Goal: Task Accomplishment & Management: Manage account settings

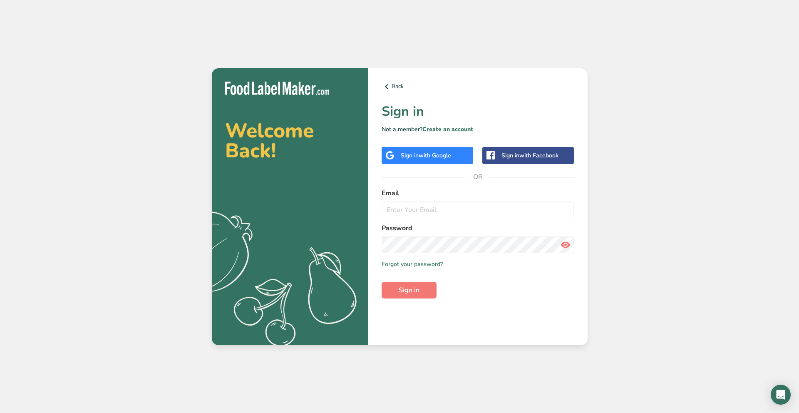
click at [431, 158] on span "with Google" at bounding box center [434, 155] width 32 height 8
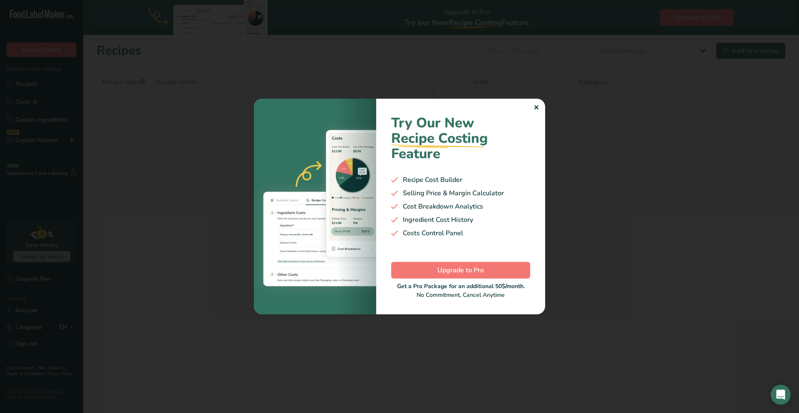
click at [538, 107] on div "✕" at bounding box center [535, 108] width 5 height 10
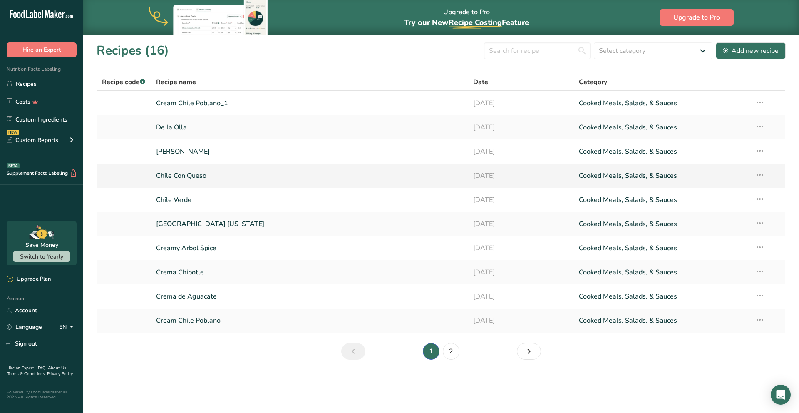
click at [195, 175] on link "Chile Con Queso" at bounding box center [309, 175] width 307 height 17
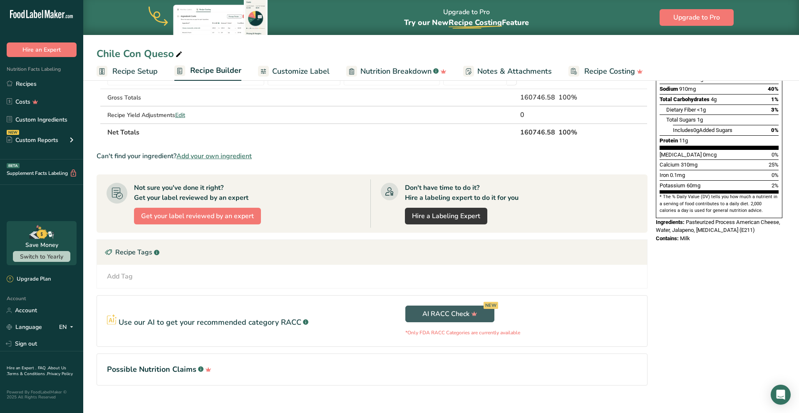
scroll to position [173, 0]
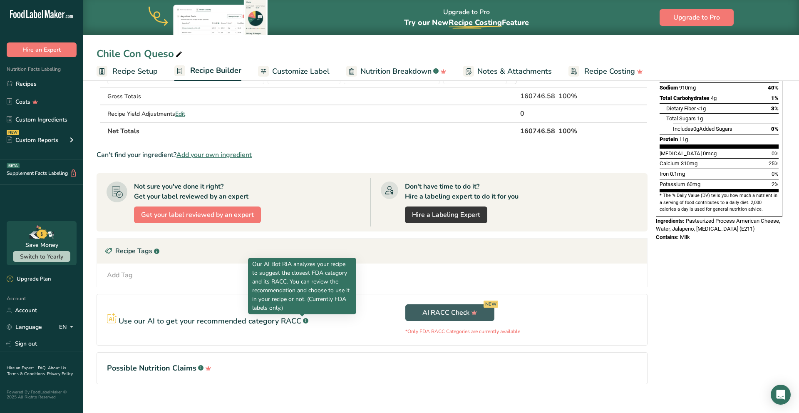
click at [304, 321] on rect at bounding box center [305, 320] width 5 height 5
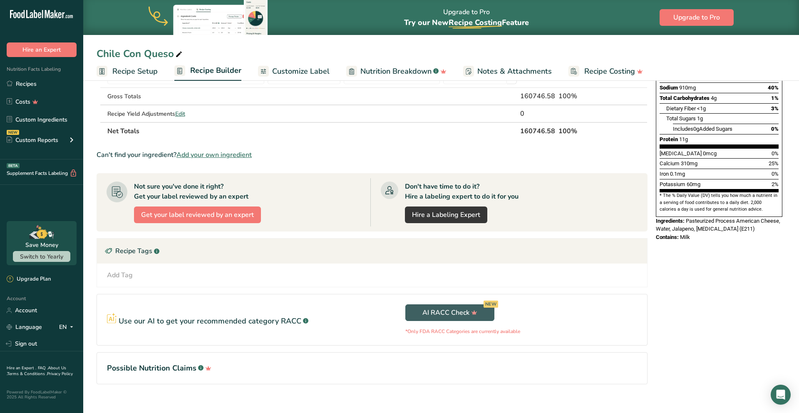
click at [304, 321] on rect at bounding box center [305, 320] width 5 height 5
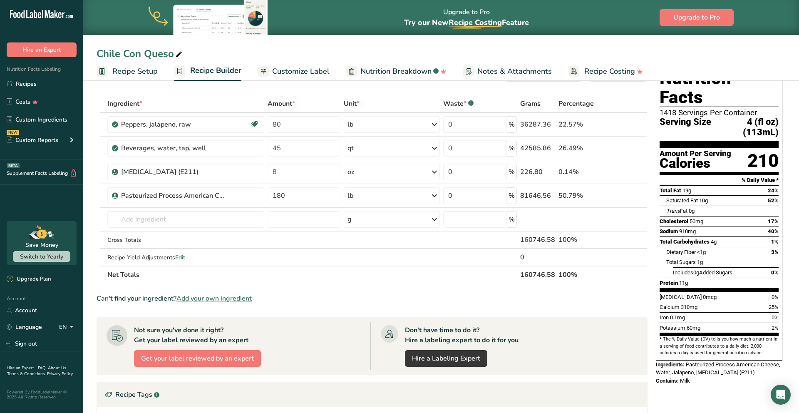
scroll to position [0, 0]
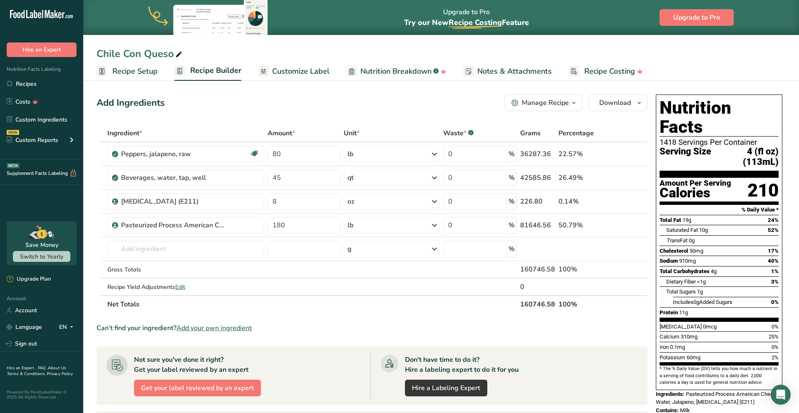
click at [564, 102] on div "Manage Recipe" at bounding box center [545, 103] width 47 height 10
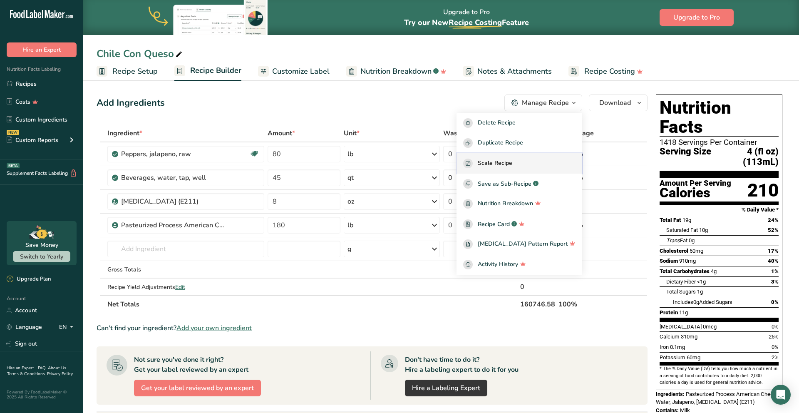
click at [530, 163] on div "Scale Recipe" at bounding box center [519, 163] width 112 height 10
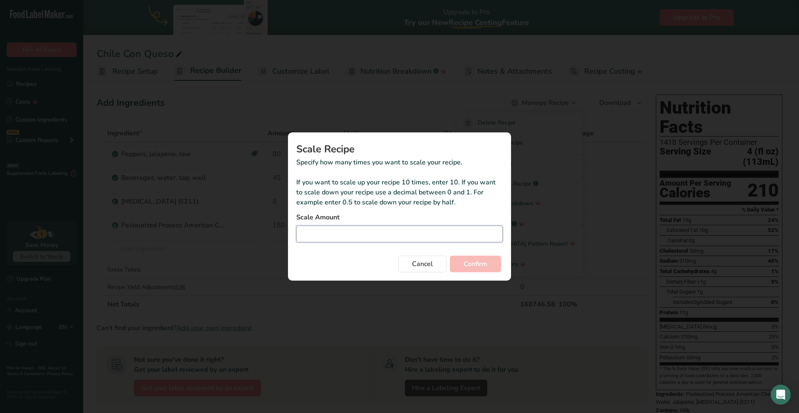
click at [380, 233] on input "Duplicate recipe modal" at bounding box center [399, 233] width 206 height 17
type input "0.02"
click at [450, 255] on button "Confirm" at bounding box center [475, 263] width 51 height 17
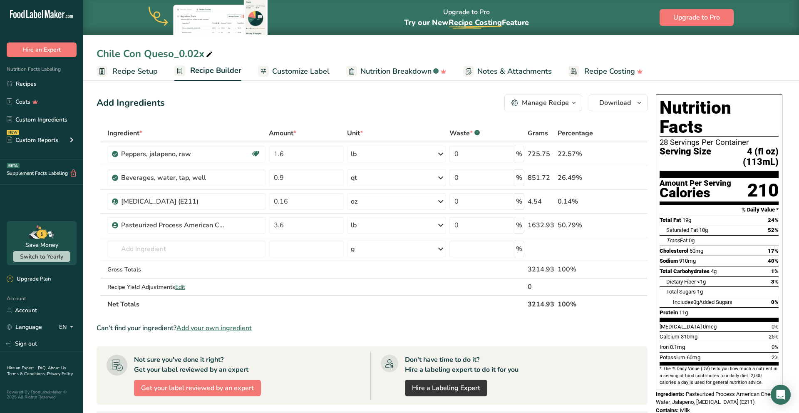
click at [572, 104] on icon "button" at bounding box center [573, 103] width 7 height 10
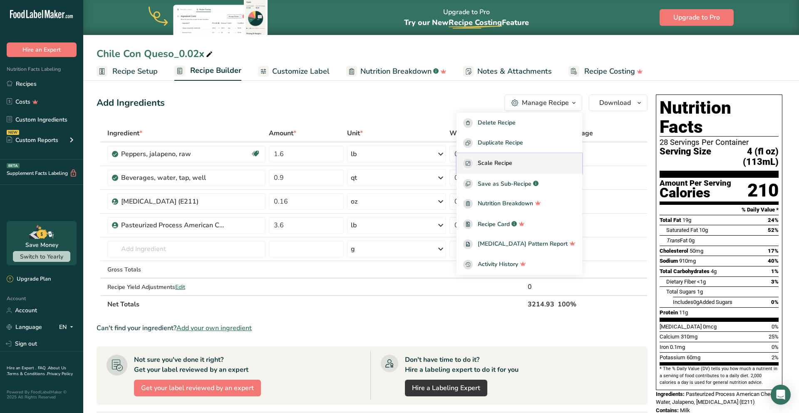
click at [535, 162] on div "Scale Recipe" at bounding box center [519, 163] width 112 height 10
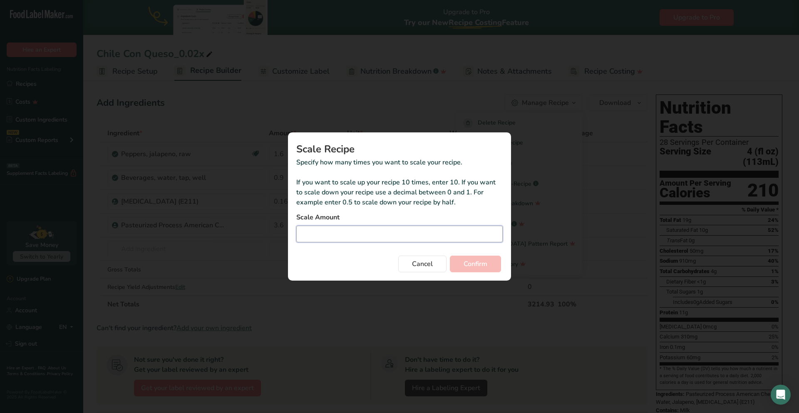
click at [361, 235] on input "Duplicate recipe modal" at bounding box center [399, 233] width 206 height 17
type input "0.001"
click at [450, 255] on button "Confirm" at bounding box center [475, 263] width 51 height 17
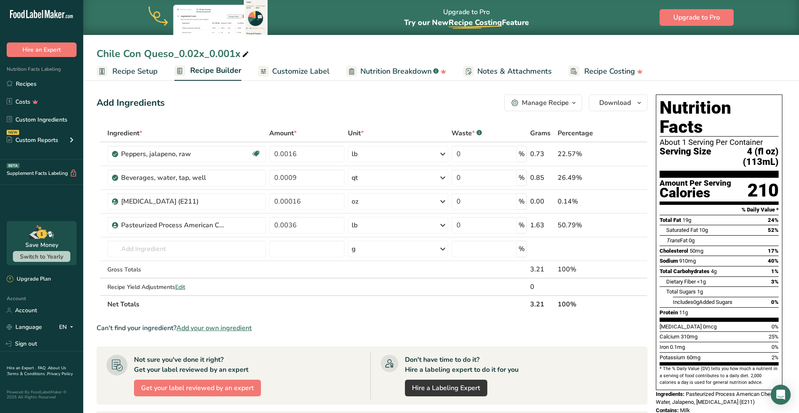
click at [552, 106] on div "Manage Recipe" at bounding box center [545, 103] width 47 height 10
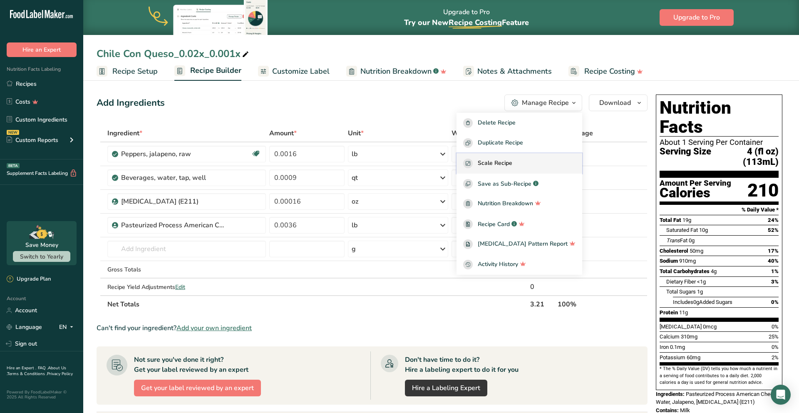
click at [512, 163] on span "Scale Recipe" at bounding box center [495, 163] width 35 height 10
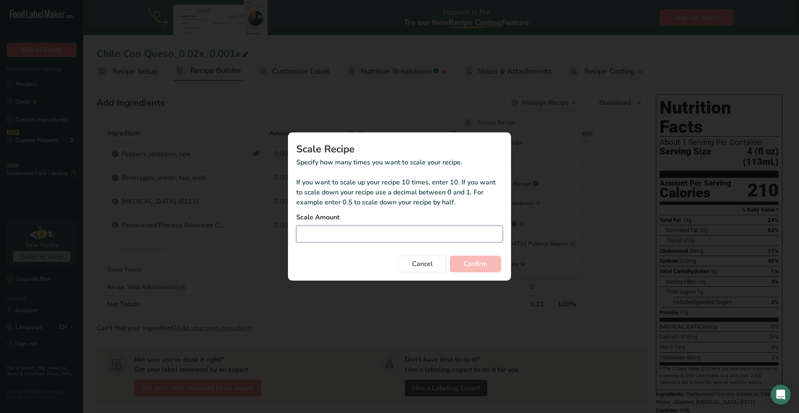
click at [429, 235] on input "Duplicate recipe modal" at bounding box center [399, 233] width 206 height 17
type input "4"
click at [450, 255] on button "Confirm" at bounding box center [475, 263] width 51 height 17
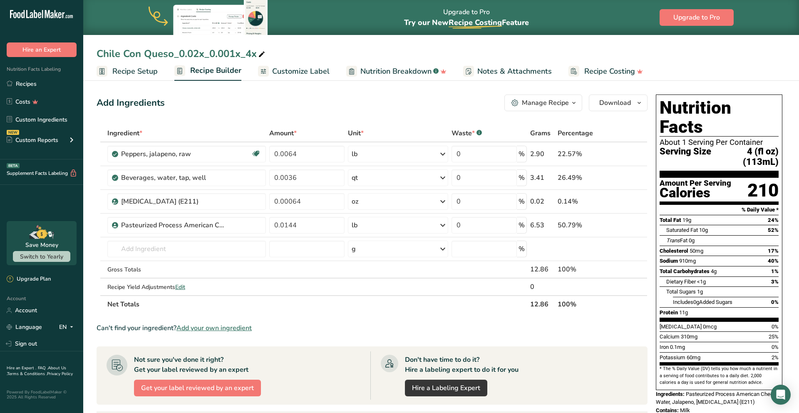
click at [569, 105] on span "button" at bounding box center [574, 103] width 10 height 10
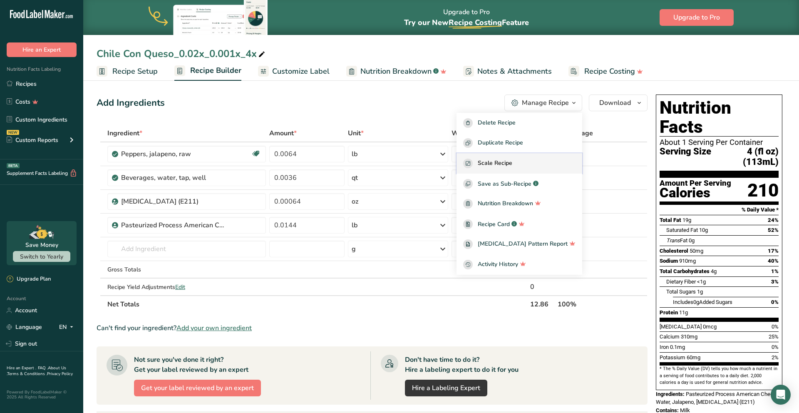
click at [512, 163] on span "Scale Recipe" at bounding box center [495, 163] width 35 height 10
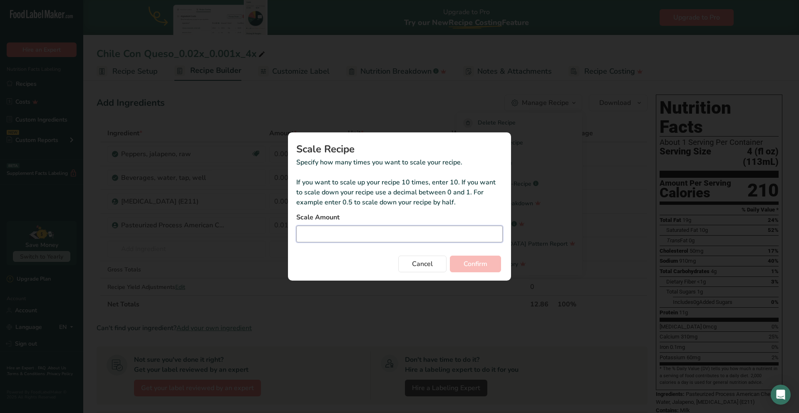
click at [390, 237] on input "Duplicate recipe modal" at bounding box center [399, 233] width 206 height 17
type input "4"
click at [450, 255] on button "Confirm" at bounding box center [475, 263] width 51 height 17
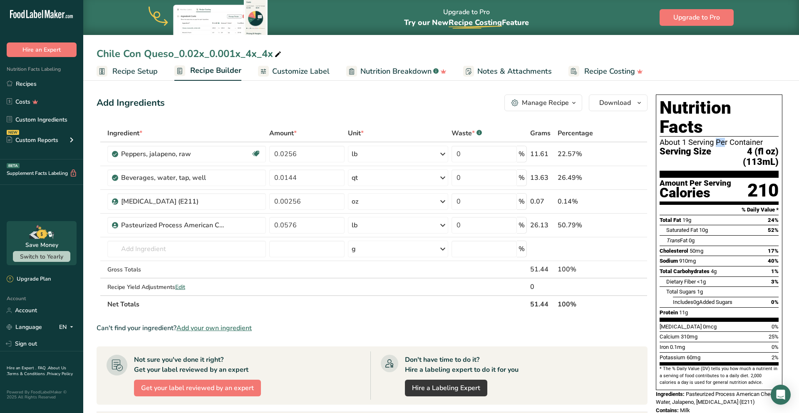
drag, startPoint x: 685, startPoint y: 127, endPoint x: 692, endPoint y: 122, distance: 8.8
click at [692, 122] on section "Nutrition Facts About 1 Serving Per Container Serving Size 4 (fl oz) (113mL)" at bounding box center [718, 137] width 119 height 79
drag, startPoint x: 692, startPoint y: 122, endPoint x: 686, endPoint y: 123, distance: 5.8
click at [686, 138] on div "About 1 Serving Per Container" at bounding box center [718, 142] width 119 height 8
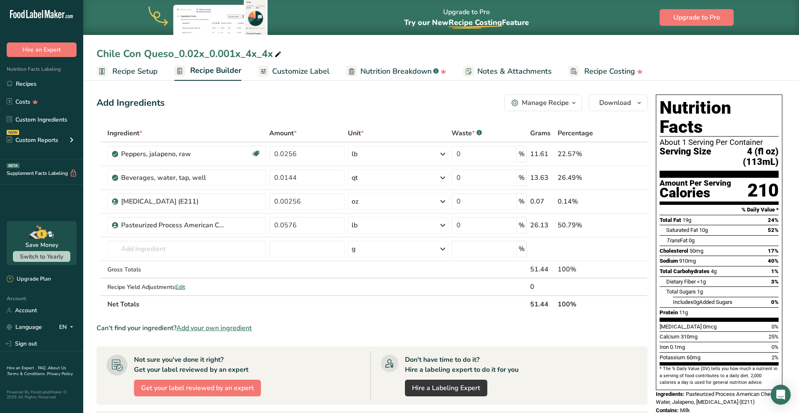
click at [553, 102] on div "Manage Recipe" at bounding box center [545, 103] width 47 height 10
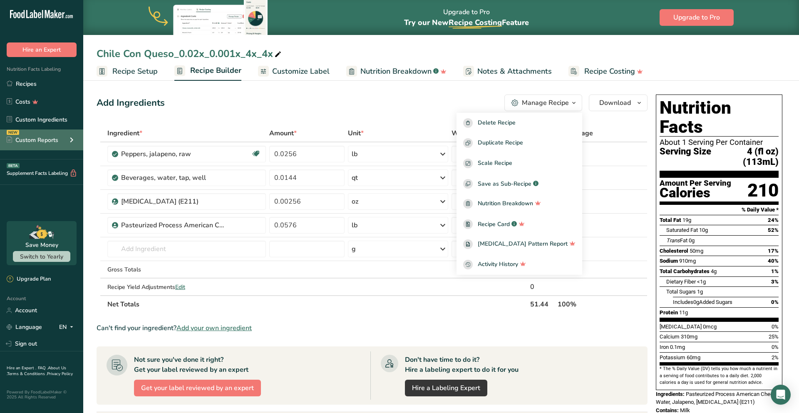
click at [61, 138] on div "NEW Custom Reports" at bounding box center [41, 139] width 83 height 21
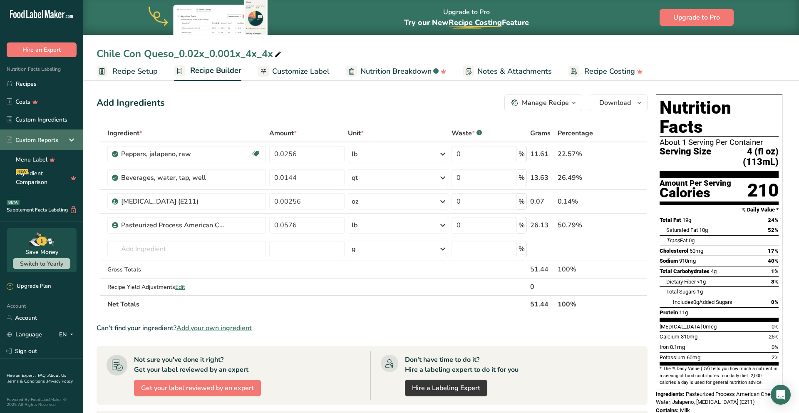
click at [62, 138] on div "Custom Reports" at bounding box center [41, 139] width 83 height 21
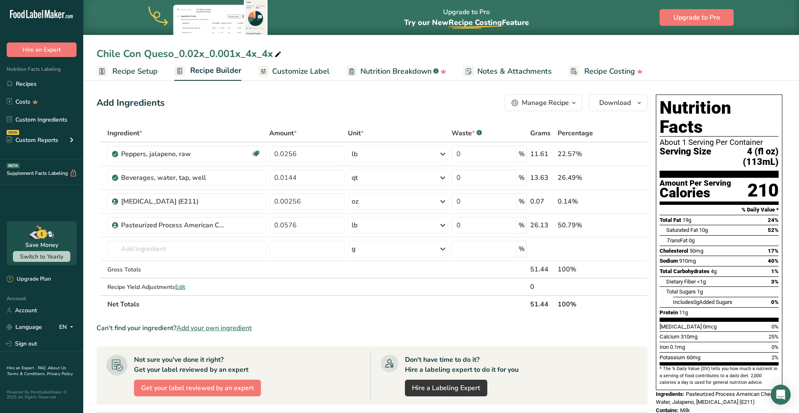
click at [129, 72] on span "Recipe Setup" at bounding box center [134, 71] width 45 height 11
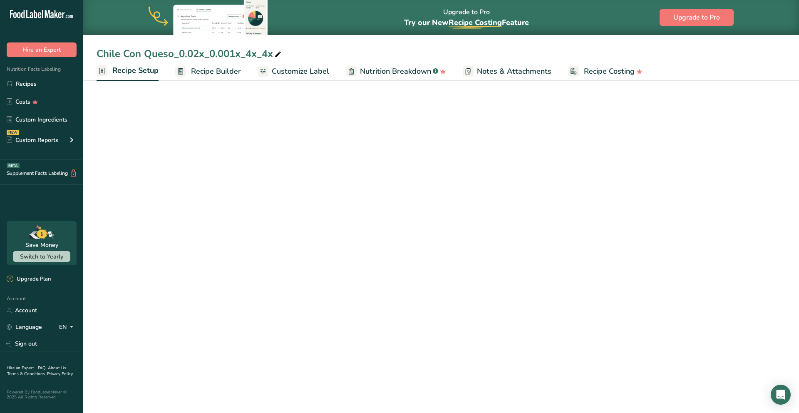
select select "5"
select select "22"
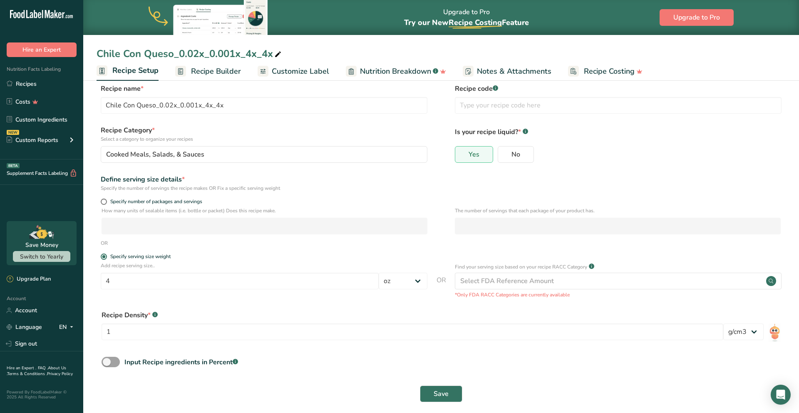
scroll to position [11, 0]
click at [750, 334] on select "lb/ft3 g/cm3" at bounding box center [743, 331] width 40 height 17
click at [779, 331] on img at bounding box center [774, 332] width 12 height 19
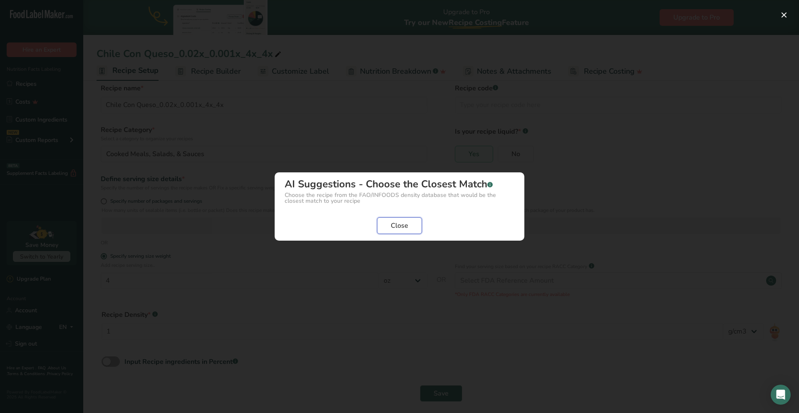
click at [406, 226] on span "Close" at bounding box center [399, 225] width 17 height 10
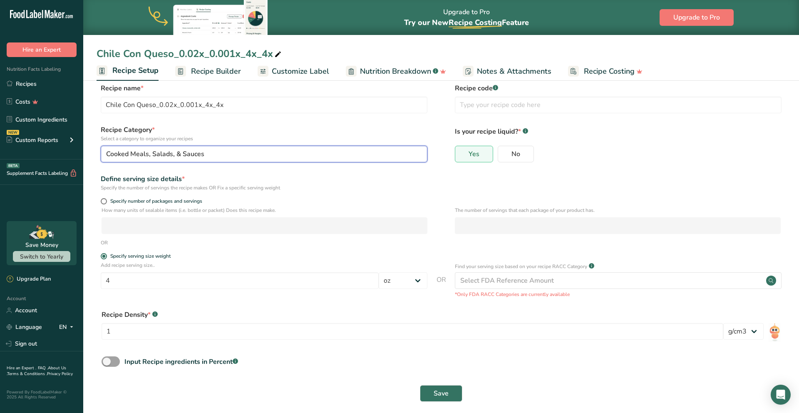
click at [225, 152] on div "Cooked Meals, Salads, & Sauces" at bounding box center [261, 154] width 311 height 10
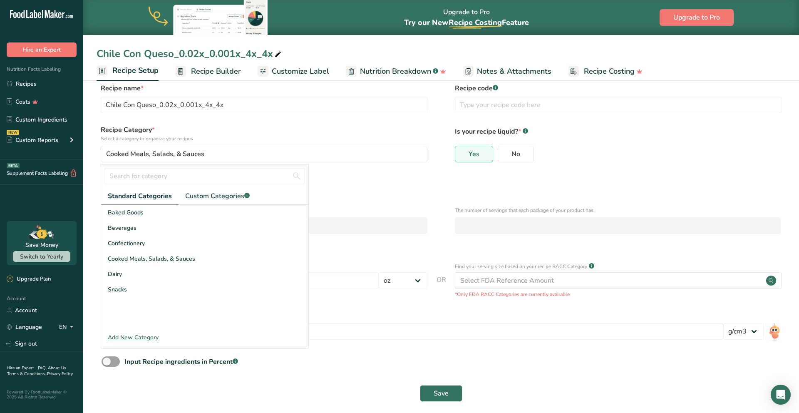
click at [390, 177] on div "Define serving size details *" at bounding box center [264, 179] width 327 height 10
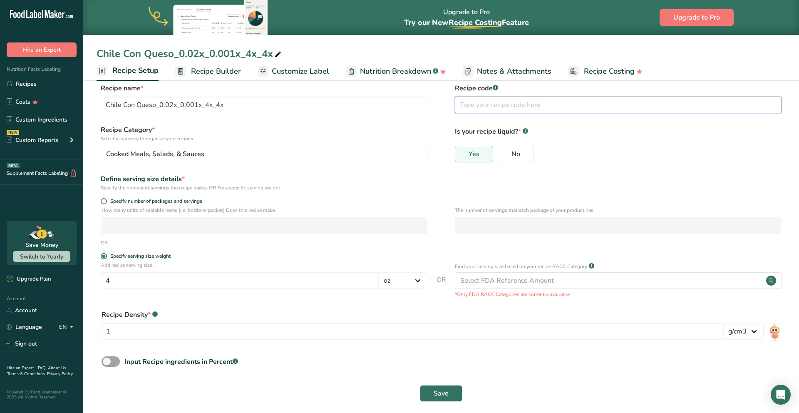
click at [493, 109] on input "text" at bounding box center [618, 105] width 327 height 17
click at [775, 280] on circle at bounding box center [771, 280] width 10 height 10
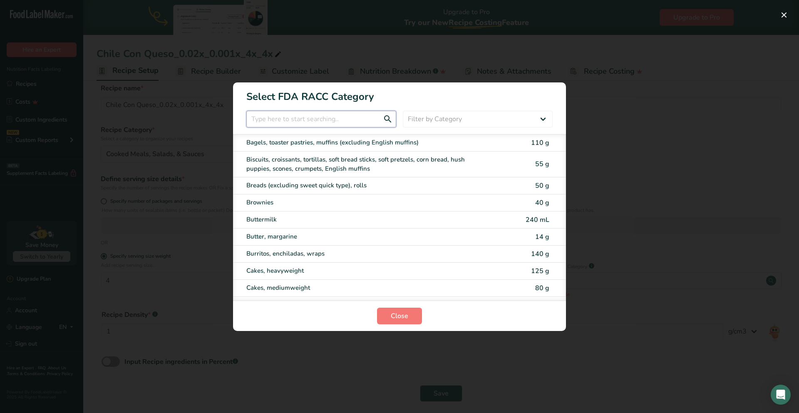
click at [282, 120] on input "RACC Category Selection Modal" at bounding box center [321, 119] width 150 height 17
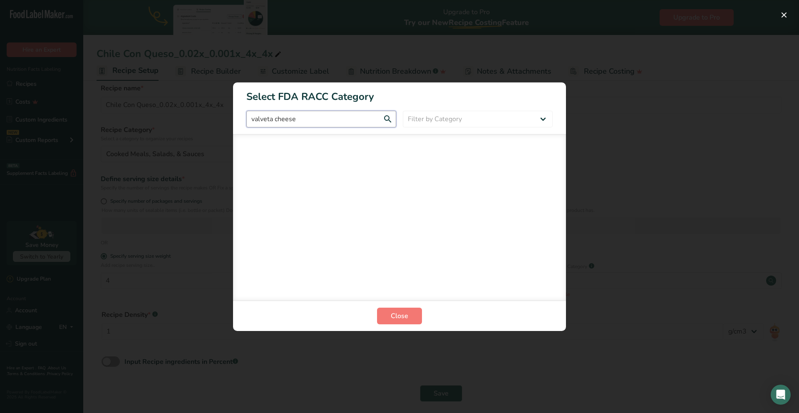
type input "valveta cheese"
click at [418, 121] on select "Filter by Category All Bakery products Beverages Cereals and other grain produc…" at bounding box center [478, 119] width 150 height 17
select select "8"
click at [379, 120] on input "valveta cheese" at bounding box center [321, 119] width 150 height 17
type input "v"
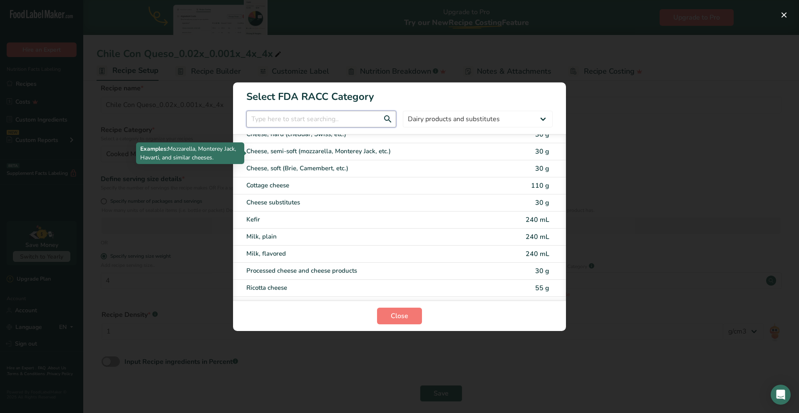
scroll to position [64, 0]
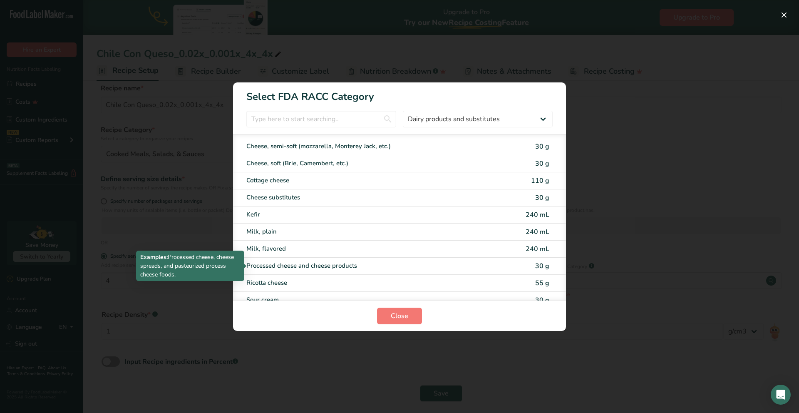
click at [359, 266] on div "Processed cheese and cheese products" at bounding box center [364, 266] width 236 height 10
type input "30"
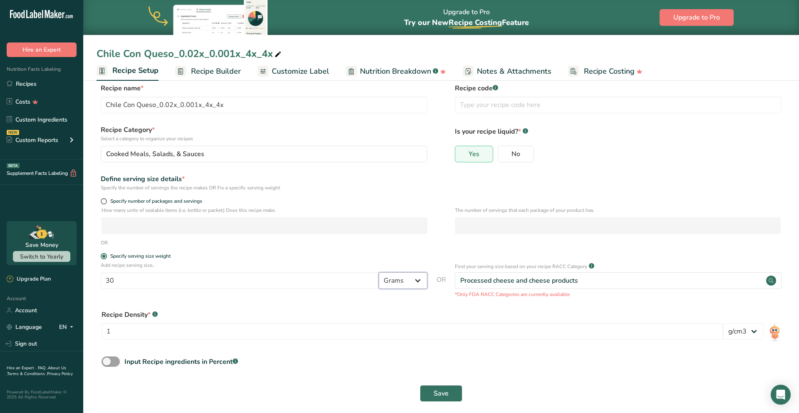
click at [412, 282] on select "Grams kg mg mcg lb oz l mL fl oz tbsp tsp cup qt gallon" at bounding box center [403, 280] width 49 height 17
click at [410, 280] on select "Grams kg mg mcg lb oz l mL fl oz tbsp tsp cup qt gallon" at bounding box center [403, 280] width 49 height 17
select select "0"
click at [499, 280] on div "Select FDA Reference Amount" at bounding box center [507, 280] width 94 height 10
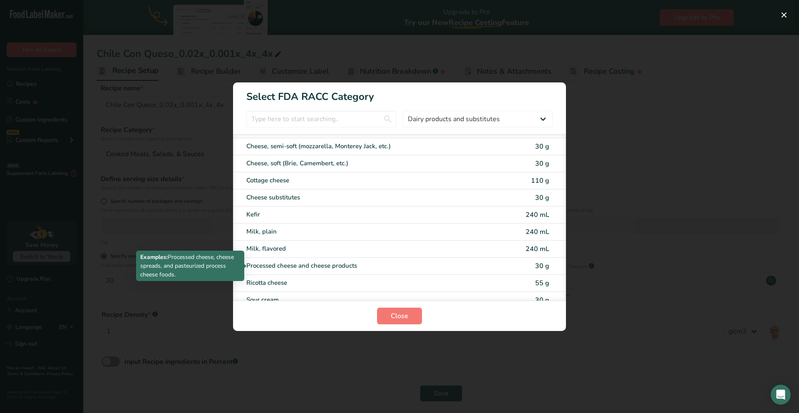
click at [345, 265] on div "Processed cheese and cheese products" at bounding box center [364, 266] width 236 height 10
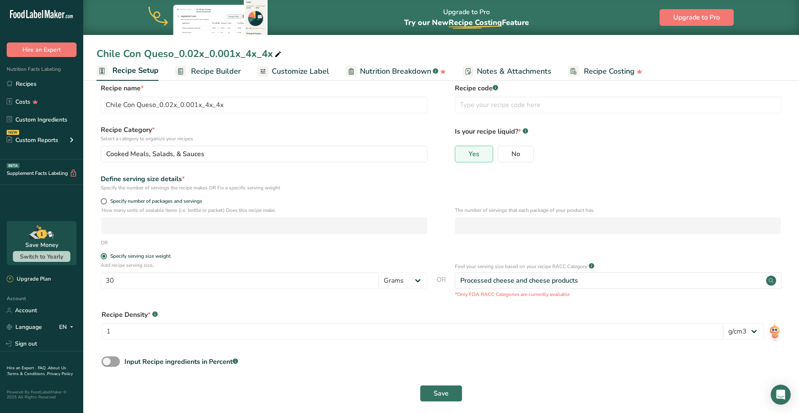
click at [231, 72] on span "Recipe Builder" at bounding box center [216, 71] width 50 height 11
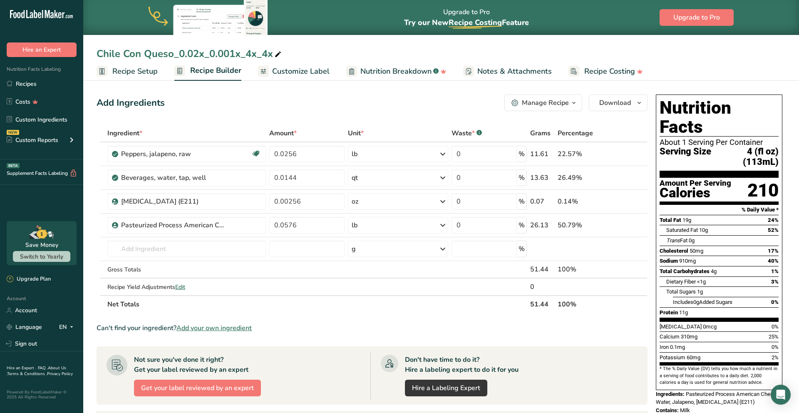
click at [134, 73] on span "Recipe Setup" at bounding box center [134, 71] width 45 height 11
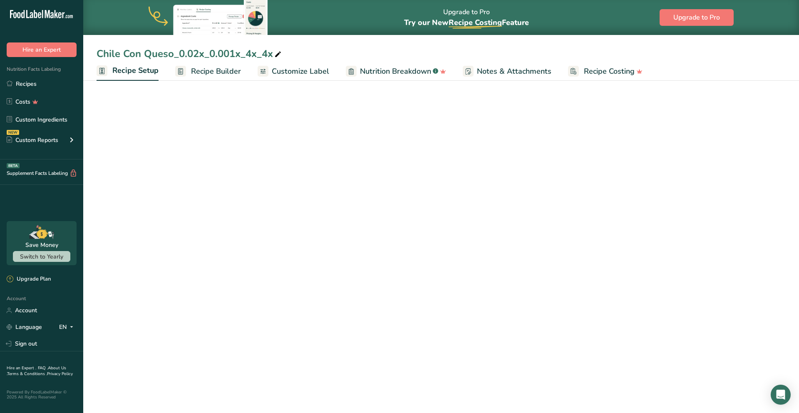
select select "5"
select select "22"
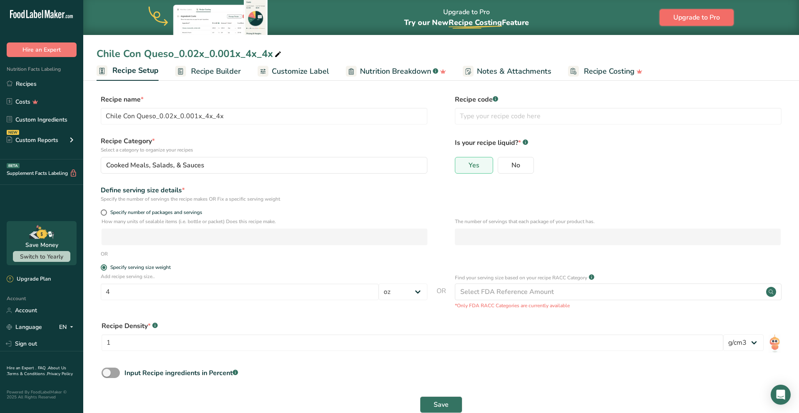
click at [680, 11] on button "Upgrade to Pro" at bounding box center [696, 17] width 74 height 17
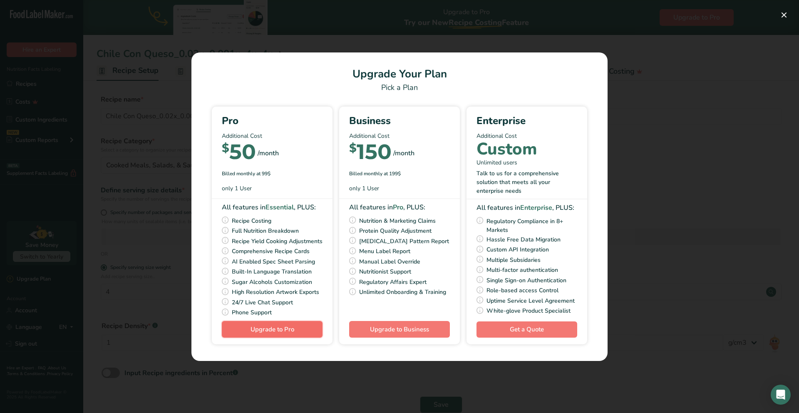
click at [279, 333] on span "Upgrade to Pro" at bounding box center [272, 329] width 44 height 8
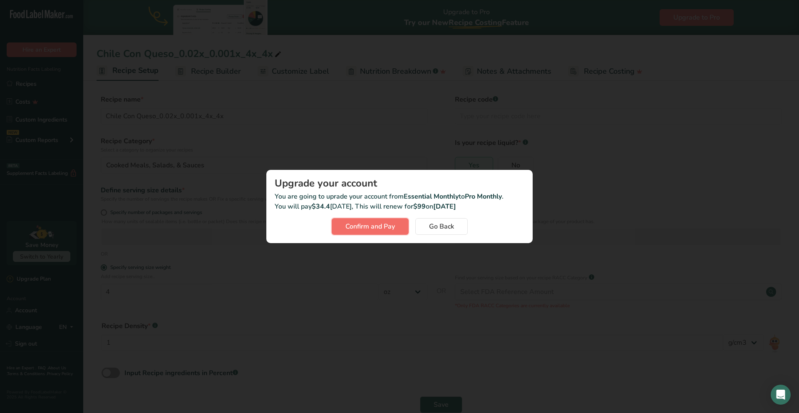
click at [365, 225] on span "Confirm and Pay" at bounding box center [369, 226] width 49 height 10
click at [383, 225] on span "Confirm and Pay" at bounding box center [369, 226] width 49 height 10
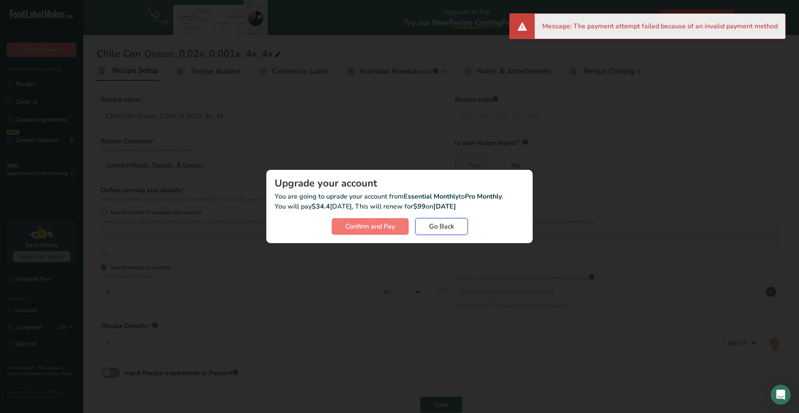
click at [442, 226] on span "Go Back" at bounding box center [441, 226] width 25 height 10
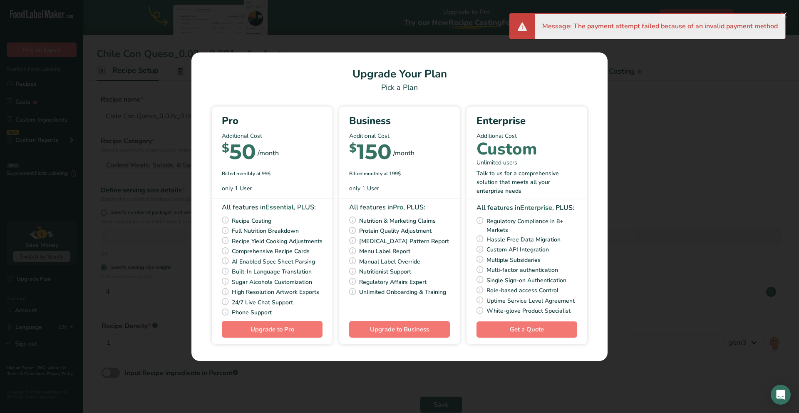
click at [660, 104] on div "Pick Your Pricing Plan Modal" at bounding box center [399, 206] width 799 height 413
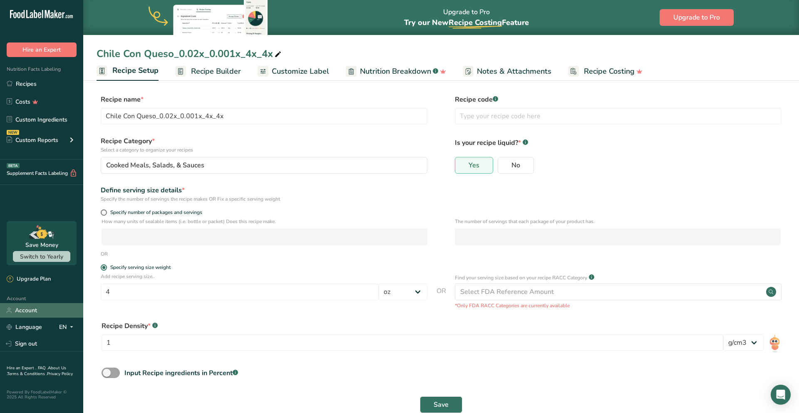
click at [20, 309] on link "Account" at bounding box center [41, 310] width 83 height 15
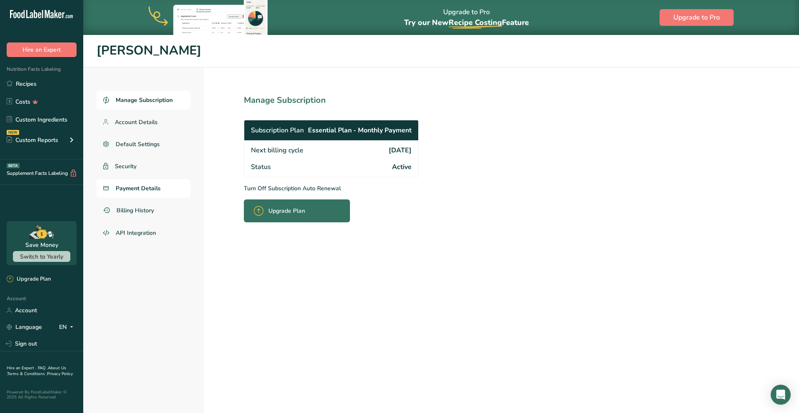
click at [161, 187] on link "Payment Details" at bounding box center [144, 188] width 94 height 19
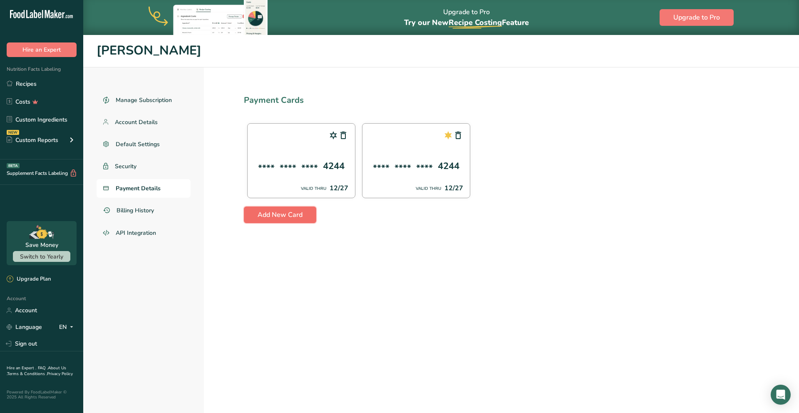
click at [272, 213] on span "Add New Card" at bounding box center [279, 215] width 45 height 10
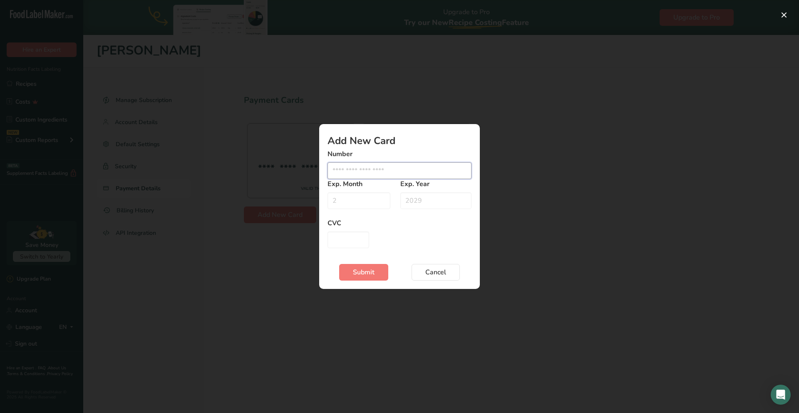
click at [371, 170] on input "Edit card modal" at bounding box center [399, 170] width 144 height 17
type input "2"
type input "5253635781764226"
click at [373, 203] on input "Edit card modal" at bounding box center [358, 200] width 63 height 17
type input "03"
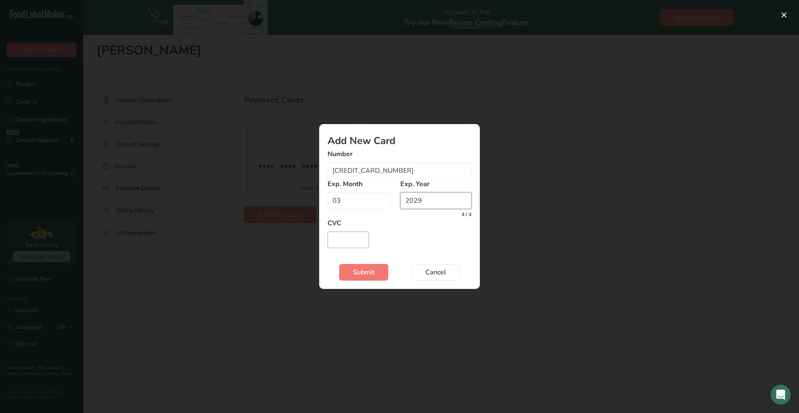
type input "2029"
click at [344, 240] on input "Edit card modal" at bounding box center [348, 239] width 42 height 17
type input "355"
click at [369, 270] on span "Submit" at bounding box center [364, 272] width 22 height 10
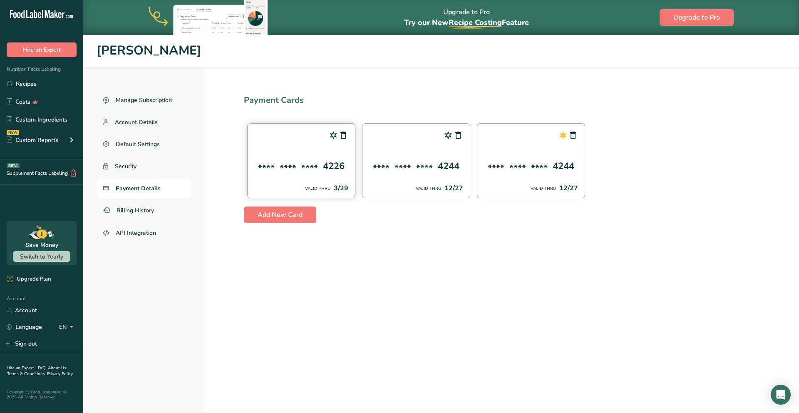
click at [318, 170] on div "**** **** **** 4226" at bounding box center [301, 166] width 94 height 14
click at [332, 136] on icon at bounding box center [333, 135] width 10 height 15
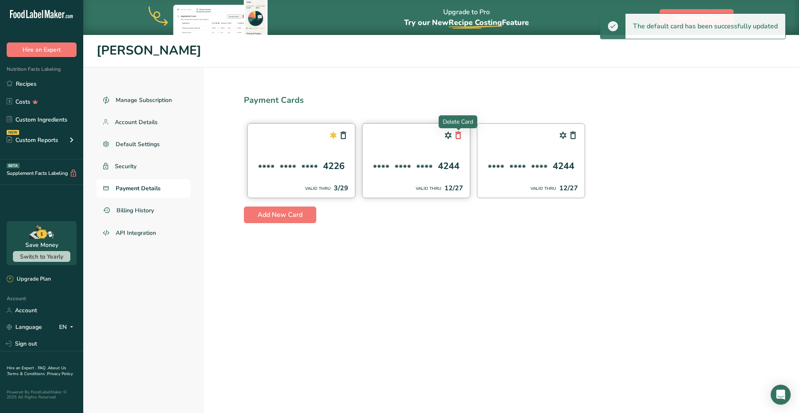
click at [458, 136] on icon at bounding box center [458, 135] width 10 height 15
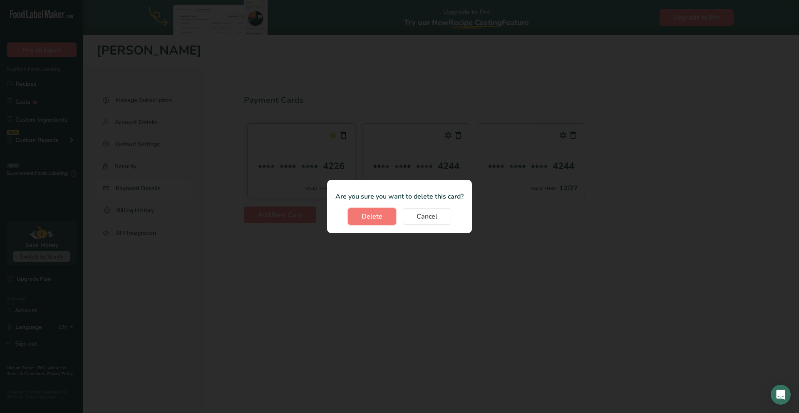
click at [386, 219] on button "Delete" at bounding box center [372, 216] width 48 height 17
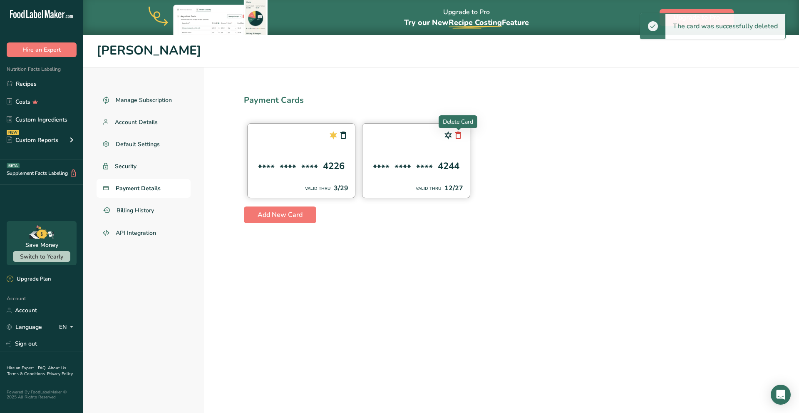
click at [459, 138] on icon at bounding box center [458, 135] width 10 height 15
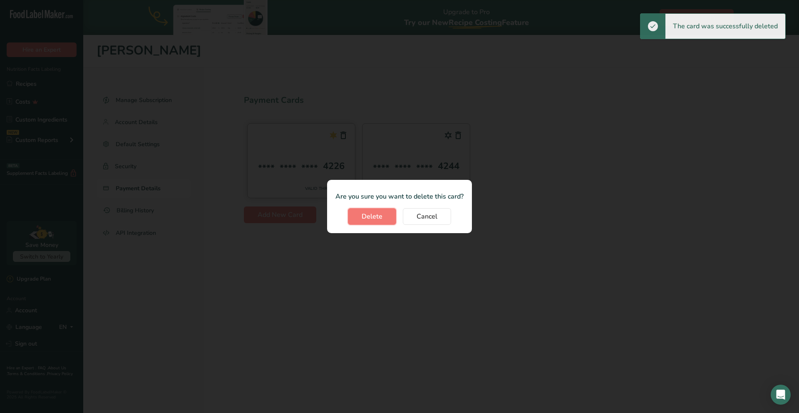
click at [384, 218] on button "Delete" at bounding box center [372, 216] width 48 height 17
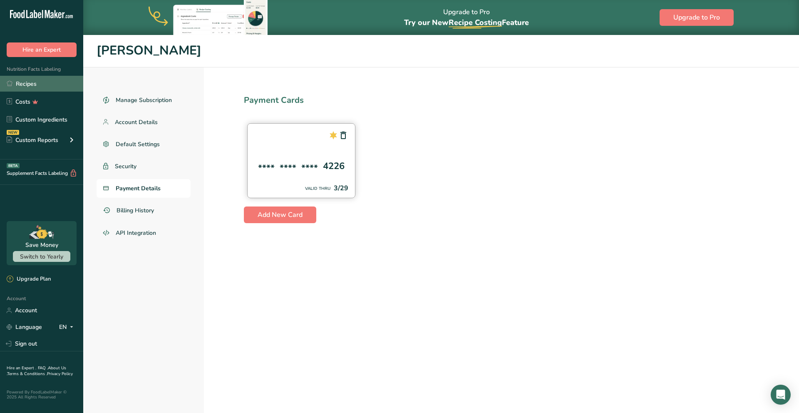
click at [42, 87] on link "Recipes" at bounding box center [41, 84] width 83 height 16
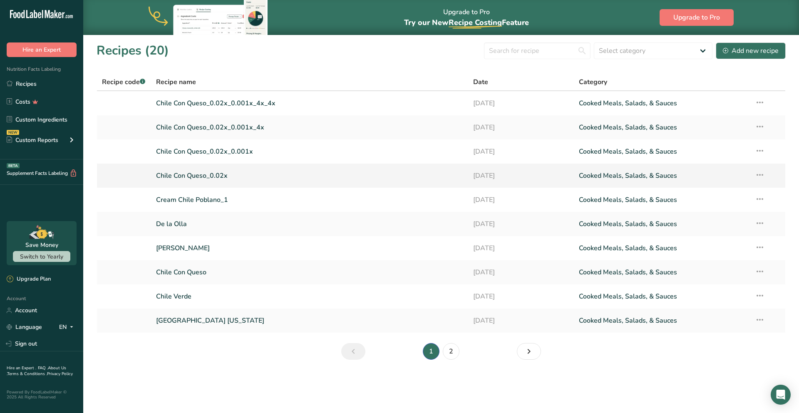
click at [763, 174] on icon at bounding box center [760, 174] width 10 height 15
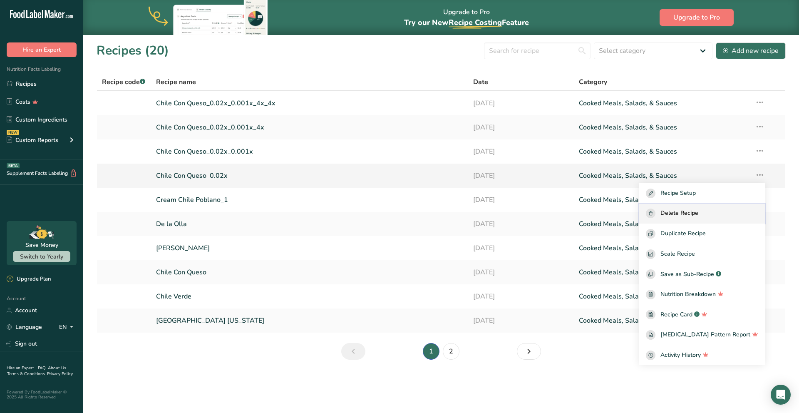
click at [713, 213] on div "Delete Recipe" at bounding box center [702, 213] width 112 height 10
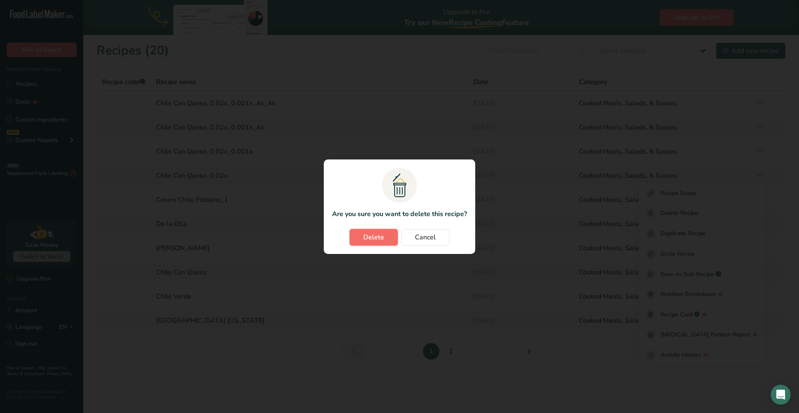
click at [375, 238] on span "Delete" at bounding box center [373, 237] width 21 height 10
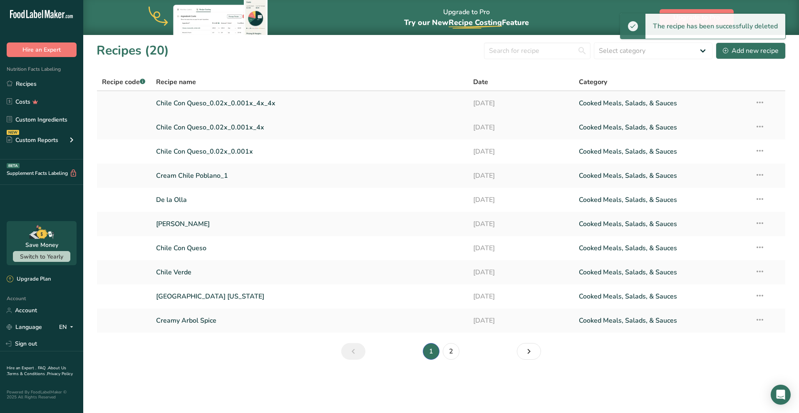
click at [757, 101] on icon at bounding box center [760, 102] width 10 height 15
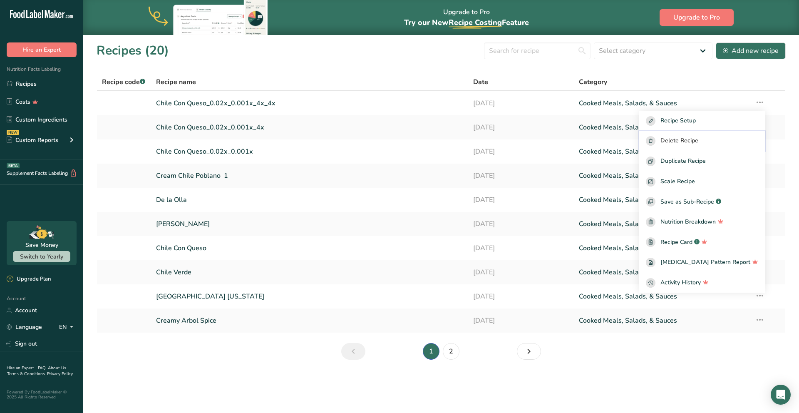
click at [698, 142] on span "Delete Recipe" at bounding box center [679, 141] width 38 height 10
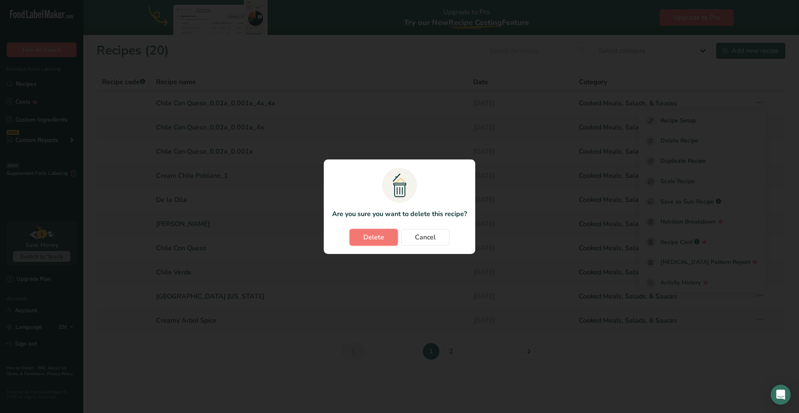
click at [381, 233] on span "Delete" at bounding box center [373, 237] width 21 height 10
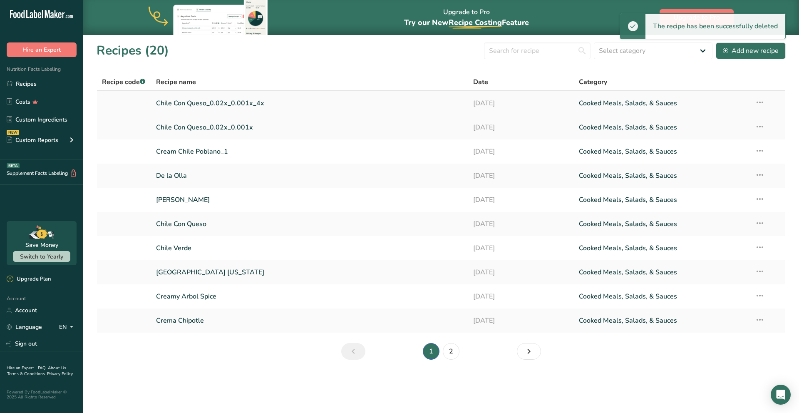
click at [761, 101] on icon at bounding box center [760, 102] width 10 height 15
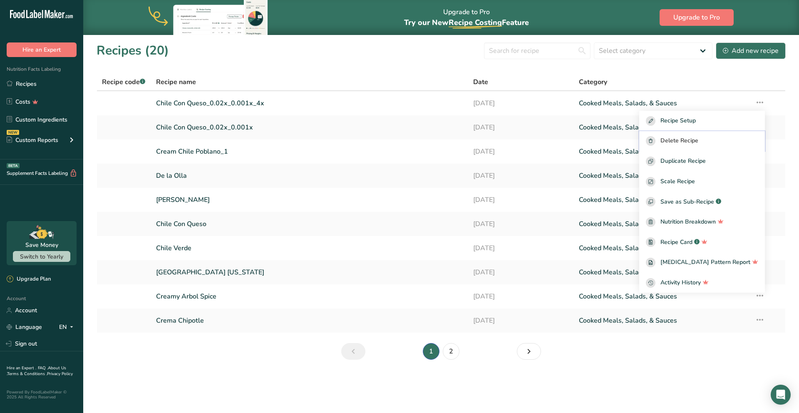
click at [698, 139] on span "Delete Recipe" at bounding box center [679, 141] width 38 height 10
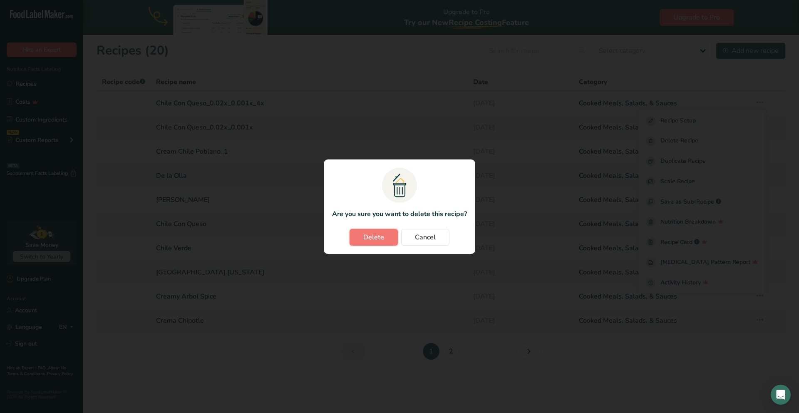
click at [372, 240] on span "Delete" at bounding box center [373, 237] width 21 height 10
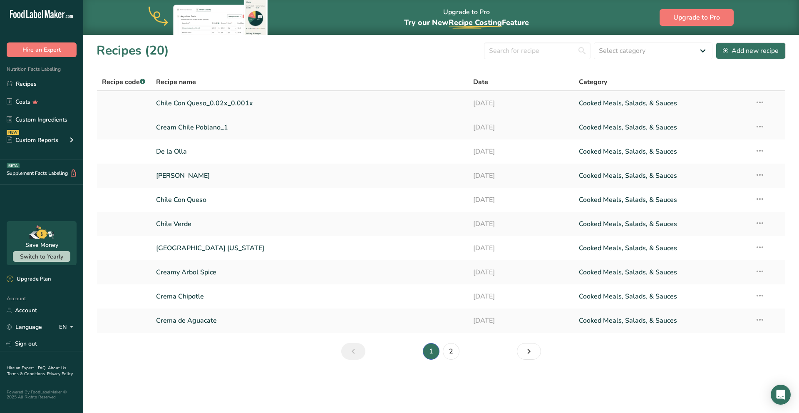
click at [760, 102] on icon at bounding box center [760, 102] width 10 height 15
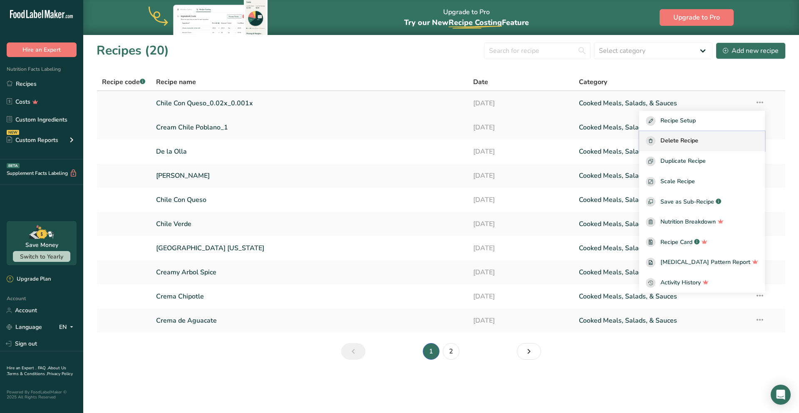
click at [720, 142] on div "Delete Recipe" at bounding box center [702, 141] width 112 height 10
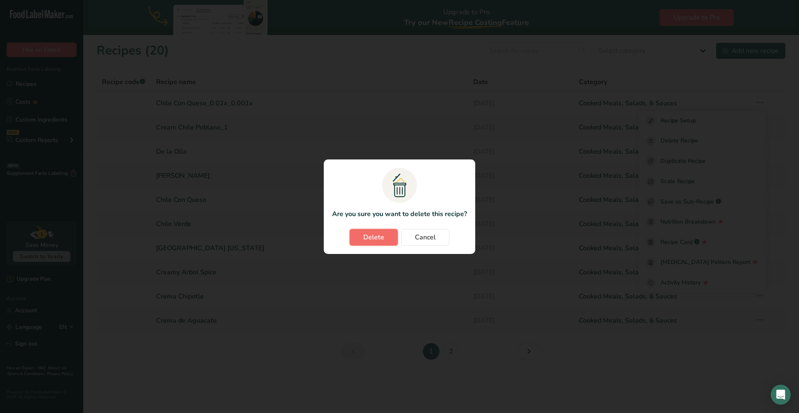
click at [386, 240] on button "Delete" at bounding box center [373, 237] width 48 height 17
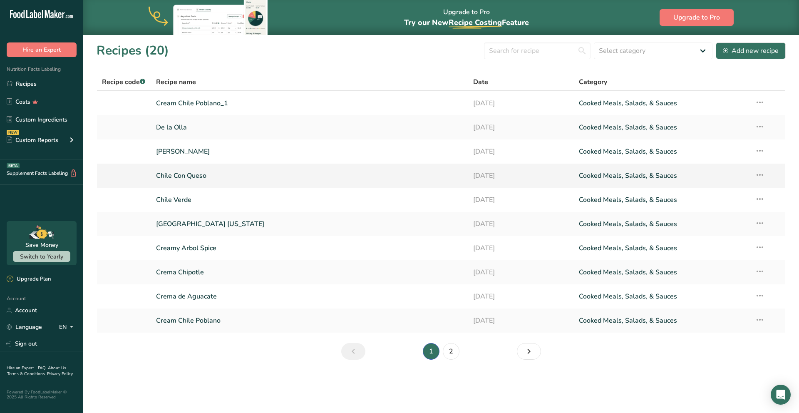
click at [188, 176] on link "Chile Con Queso" at bounding box center [309, 175] width 307 height 17
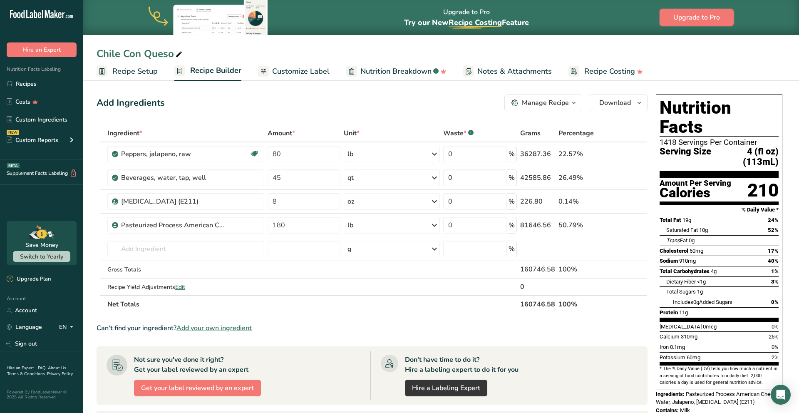
click at [681, 16] on span "Upgrade to Pro" at bounding box center [696, 17] width 47 height 10
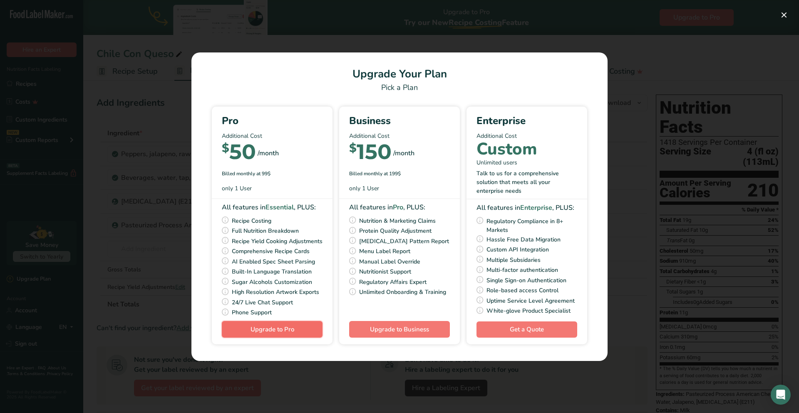
click at [268, 333] on span "Upgrade to Pro" at bounding box center [272, 329] width 44 height 8
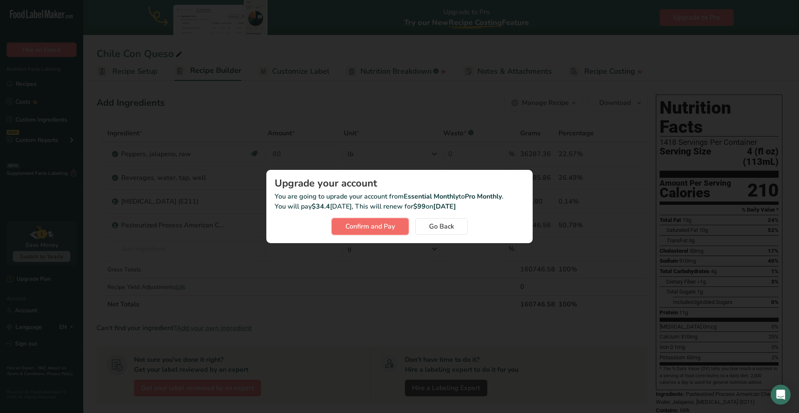
click at [364, 225] on span "Confirm and Pay" at bounding box center [369, 226] width 49 height 10
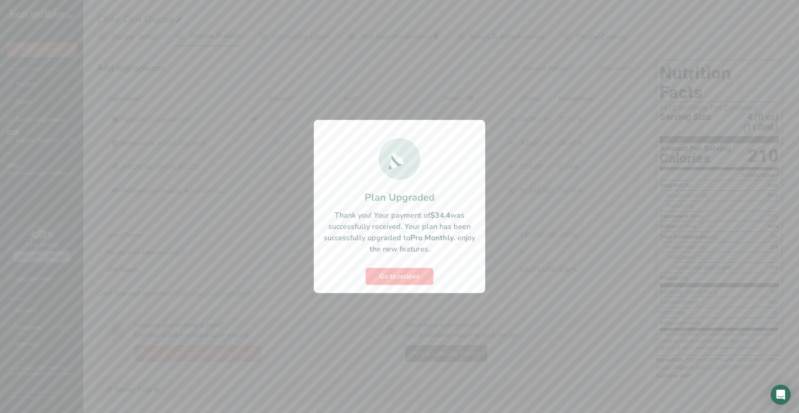
click at [403, 273] on span "Go to recipes" at bounding box center [399, 276] width 40 height 10
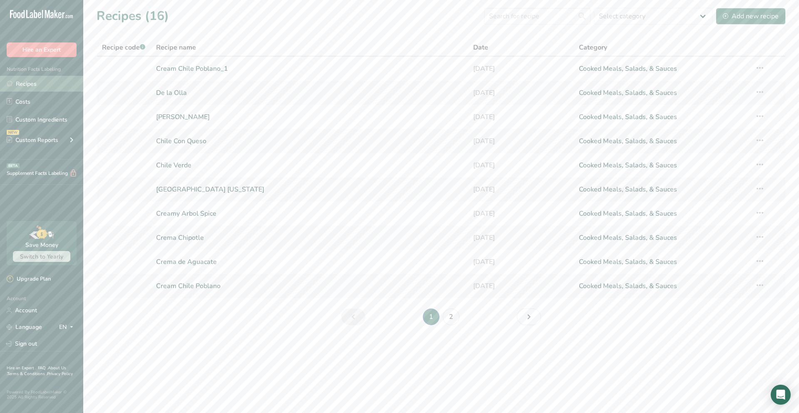
click at [26, 87] on link "Recipes" at bounding box center [41, 84] width 83 height 16
click at [183, 140] on link "Chile Con Queso" at bounding box center [309, 140] width 307 height 17
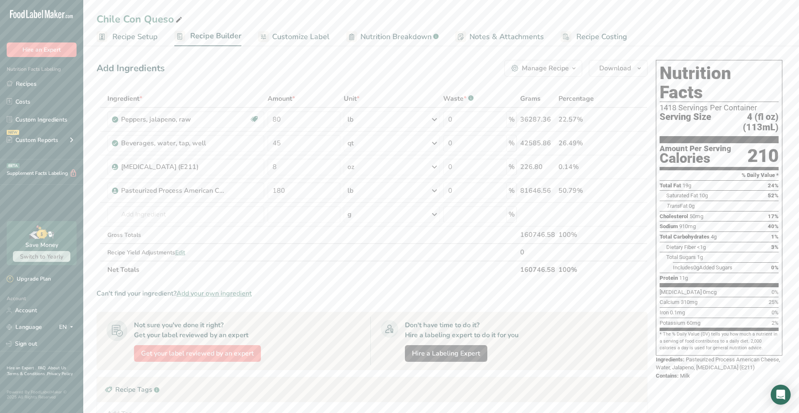
click at [308, 36] on span "Customize Label" at bounding box center [300, 36] width 57 height 11
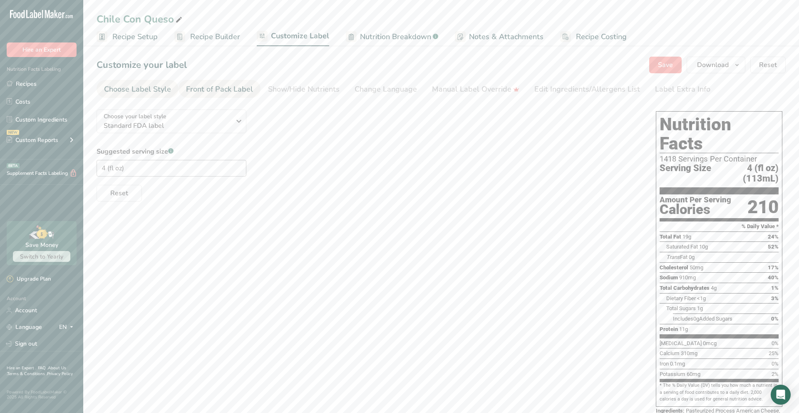
click at [226, 91] on div "Front of Pack Label" at bounding box center [219, 89] width 67 height 11
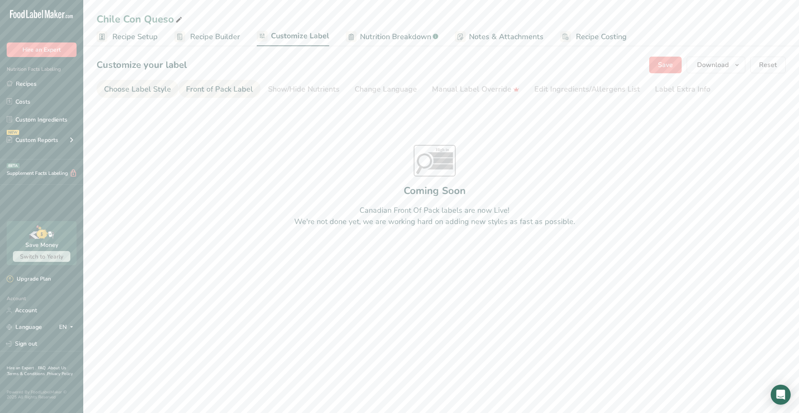
click at [165, 88] on div "Choose Label Style" at bounding box center [137, 89] width 67 height 11
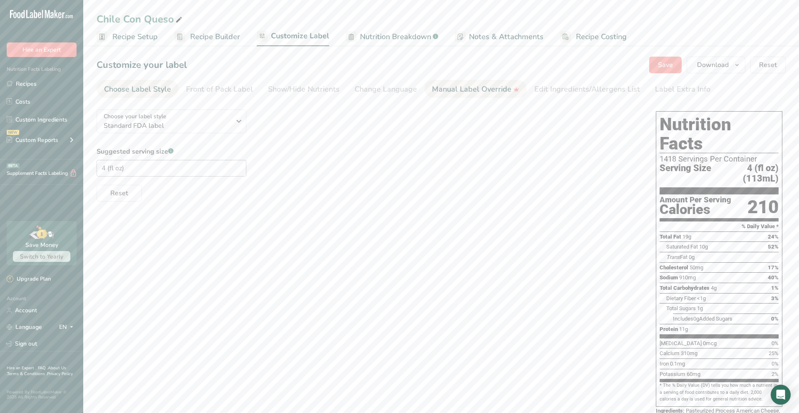
click at [479, 92] on div "Manual Label Override" at bounding box center [475, 89] width 87 height 11
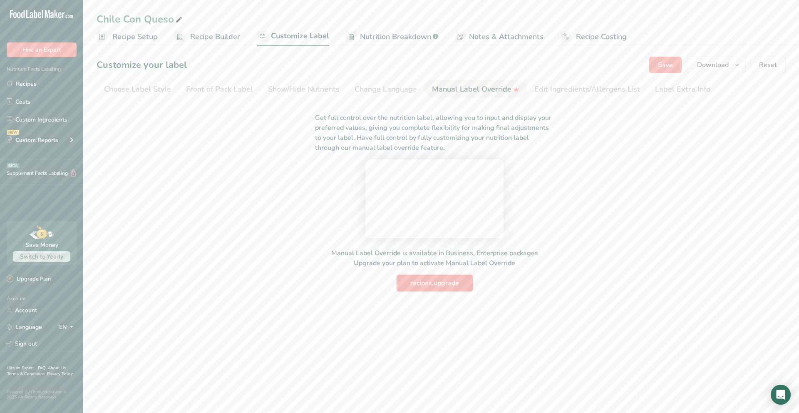
click at [412, 291] on button "recipes.upgrade" at bounding box center [434, 283] width 76 height 17
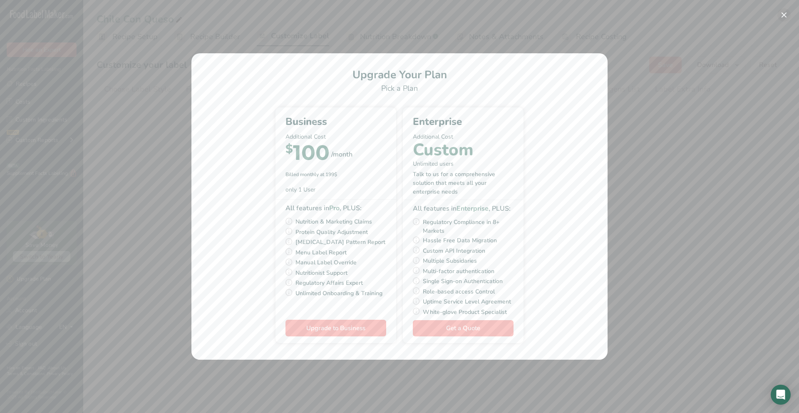
click at [783, 17] on button "Pick Your Pricing Plan Modal" at bounding box center [783, 14] width 13 height 13
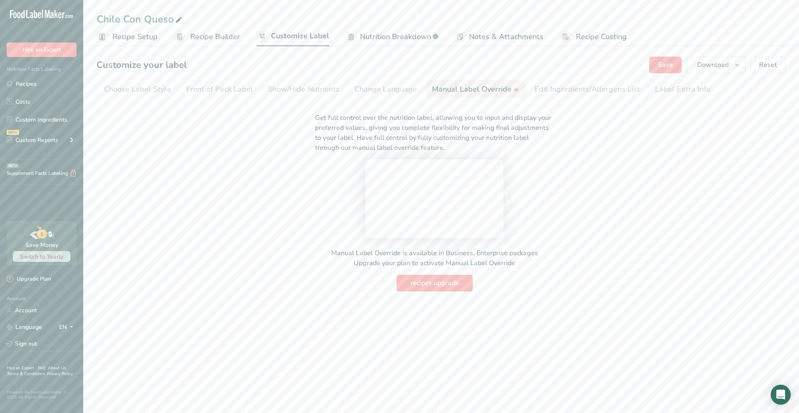
click at [406, 36] on span "Nutrition Breakdown" at bounding box center [395, 36] width 71 height 11
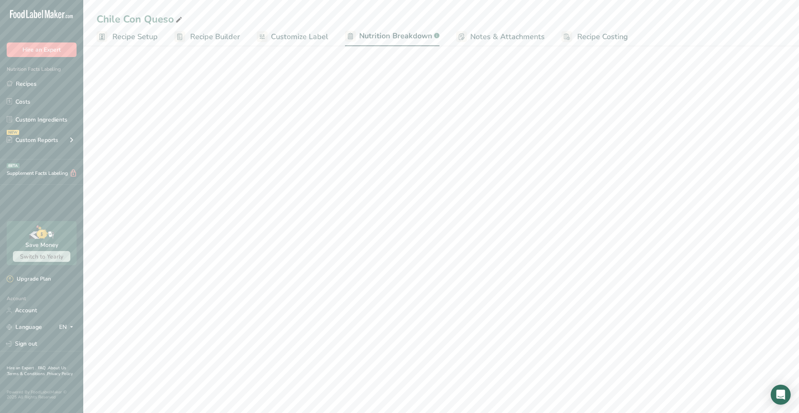
select select "Calories"
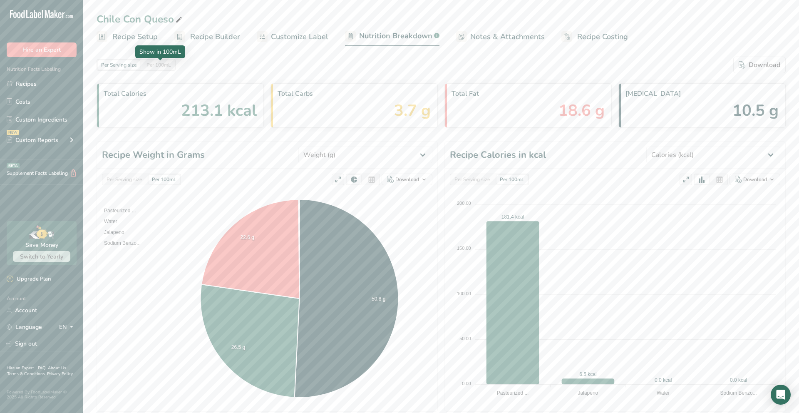
click at [162, 66] on div "Per 100mL" at bounding box center [158, 64] width 31 height 9
click at [115, 65] on div "Per Serving size" at bounding box center [119, 64] width 42 height 9
click at [136, 35] on span "Recipe Setup" at bounding box center [134, 36] width 45 height 11
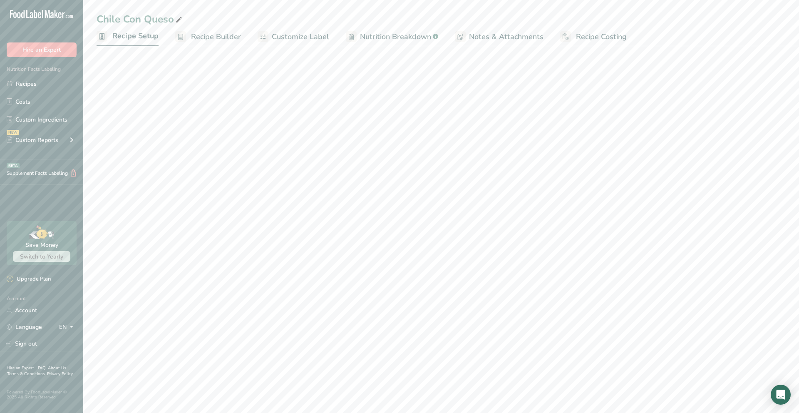
select select "5"
select select "22"
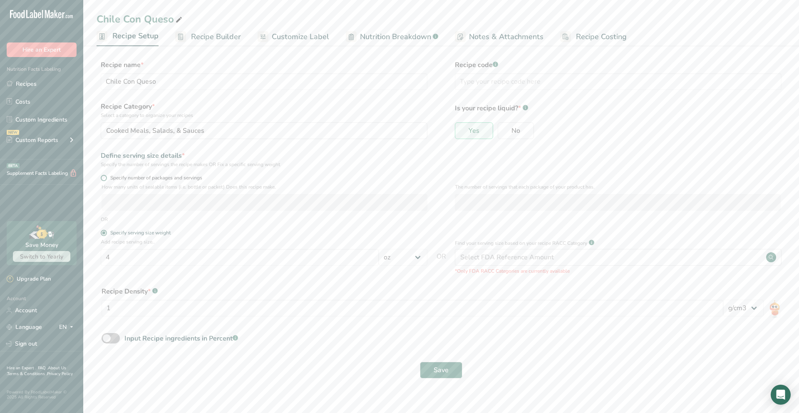
click at [104, 179] on span at bounding box center [104, 178] width 6 height 6
click at [104, 179] on input "Specify number of packages and servings" at bounding box center [103, 177] width 5 height 5
radio input "true"
radio input "false"
select select "0"
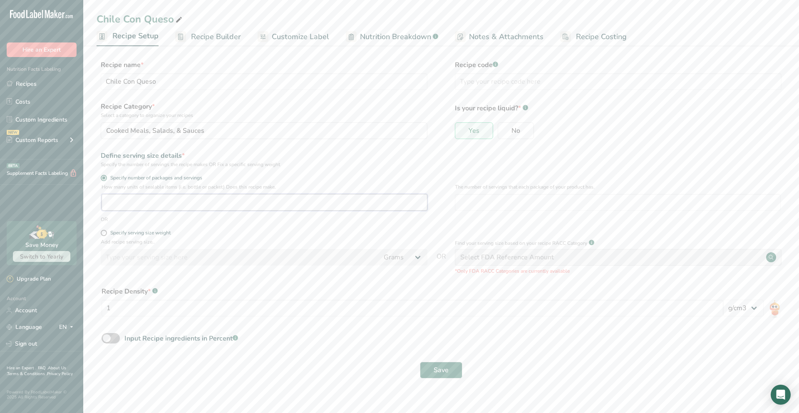
click at [118, 205] on input "number" at bounding box center [264, 202] width 326 height 17
click at [469, 203] on input "number" at bounding box center [618, 202] width 326 height 17
type input "4"
click at [192, 208] on input "number" at bounding box center [264, 202] width 326 height 17
type input "320"
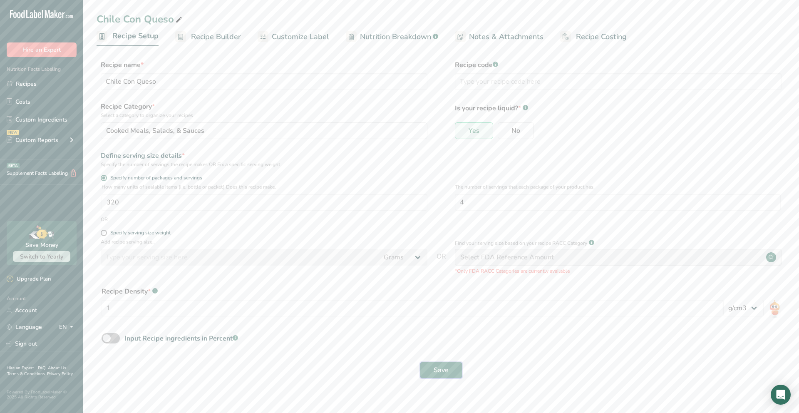
click at [439, 368] on span "Save" at bounding box center [440, 370] width 15 height 10
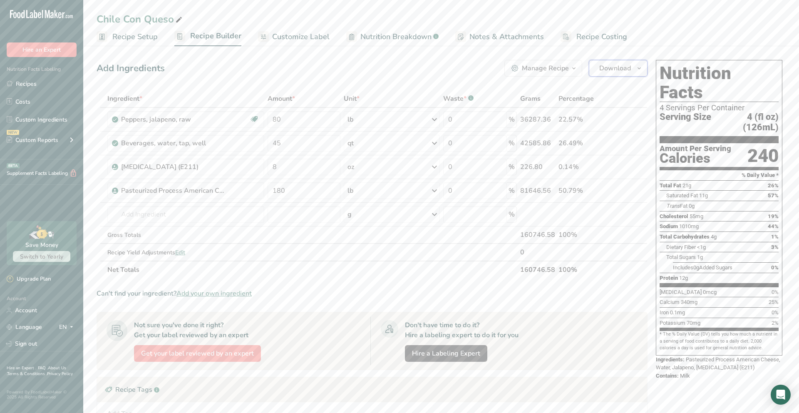
click at [631, 66] on button "Download" at bounding box center [618, 68] width 59 height 17
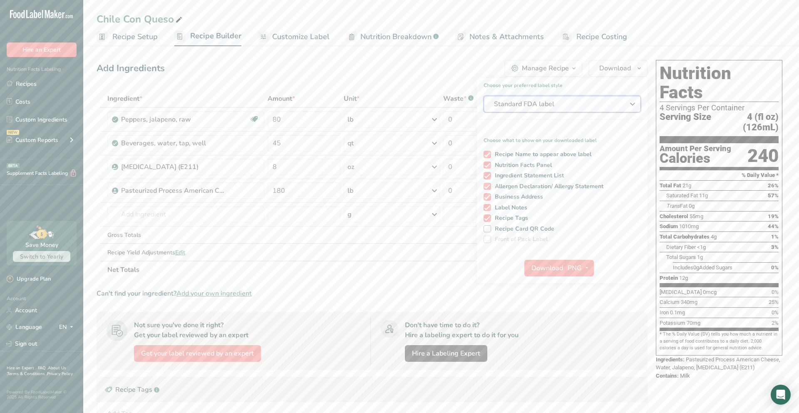
click at [542, 109] on button "Standard FDA label" at bounding box center [561, 104] width 157 height 17
click at [547, 202] on p "A simple linear display for small sized packages." at bounding box center [558, 203] width 143 height 7
click at [487, 228] on span at bounding box center [486, 228] width 7 height 7
click at [487, 228] on input "Recipe Card QR Code" at bounding box center [485, 228] width 5 height 5
click at [487, 228] on span at bounding box center [486, 228] width 7 height 7
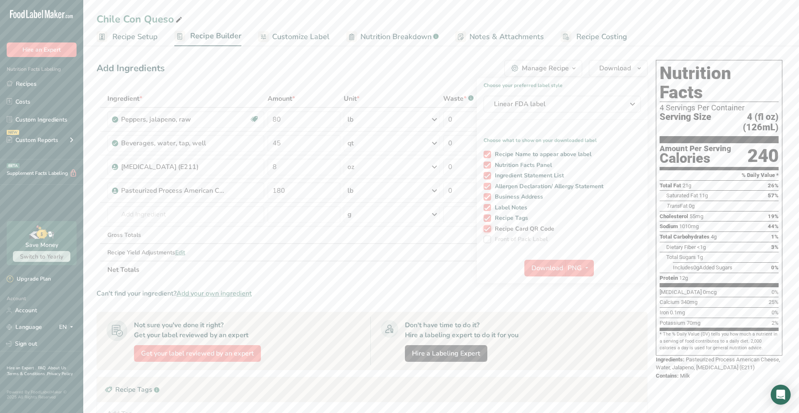
click at [487, 228] on input "Recipe Card QR Code" at bounding box center [485, 228] width 5 height 5
checkbox input "false"
click at [488, 239] on span at bounding box center [486, 238] width 7 height 7
click at [438, 67] on div "Add Ingredients Manage Recipe Delete Recipe Duplicate Recipe Scale Recipe Save …" at bounding box center [372, 68] width 551 height 17
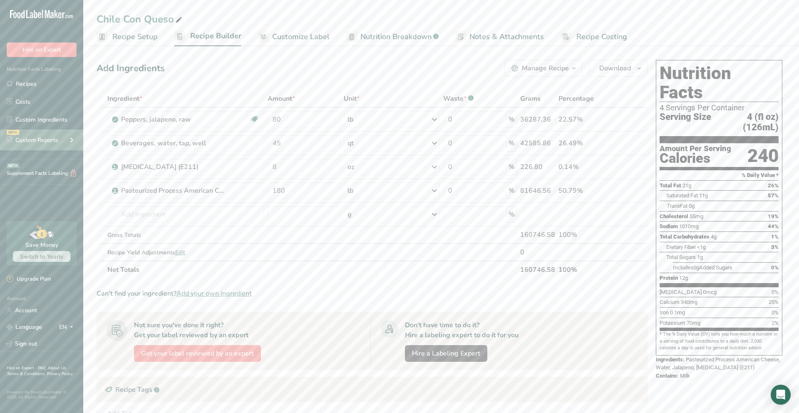
click at [51, 144] on div "Custom Reports" at bounding box center [33, 140] width 52 height 9
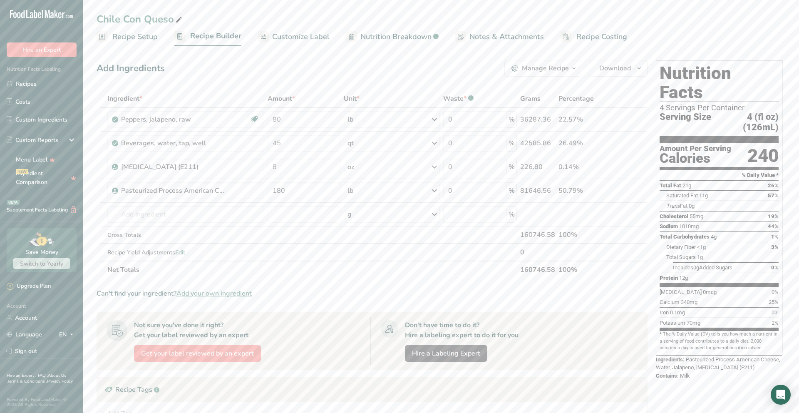
click at [130, 34] on span "Recipe Setup" at bounding box center [134, 36] width 45 height 11
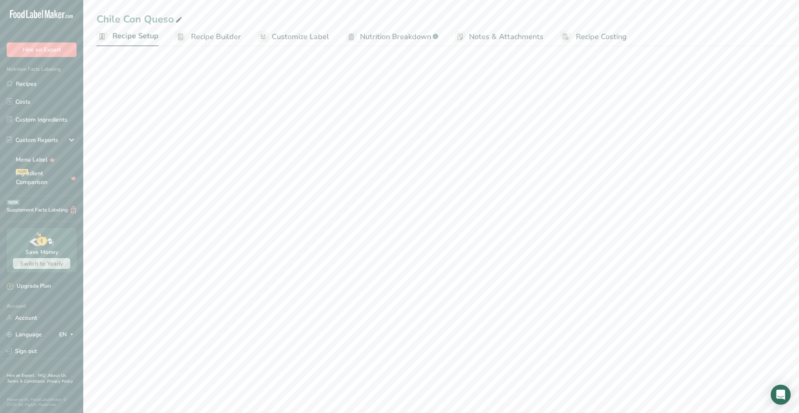
select select "22"
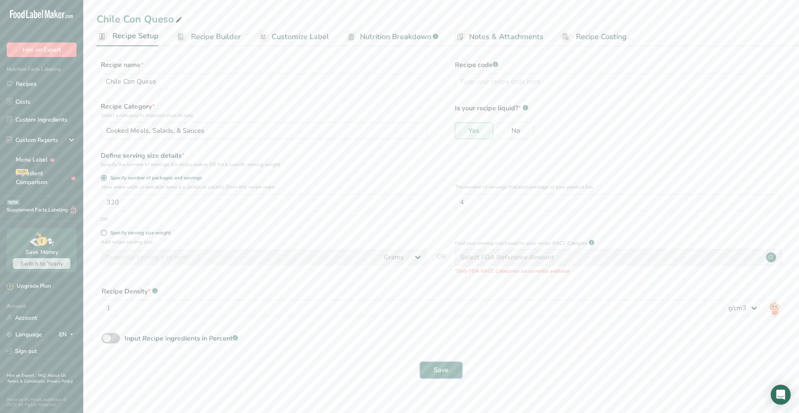
click at [438, 375] on button "Save" at bounding box center [441, 369] width 42 height 17
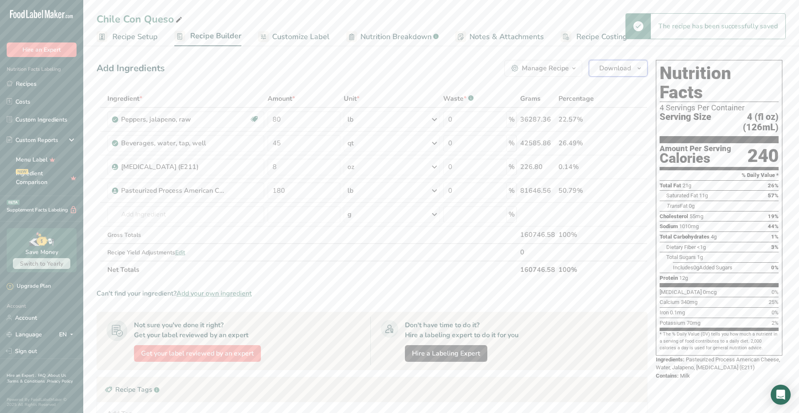
click at [616, 69] on span "Download" at bounding box center [615, 68] width 32 height 10
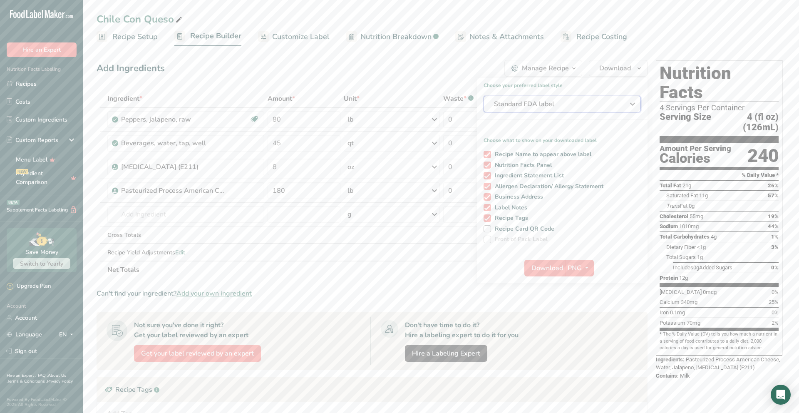
click at [555, 105] on span "Standard FDA label" at bounding box center [556, 104] width 125 height 10
click at [541, 200] on p "A simple linear display for small sized packages." at bounding box center [558, 203] width 143 height 7
click at [542, 270] on span "Download" at bounding box center [547, 268] width 32 height 10
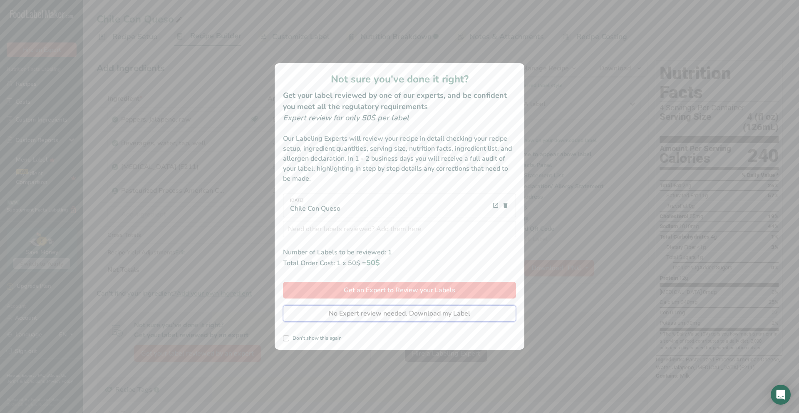
click at [316, 315] on button "No Expert review needed. Download my Label" at bounding box center [399, 313] width 233 height 17
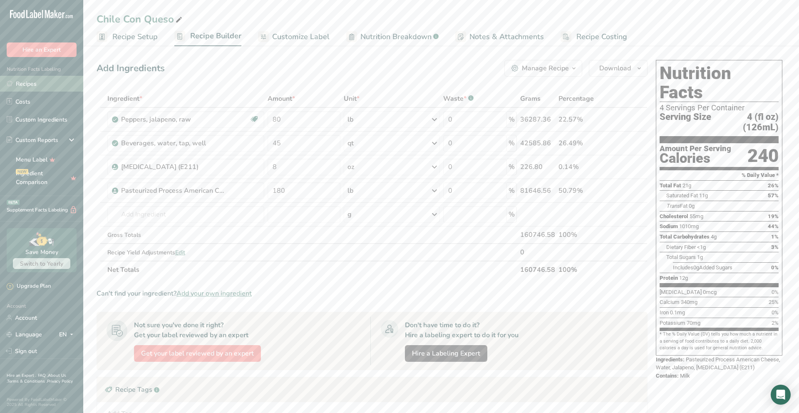
click at [33, 85] on link "Recipes" at bounding box center [41, 84] width 83 height 16
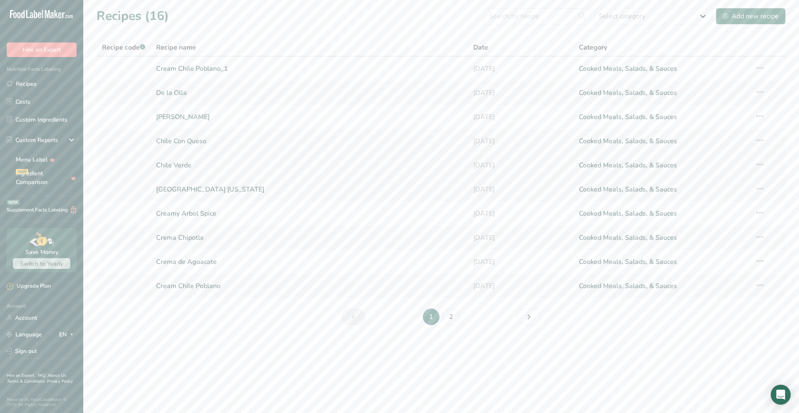
click at [183, 165] on link "Chile Verde" at bounding box center [309, 164] width 307 height 17
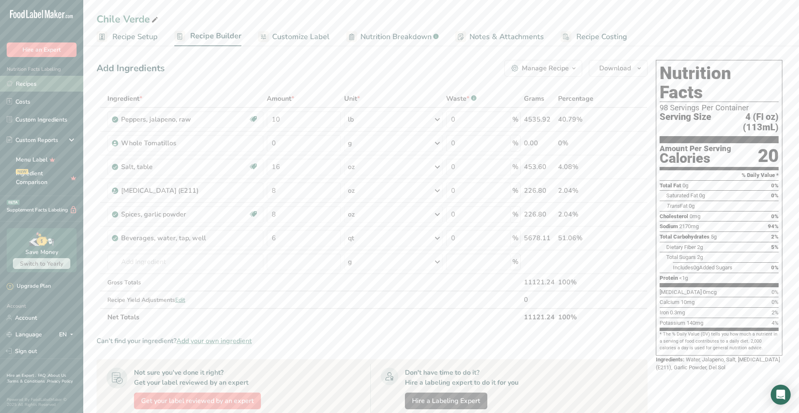
click at [31, 87] on link "Recipes" at bounding box center [41, 84] width 83 height 16
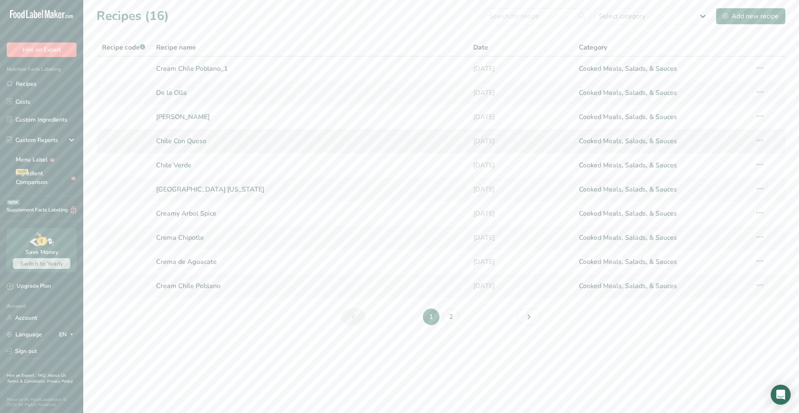
click at [195, 141] on link "Chile Con Queso" at bounding box center [309, 140] width 307 height 17
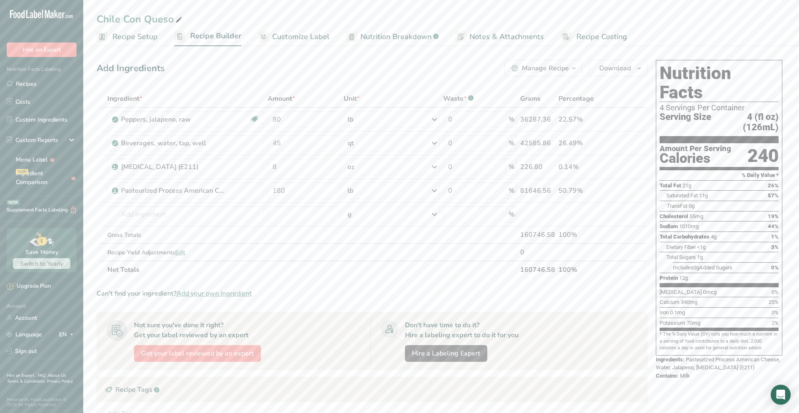
click at [124, 36] on span "Recipe Setup" at bounding box center [134, 36] width 45 height 11
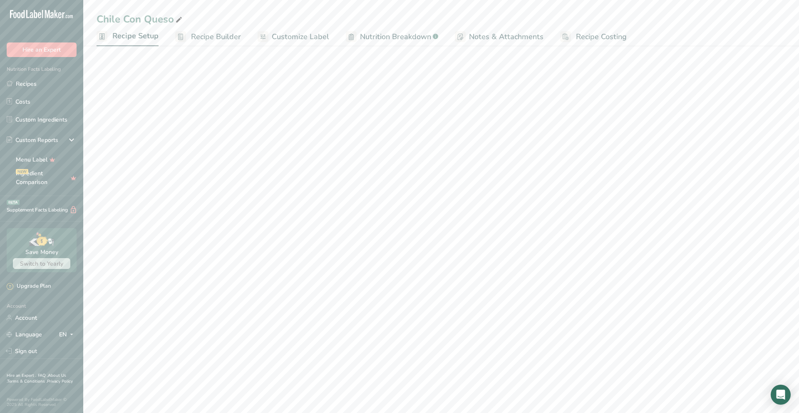
select select "22"
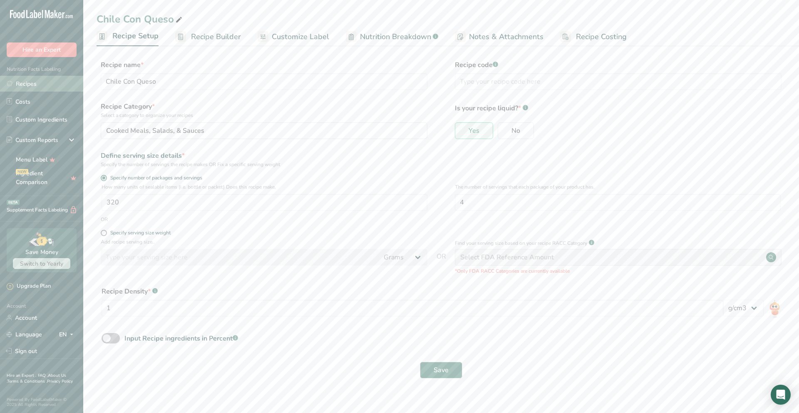
click at [54, 82] on link "Recipes" at bounding box center [41, 84] width 83 height 16
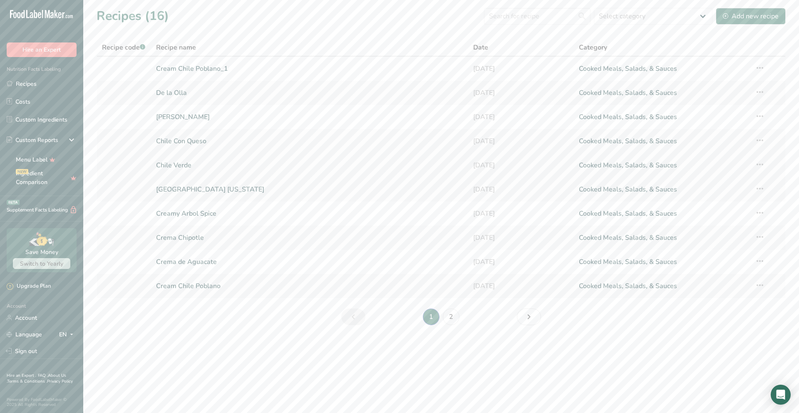
click at [178, 165] on link "Chile Verde" at bounding box center [309, 164] width 307 height 17
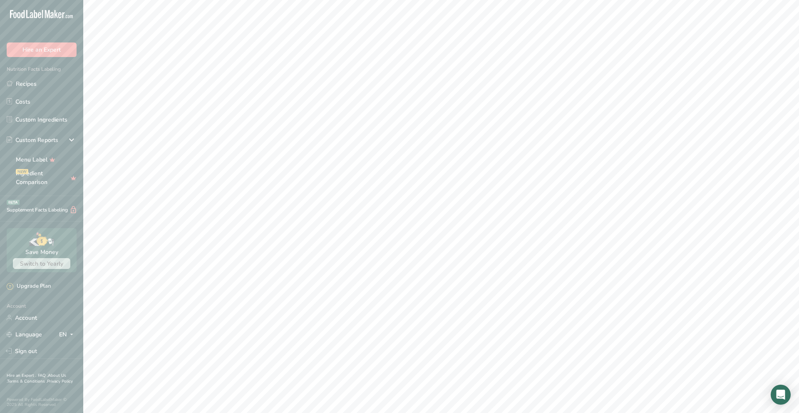
select select
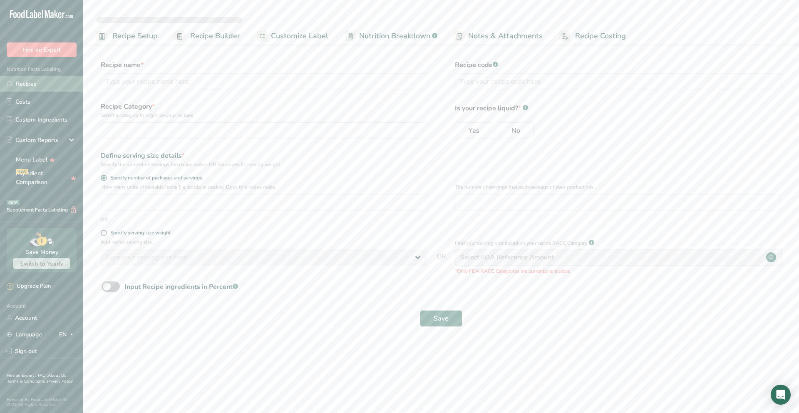
type input "Chile Con Queso"
radio input "true"
type input "320"
type input "4"
select select "0"
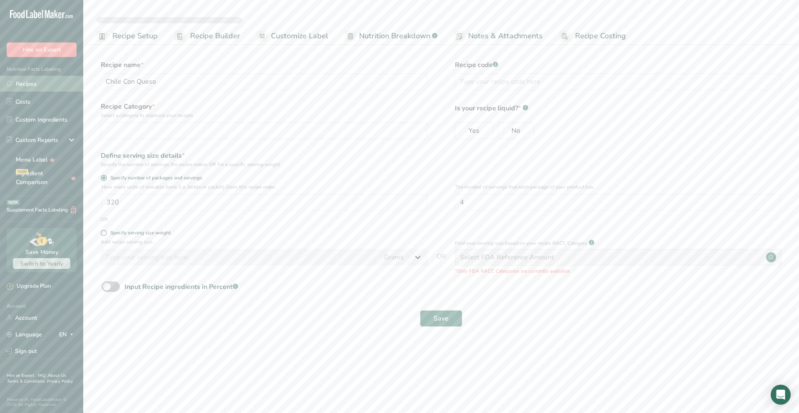
select select "22"
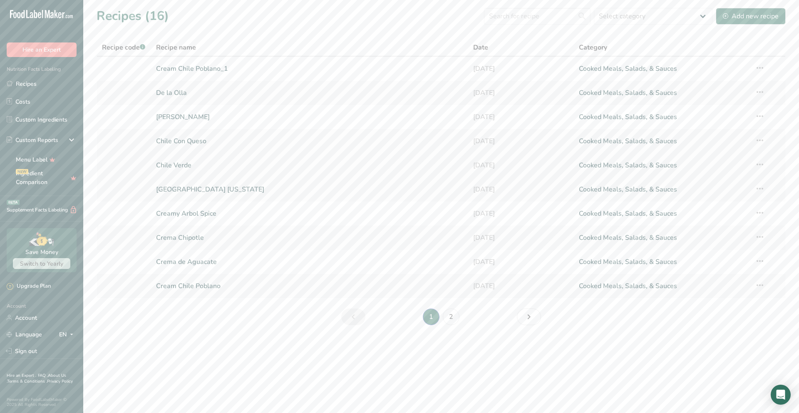
click at [182, 163] on link "Chile Verde" at bounding box center [309, 164] width 307 height 17
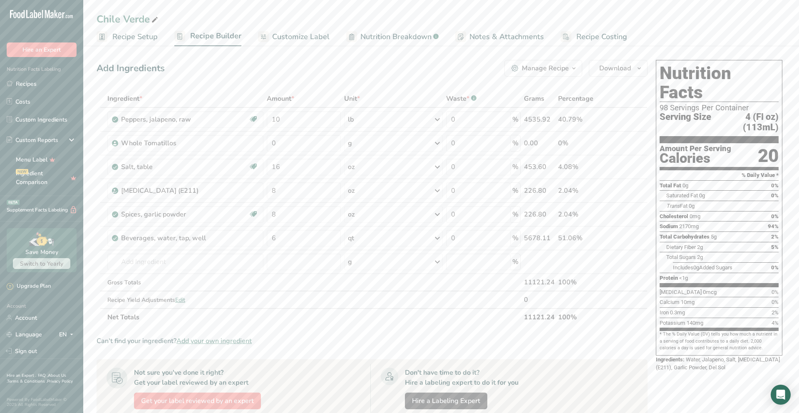
click at [147, 36] on span "Recipe Setup" at bounding box center [134, 36] width 45 height 11
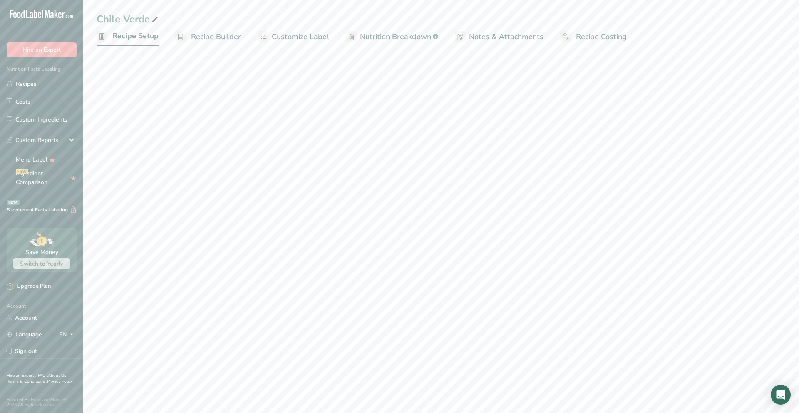
select select "5"
select select "22"
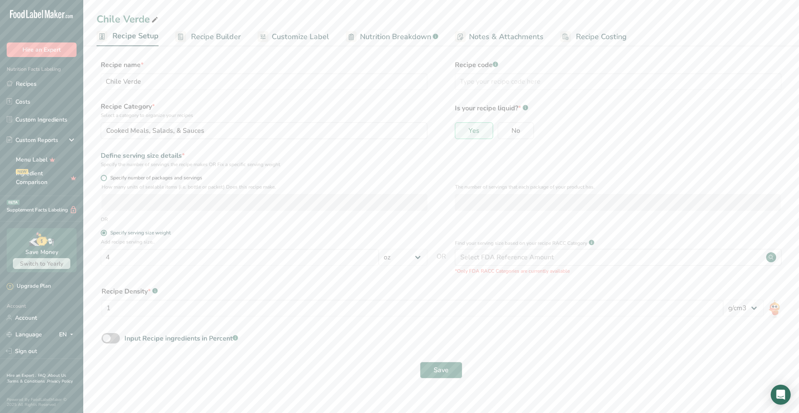
click at [106, 178] on span at bounding box center [104, 178] width 6 height 6
click at [106, 178] on input "Specify number of packages and servings" at bounding box center [103, 177] width 5 height 5
radio input "true"
radio input "false"
select select "0"
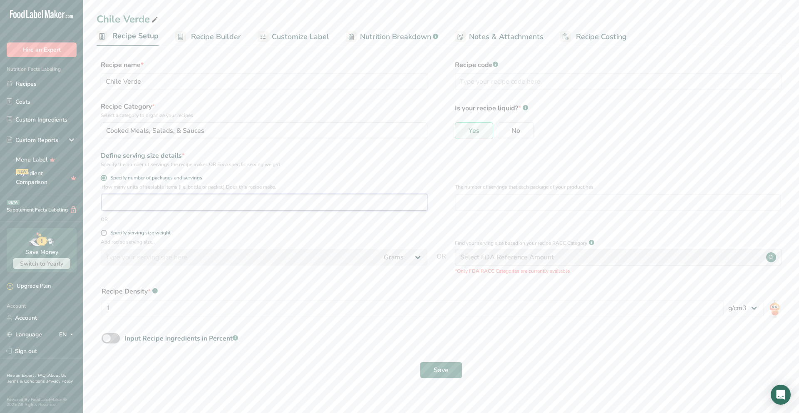
click at [126, 199] on input "number" at bounding box center [264, 202] width 326 height 17
type input "192"
click at [469, 200] on input "number" at bounding box center [618, 202] width 326 height 17
type input "4"
click at [443, 368] on span "Save" at bounding box center [440, 370] width 15 height 10
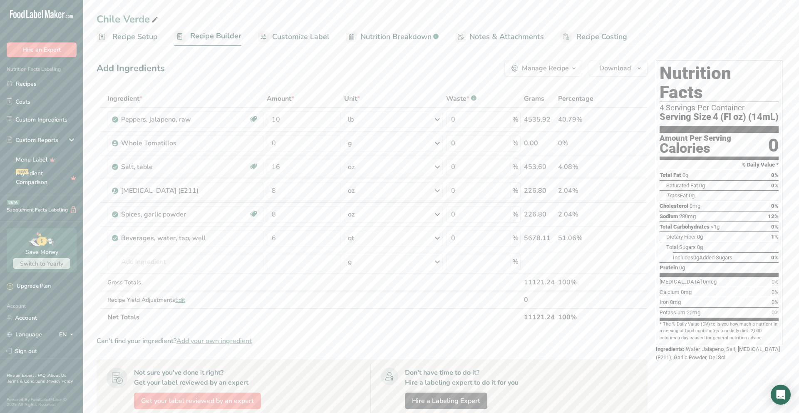
click at [117, 35] on span "Recipe Setup" at bounding box center [134, 36] width 45 height 11
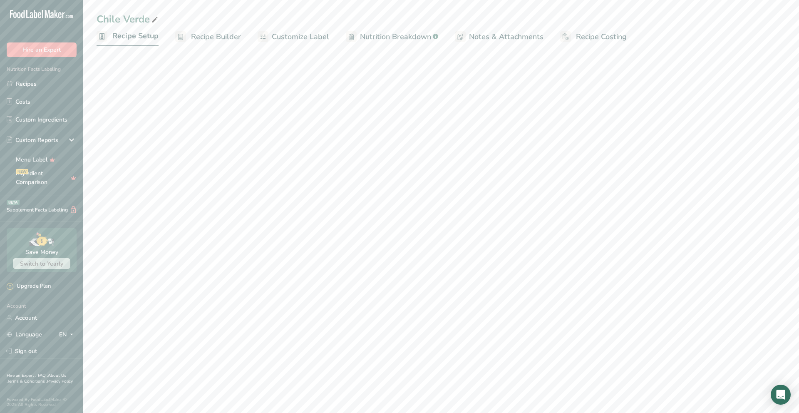
select select "22"
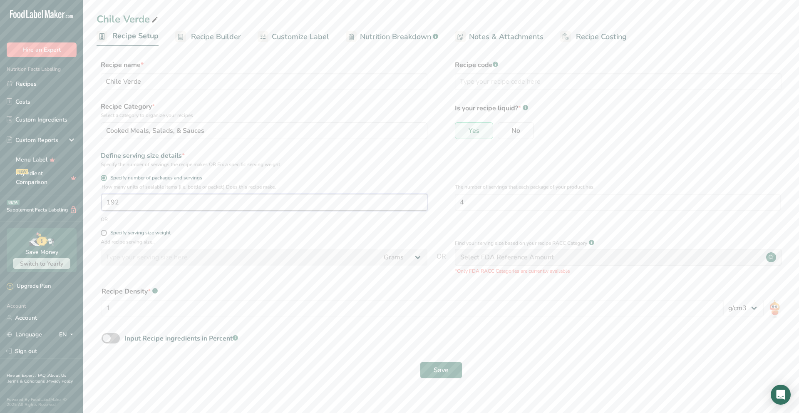
click at [134, 203] on input "192" at bounding box center [264, 202] width 326 height 17
type input "1"
type input "200"
click at [420, 361] on button "Save" at bounding box center [441, 369] width 42 height 17
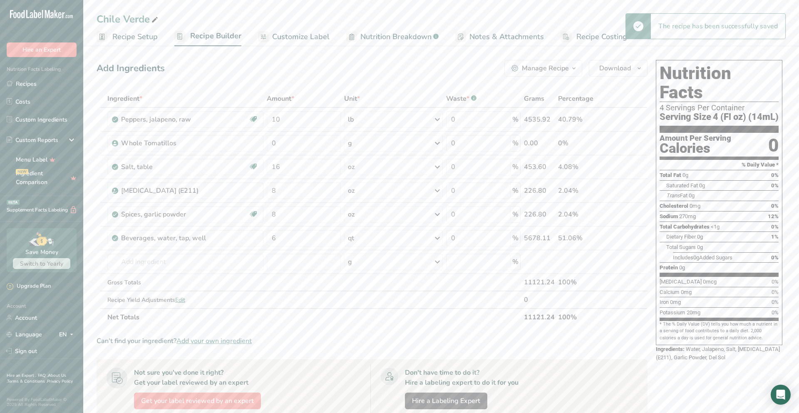
click at [128, 35] on span "Recipe Setup" at bounding box center [134, 36] width 45 height 11
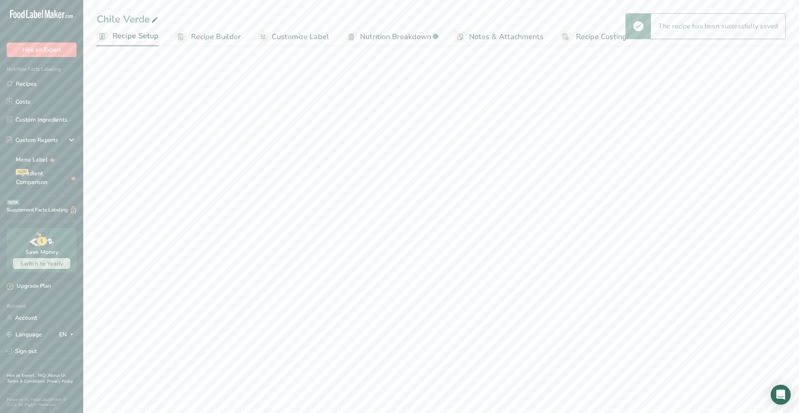
select select "22"
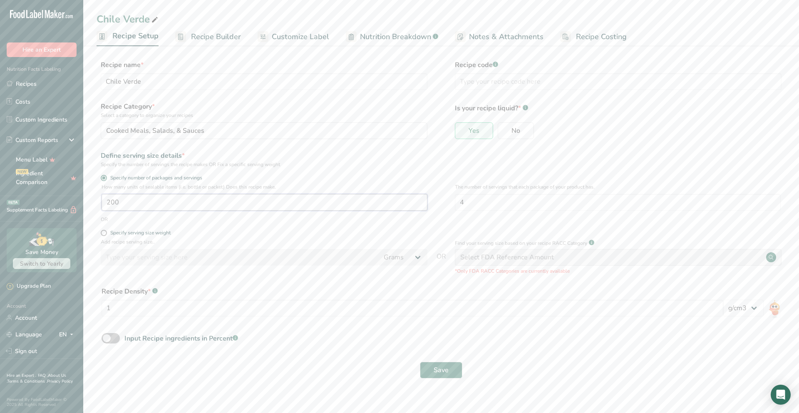
click at [122, 203] on input "200" at bounding box center [264, 202] width 326 height 17
type input "1"
click at [420, 361] on button "Save" at bounding box center [441, 369] width 42 height 17
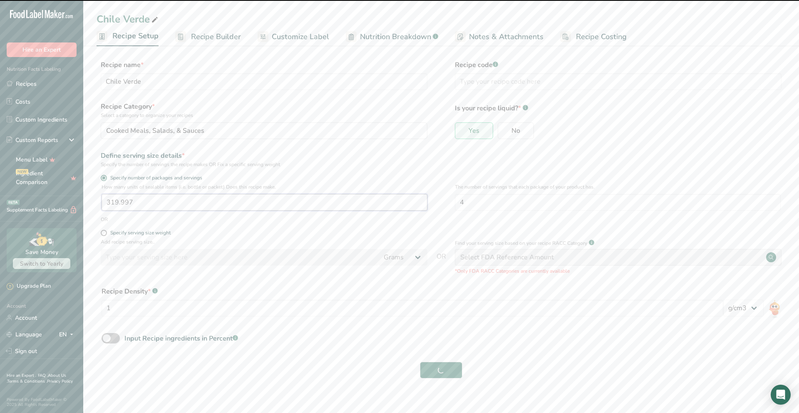
type input "320"
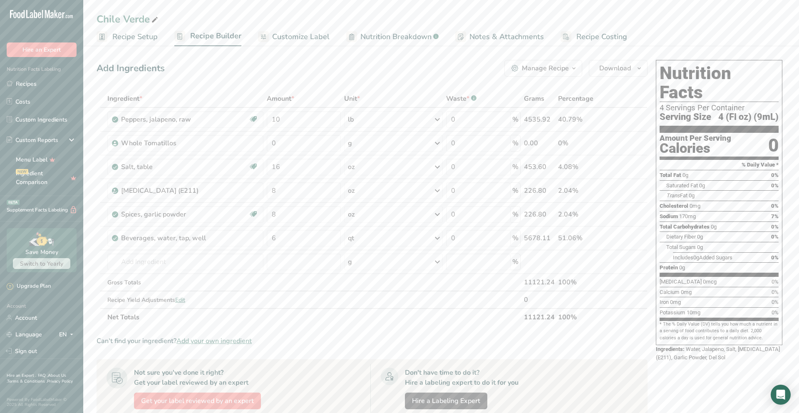
click at [121, 38] on span "Recipe Setup" at bounding box center [134, 36] width 45 height 11
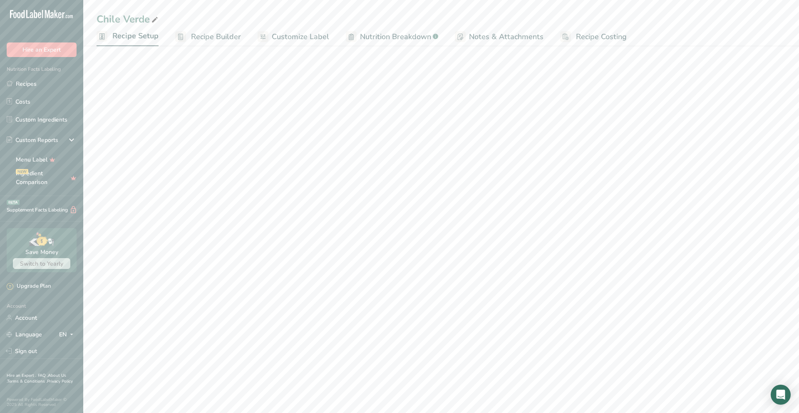
select select "22"
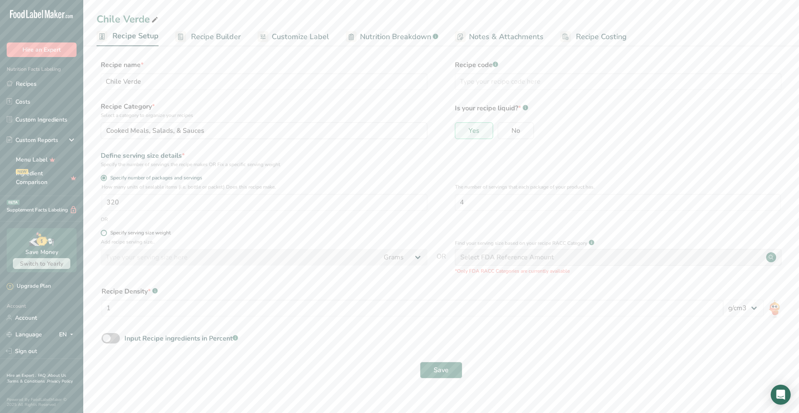
click at [105, 232] on span at bounding box center [104, 233] width 6 height 6
click at [105, 232] on input "Specify serving size weight" at bounding box center [103, 232] width 5 height 5
radio input "true"
radio input "false"
click at [104, 180] on span at bounding box center [104, 178] width 6 height 6
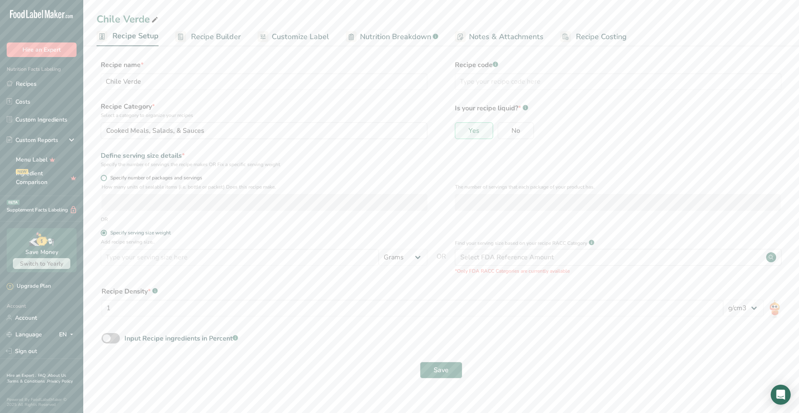
click at [104, 180] on input "Specify number of packages and servings" at bounding box center [103, 177] width 5 height 5
radio input "true"
radio input "false"
click at [220, 36] on span "Recipe Builder" at bounding box center [216, 36] width 50 height 11
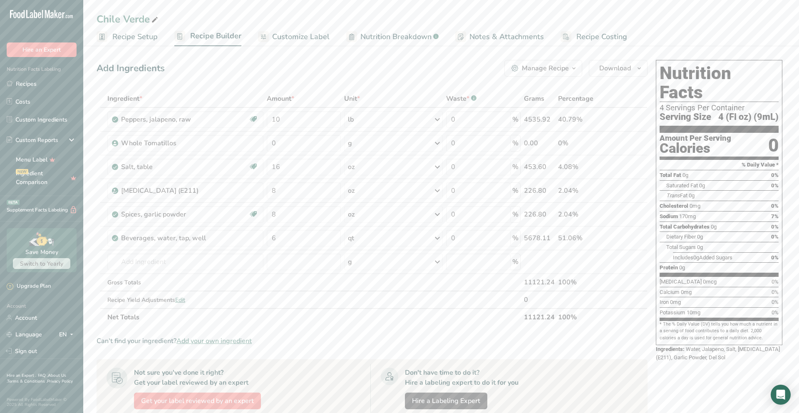
click at [386, 39] on span "Nutrition Breakdown" at bounding box center [395, 36] width 71 height 11
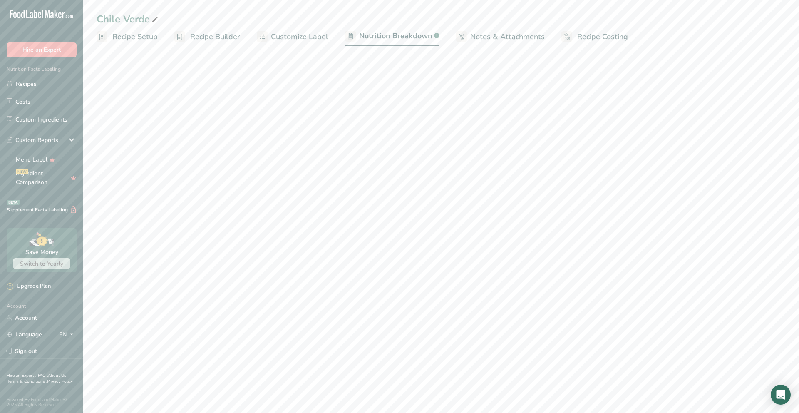
select select "Calories"
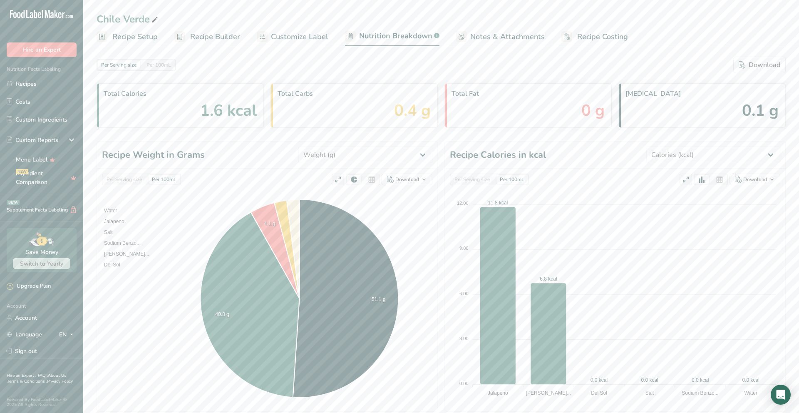
click at [122, 181] on div "Per Serving size" at bounding box center [124, 179] width 42 height 9
click at [423, 178] on icon "button" at bounding box center [424, 179] width 7 height 10
click at [273, 152] on header "Recipe Weight in Grams Weight (g) Calories (kcal) Energy KJ (kj) Total Fat (g) …" at bounding box center [267, 154] width 340 height 27
click at [199, 38] on span "Recipe Builder" at bounding box center [215, 36] width 50 height 11
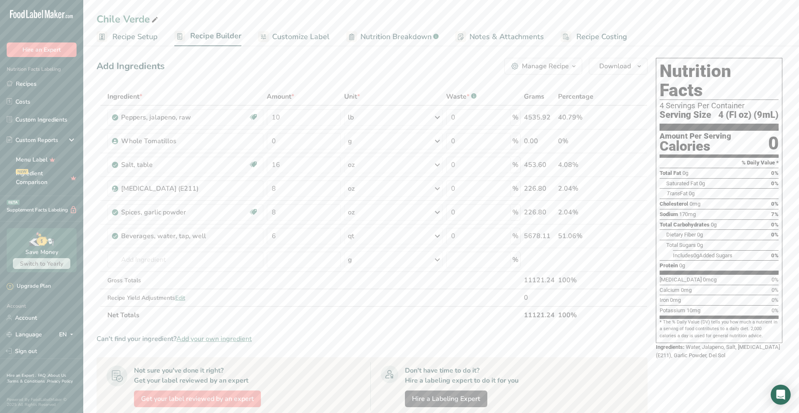
scroll to position [3, 0]
click at [131, 35] on span "Recipe Setup" at bounding box center [134, 36] width 45 height 11
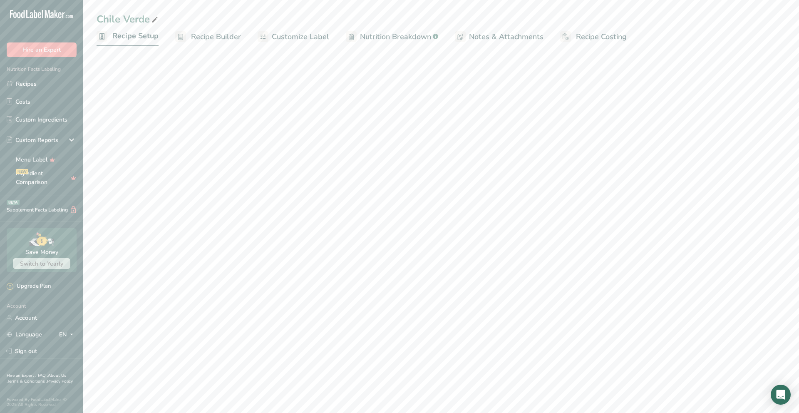
select select "22"
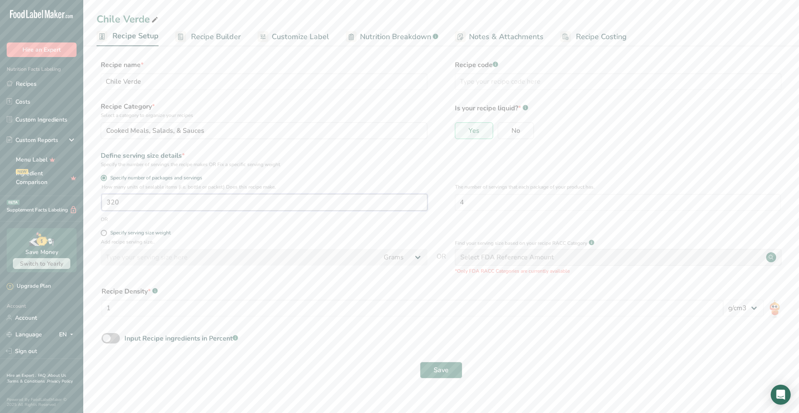
click at [285, 202] on input "320" at bounding box center [264, 202] width 326 height 17
type input "1"
type input "120"
click at [448, 370] on span "Save" at bounding box center [440, 370] width 15 height 10
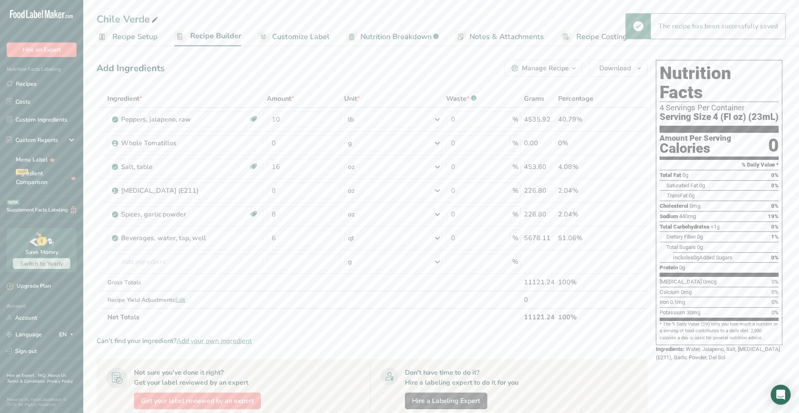
click at [116, 36] on span "Recipe Setup" at bounding box center [134, 36] width 45 height 11
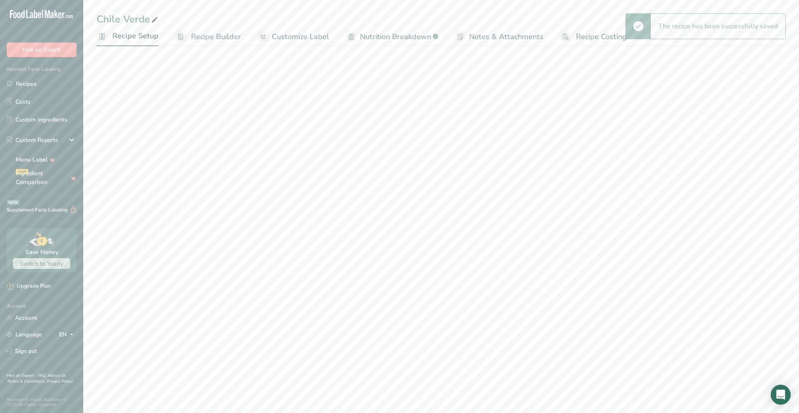
select select "22"
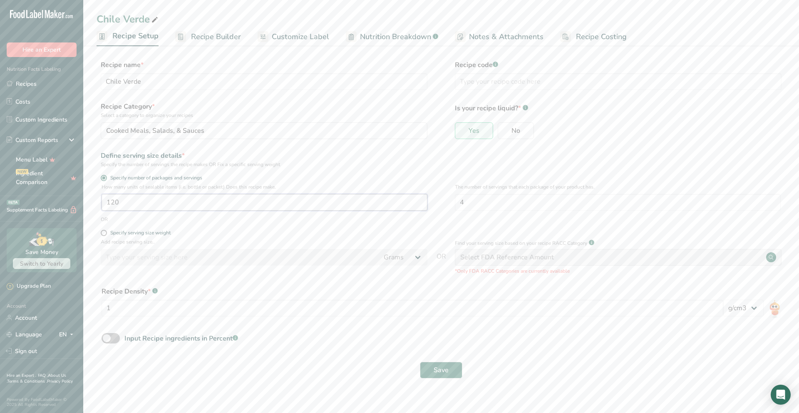
click at [134, 201] on input "120" at bounding box center [264, 202] width 326 height 17
type input "1"
type input "100"
click at [440, 367] on span "Save" at bounding box center [440, 370] width 15 height 10
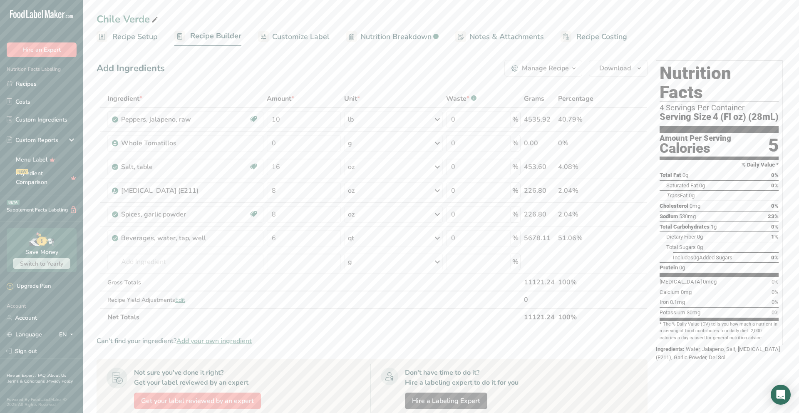
click at [146, 38] on span "Recipe Setup" at bounding box center [134, 36] width 45 height 11
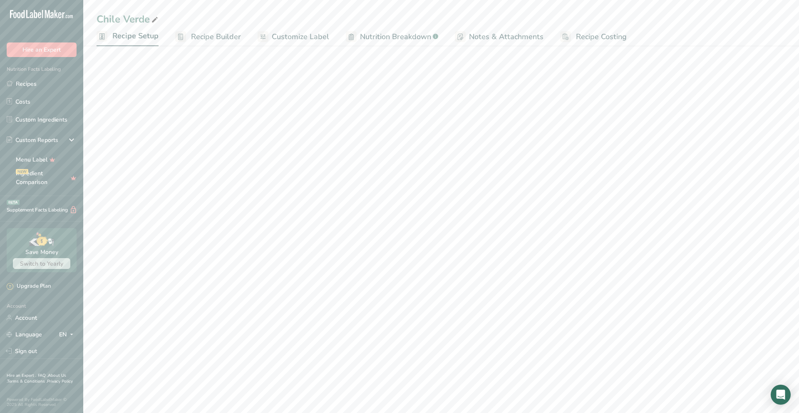
select select "22"
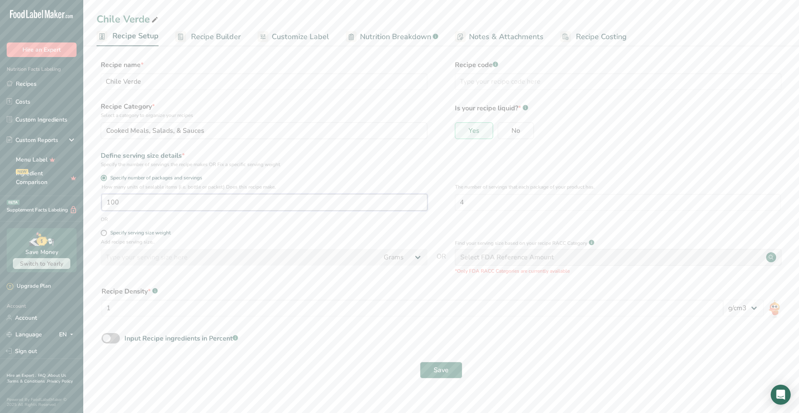
click at [166, 201] on input "100" at bounding box center [264, 202] width 326 height 17
type input "1"
type input "90"
click at [420, 361] on button "Save" at bounding box center [441, 369] width 42 height 17
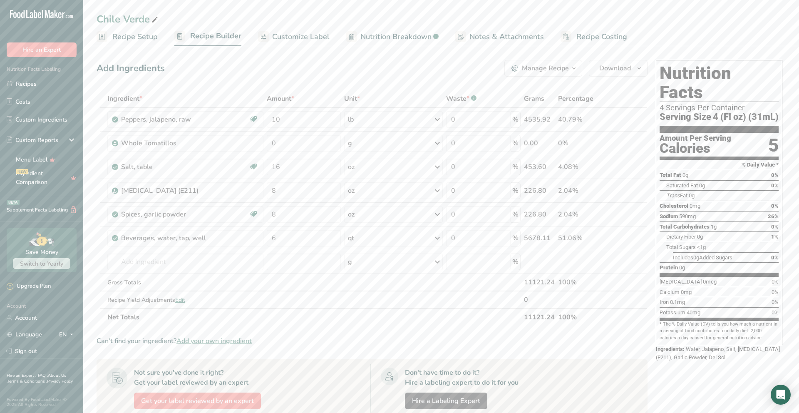
click at [568, 67] on div "Manage Recipe" at bounding box center [545, 68] width 47 height 10
click at [639, 68] on icon "button" at bounding box center [639, 68] width 7 height 10
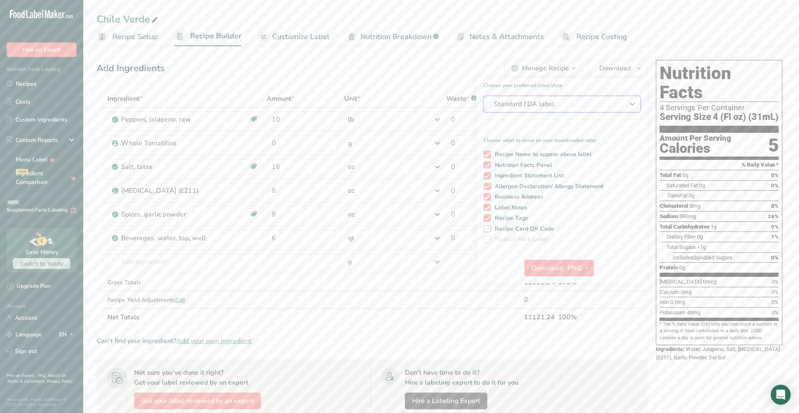
click at [621, 103] on div "Standard FDA label" at bounding box center [562, 104] width 136 height 10
click at [575, 204] on p "A simple linear display for small sized packages." at bounding box center [558, 203] width 143 height 7
click at [583, 268] on icon "button" at bounding box center [586, 267] width 7 height 10
click at [539, 270] on span "Download" at bounding box center [547, 268] width 32 height 10
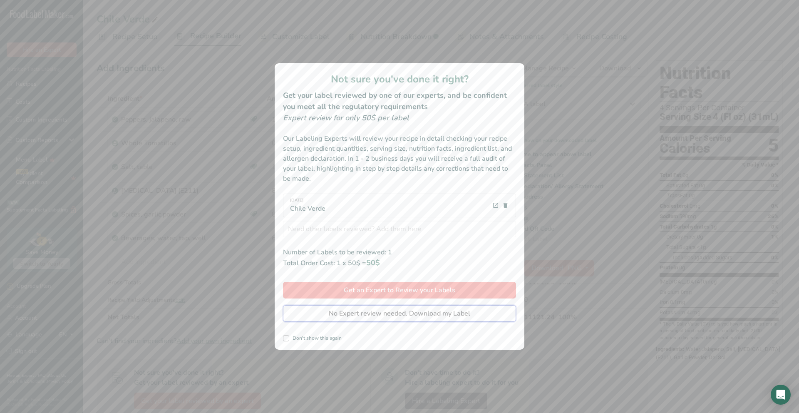
click at [360, 317] on span "No Expert review needed. Download my Label" at bounding box center [399, 313] width 141 height 10
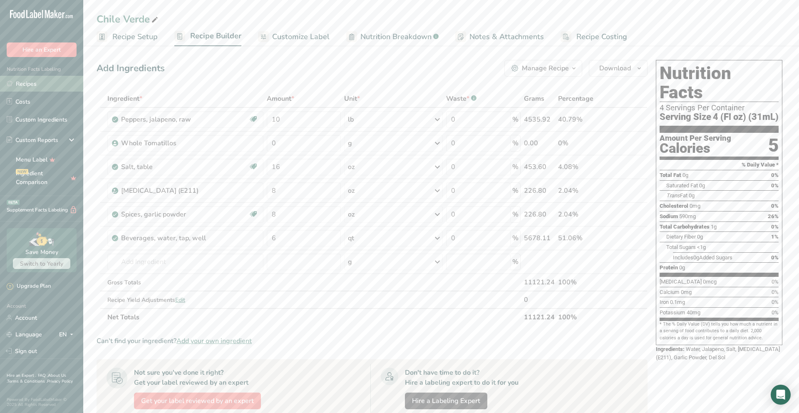
click at [26, 85] on link "Recipes" at bounding box center [41, 84] width 83 height 16
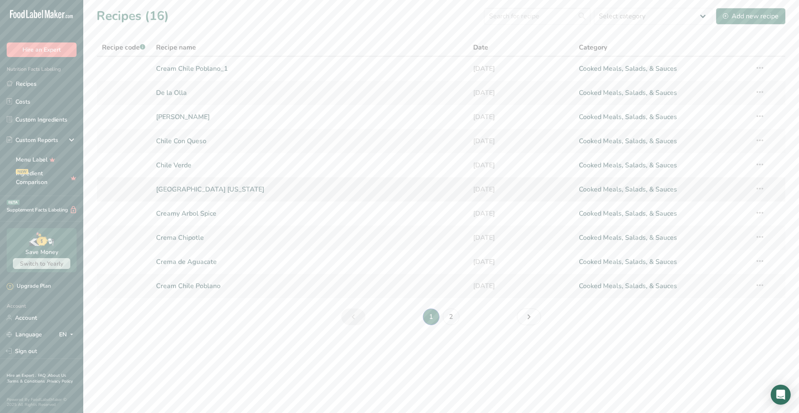
click at [191, 188] on link "Chile Colorado" at bounding box center [309, 189] width 307 height 17
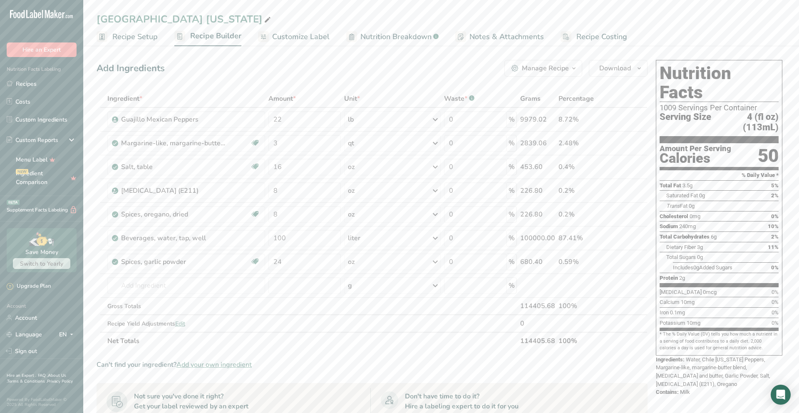
click at [128, 39] on span "Recipe Setup" at bounding box center [134, 36] width 45 height 11
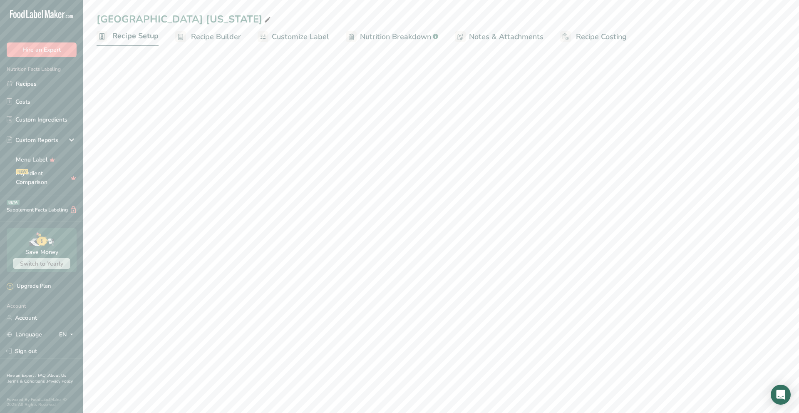
select select "5"
select select "22"
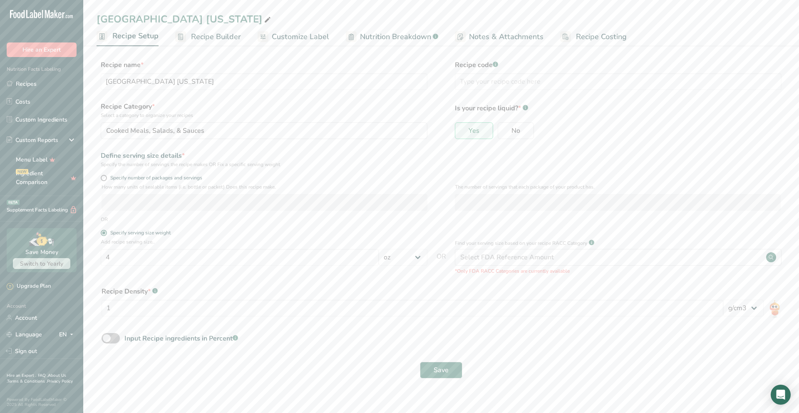
click at [198, 38] on span "Recipe Builder" at bounding box center [216, 36] width 50 height 11
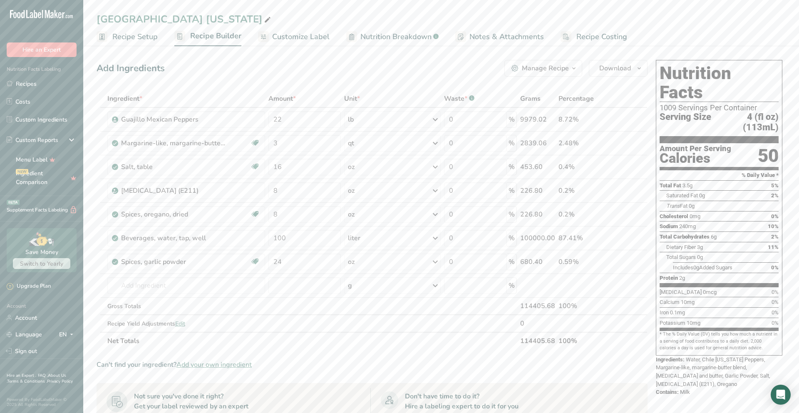
click at [130, 36] on span "Recipe Setup" at bounding box center [134, 36] width 45 height 11
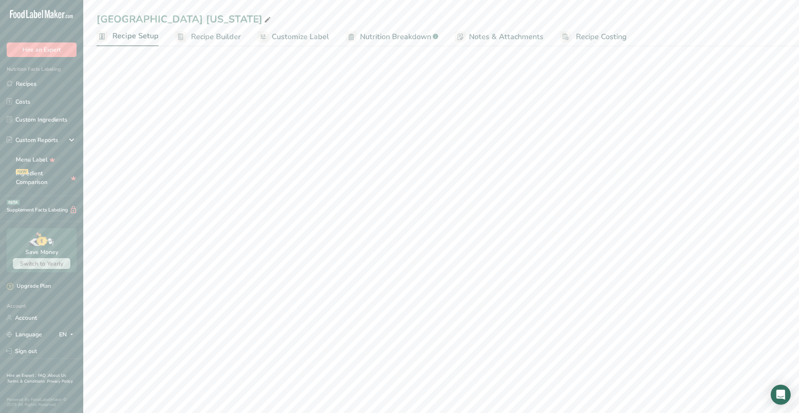
select select "5"
select select "22"
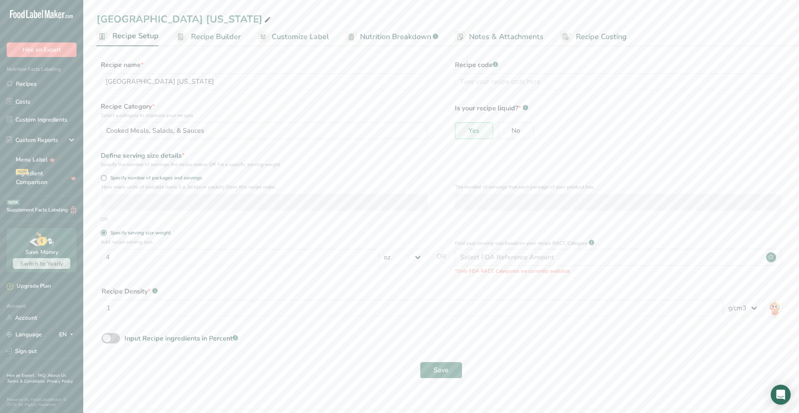
drag, startPoint x: 104, startPoint y: 178, endPoint x: 120, endPoint y: 220, distance: 45.4
click at [104, 178] on span at bounding box center [104, 178] width 6 height 6
click at [104, 178] on input "Specify number of packages and servings" at bounding box center [103, 177] width 5 height 5
radio input "true"
radio input "false"
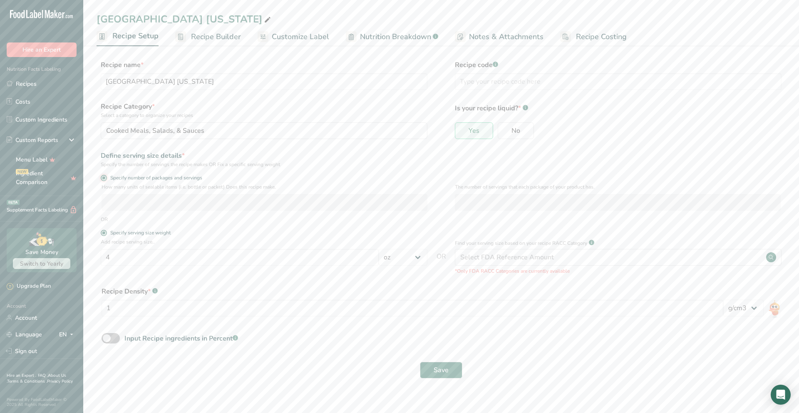
select select "0"
click at [119, 204] on input "number" at bounding box center [264, 202] width 326 height 17
type input "100"
click at [519, 202] on input "number" at bounding box center [618, 202] width 326 height 17
type input "4"
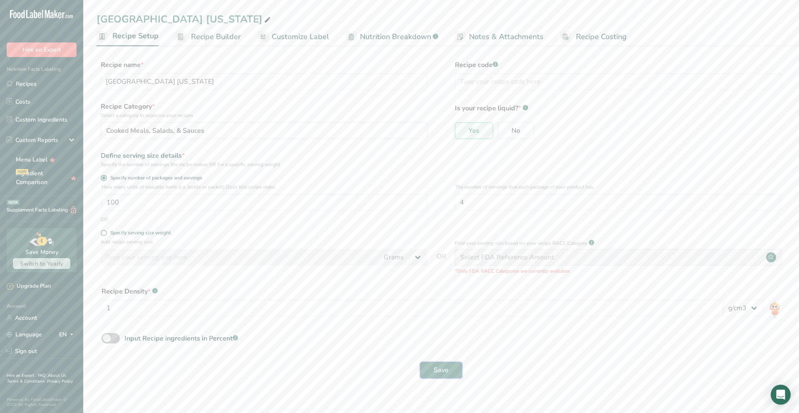
click at [434, 371] on span "Save" at bounding box center [440, 370] width 15 height 10
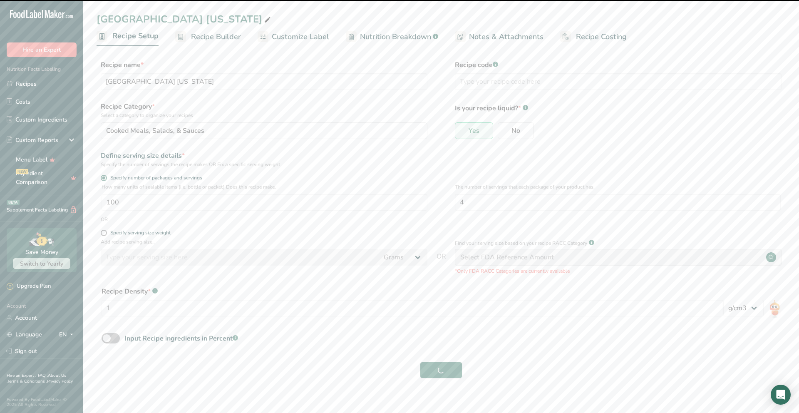
click at [194, 40] on span "Recipe Builder" at bounding box center [216, 36] width 50 height 11
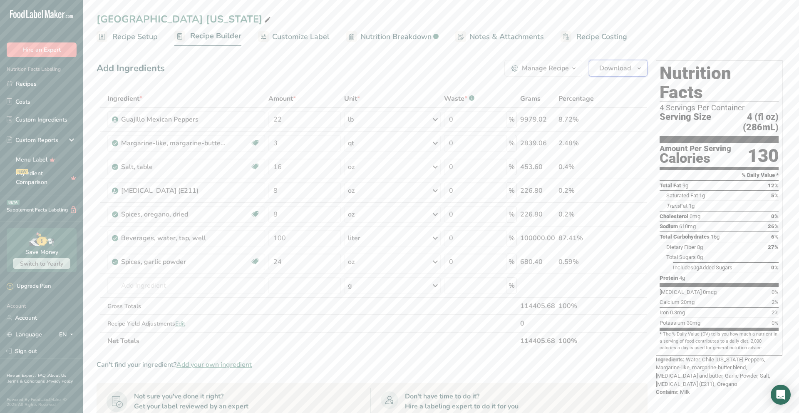
click at [637, 69] on icon "button" at bounding box center [639, 68] width 7 height 10
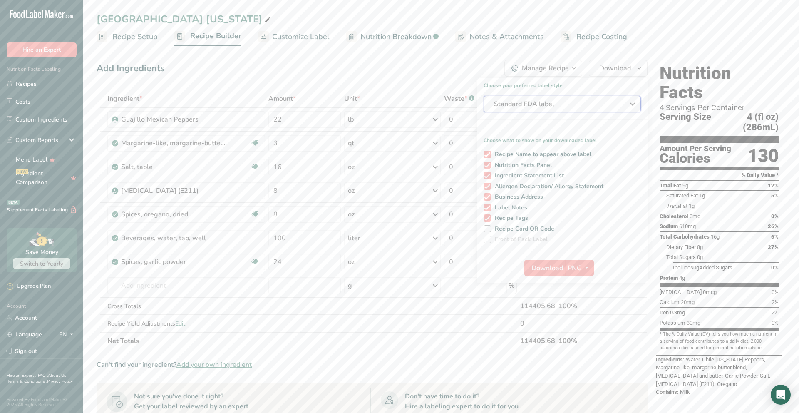
click at [559, 105] on span "Standard FDA label" at bounding box center [556, 104] width 125 height 10
click at [554, 199] on h2 "Linear FDA label" at bounding box center [562, 195] width 151 height 9
click at [545, 270] on span "Download" at bounding box center [547, 268] width 32 height 10
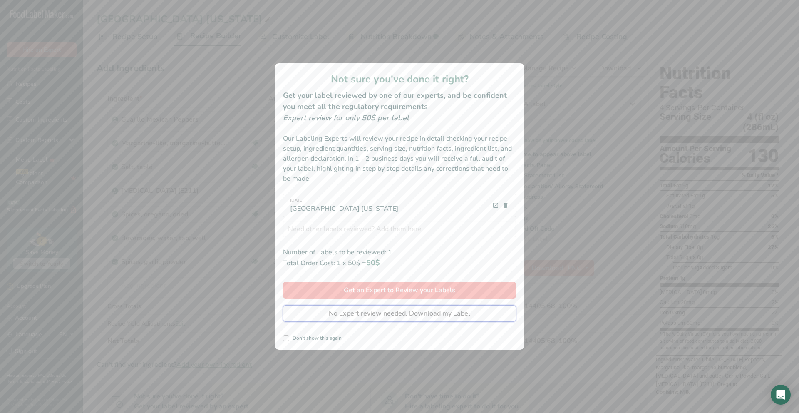
click at [365, 317] on span "No Expert review needed. Download my Label" at bounding box center [399, 313] width 141 height 10
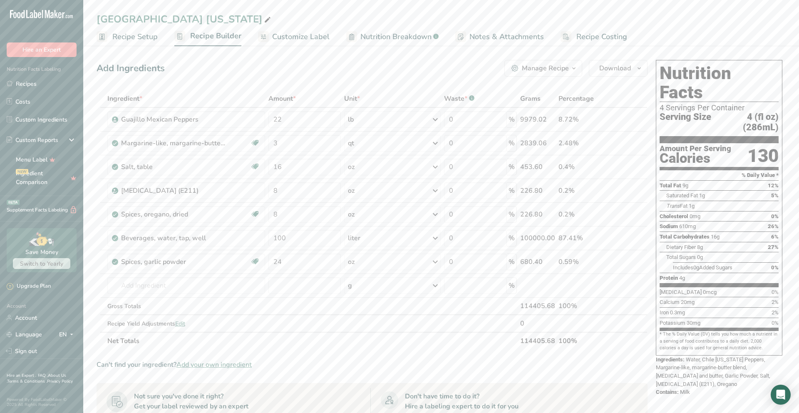
click at [131, 36] on span "Recipe Setup" at bounding box center [134, 36] width 45 height 11
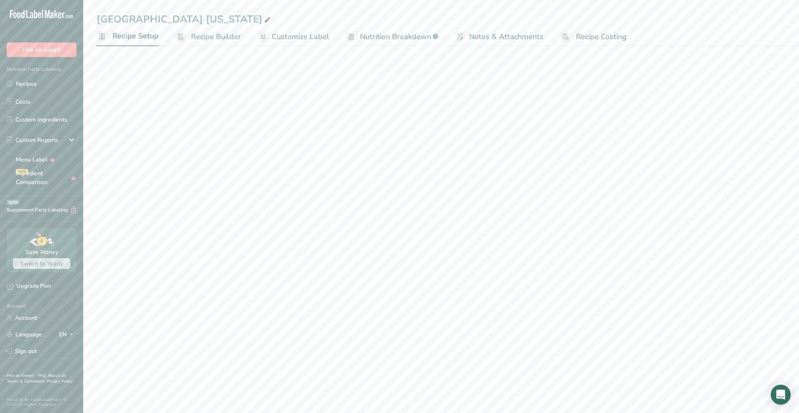
select select "22"
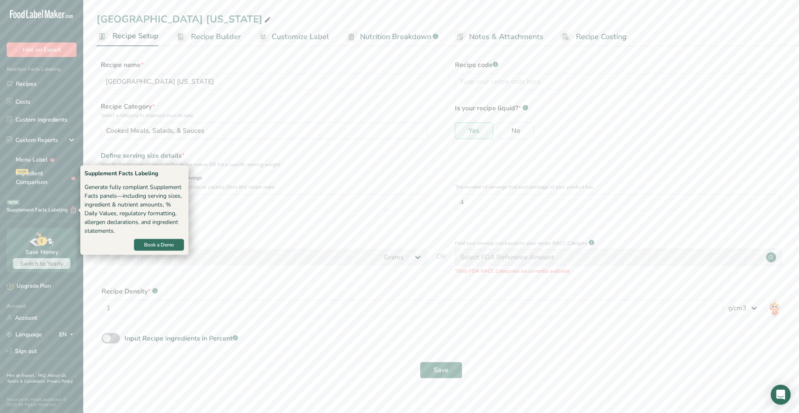
click at [25, 209] on div "Supplement Facts Labeling BETA" at bounding box center [38, 209] width 77 height 9
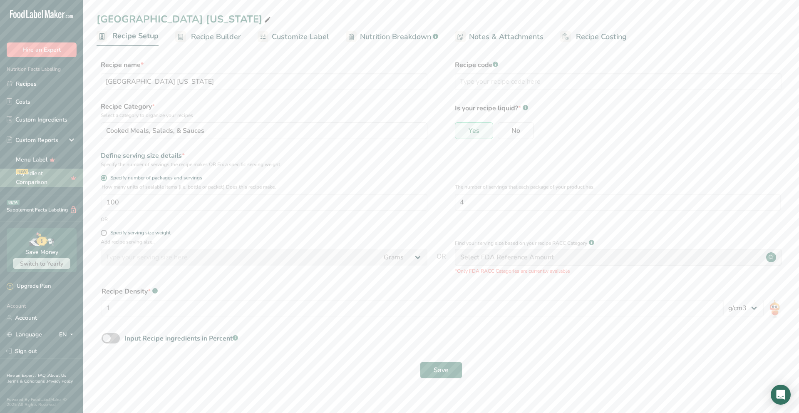
click at [38, 180] on link "Ingredient Comparison NEW" at bounding box center [41, 177] width 83 height 18
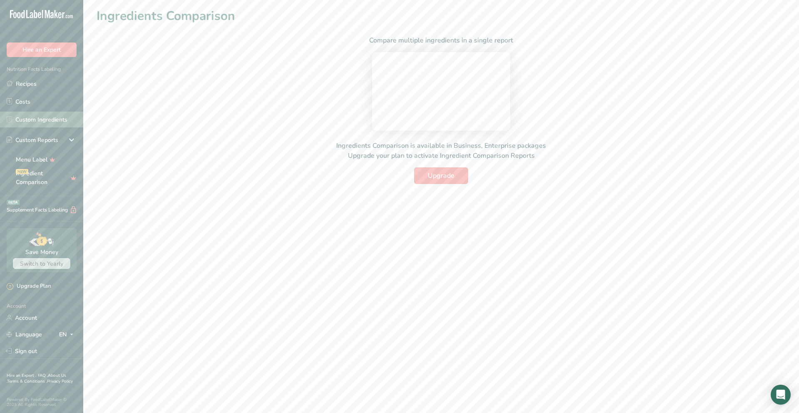
click at [42, 123] on link "Custom Ingredients" at bounding box center [41, 119] width 83 height 16
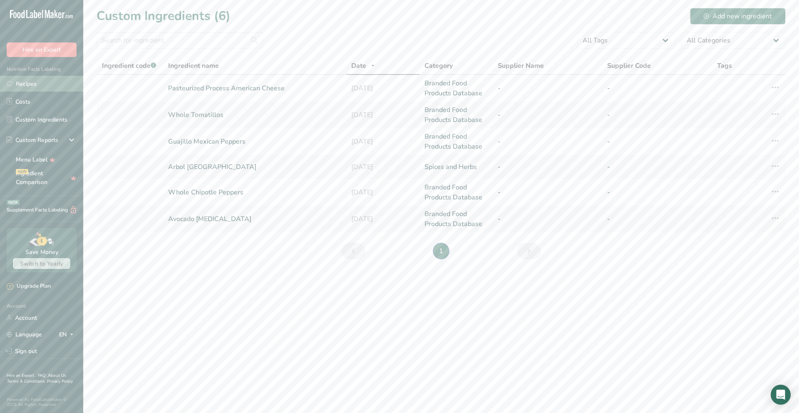
click at [59, 84] on link "Recipes" at bounding box center [41, 84] width 83 height 16
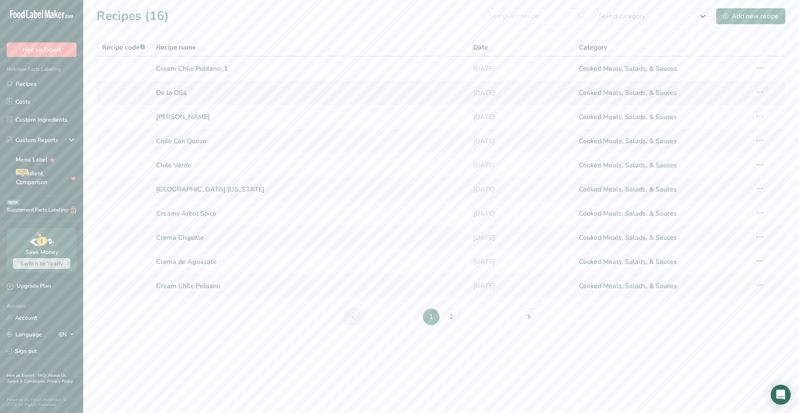
click at [178, 94] on link "De la Olla" at bounding box center [309, 92] width 307 height 17
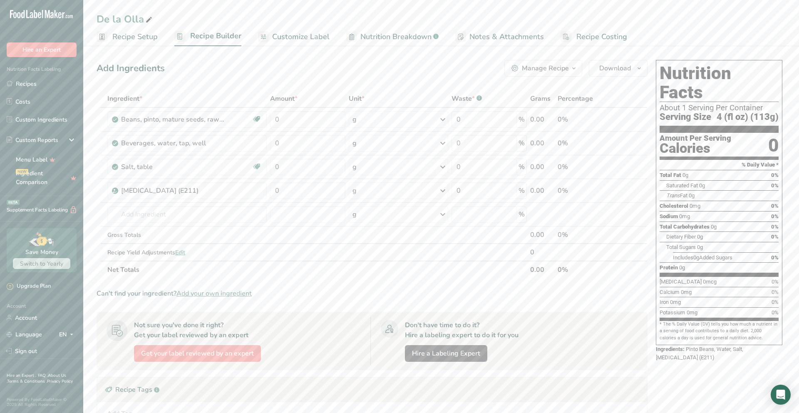
click at [146, 40] on span "Recipe Setup" at bounding box center [134, 36] width 45 height 11
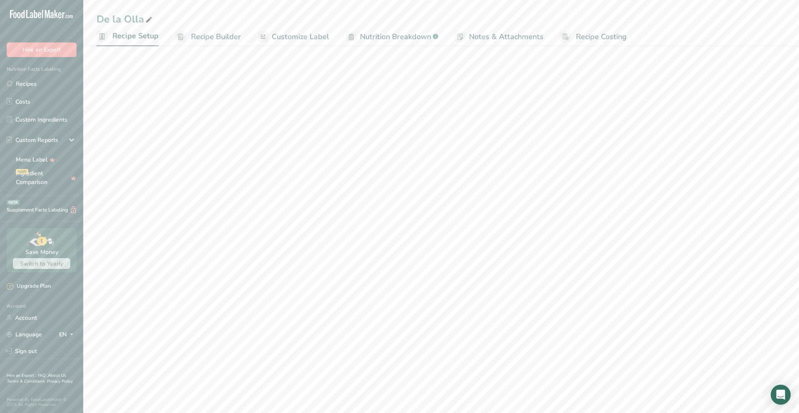
select select "5"
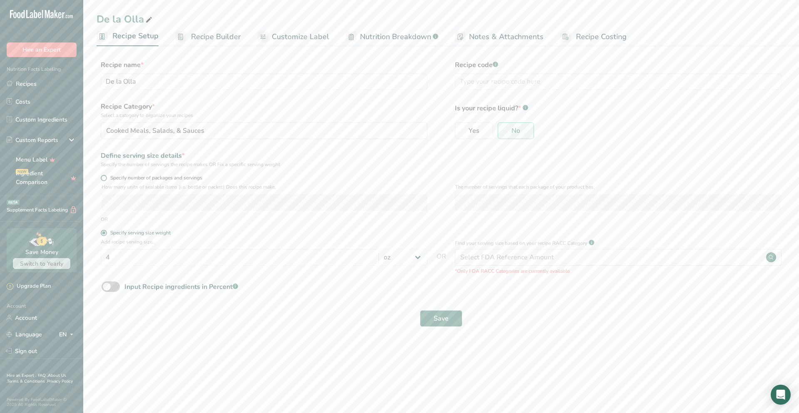
click at [102, 176] on span at bounding box center [104, 178] width 6 height 6
click at [102, 176] on input "Specify number of packages and servings" at bounding box center [103, 177] width 5 height 5
radio input "true"
radio input "false"
select select "0"
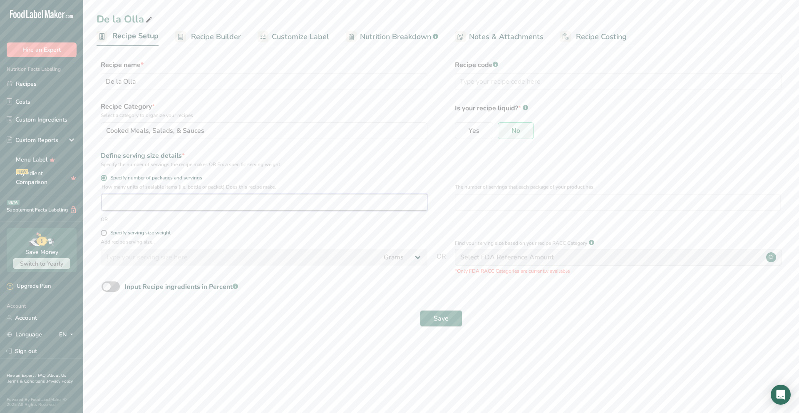
click at [314, 205] on input "number" at bounding box center [264, 202] width 326 height 17
type input "135"
click at [519, 208] on input "number" at bounding box center [618, 202] width 326 height 17
type input "4"
click at [442, 317] on span "Save" at bounding box center [440, 318] width 15 height 10
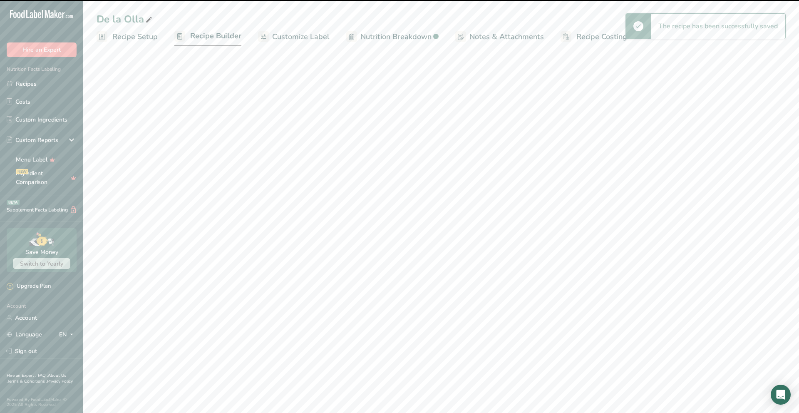
drag, startPoint x: 204, startPoint y: 38, endPoint x: 199, endPoint y: 40, distance: 5.4
click at [204, 38] on span "Recipe Builder" at bounding box center [215, 35] width 51 height 11
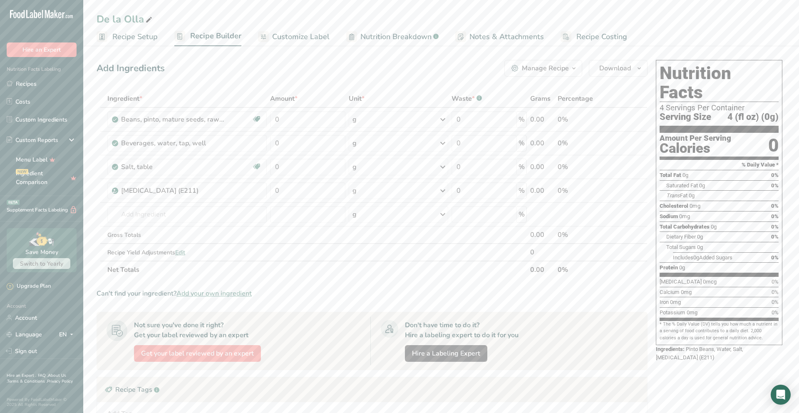
click at [125, 37] on span "Recipe Setup" at bounding box center [134, 36] width 45 height 11
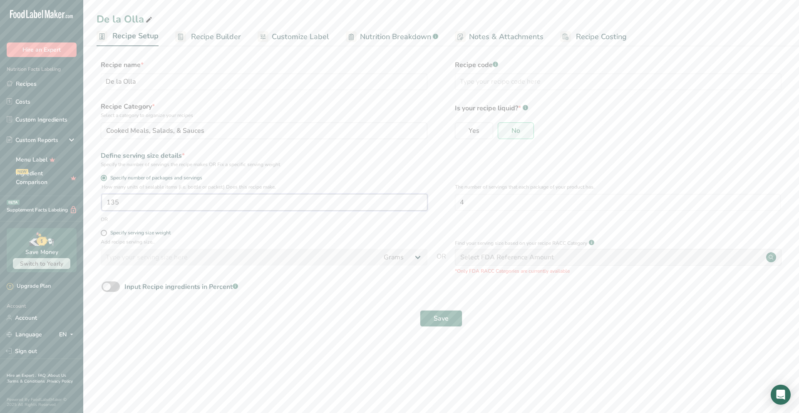
click at [163, 203] on input "135" at bounding box center [264, 202] width 326 height 17
type input "100"
click at [420, 310] on button "Save" at bounding box center [441, 318] width 42 height 17
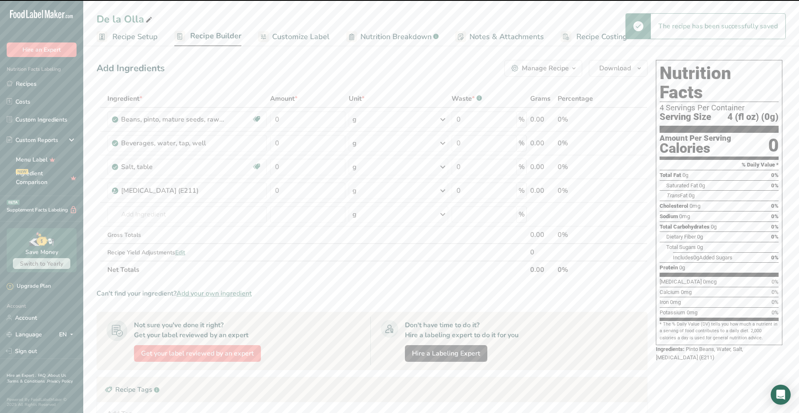
click at [215, 36] on span "Recipe Builder" at bounding box center [215, 35] width 51 height 11
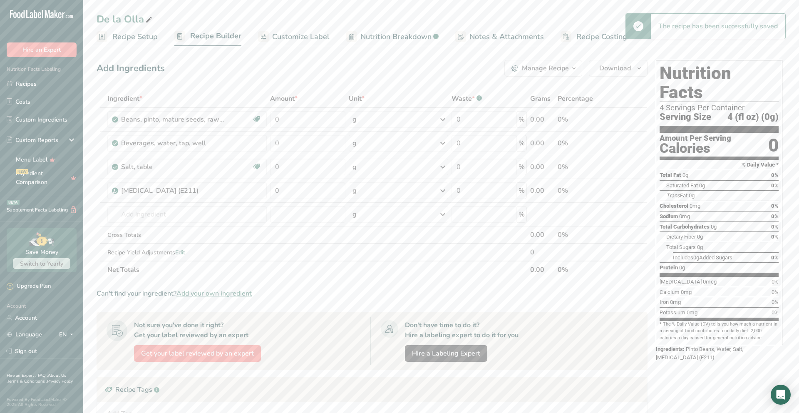
click at [126, 37] on span "Recipe Setup" at bounding box center [134, 36] width 45 height 11
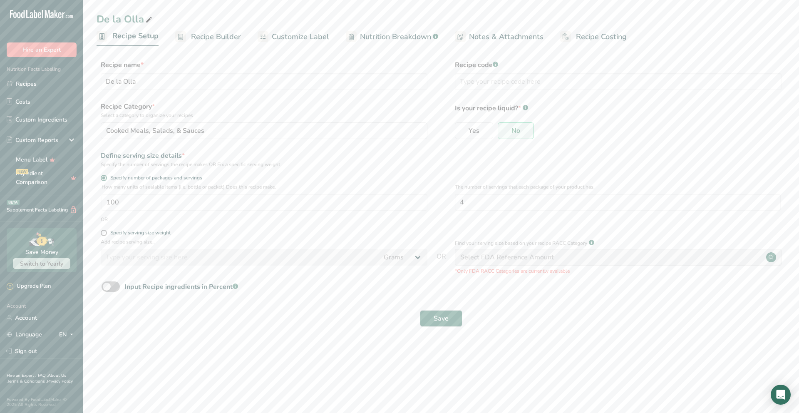
click at [222, 42] on link "Recipe Builder" at bounding box center [208, 36] width 66 height 19
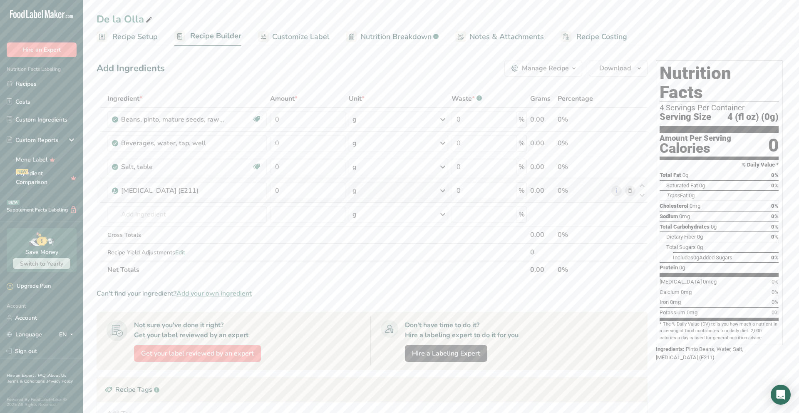
click at [402, 193] on div "g" at bounding box center [399, 190] width 100 height 17
click at [289, 280] on section "Ingredient * Amount * Unit * Waste * .a-a{fill:#347362;}.b-a{fill:#fff;} Grams …" at bounding box center [372, 313] width 551 height 446
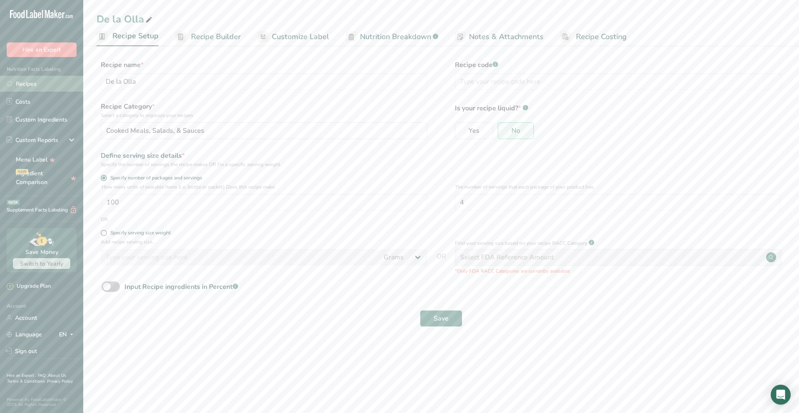
click at [41, 84] on link "Recipes" at bounding box center [41, 84] width 83 height 16
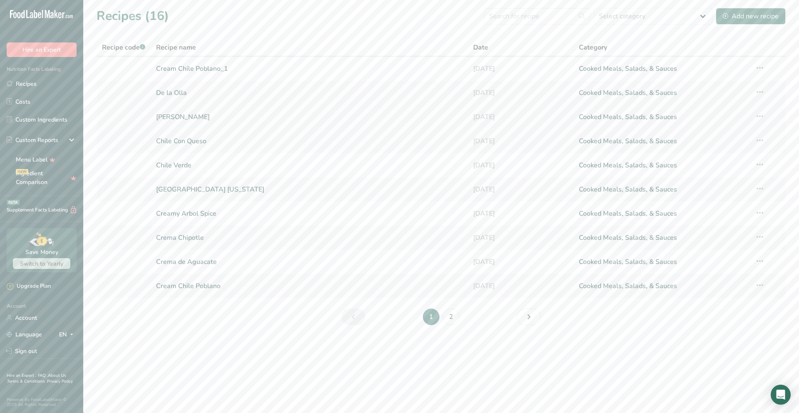
click at [175, 116] on link "Refried Beans" at bounding box center [309, 116] width 307 height 17
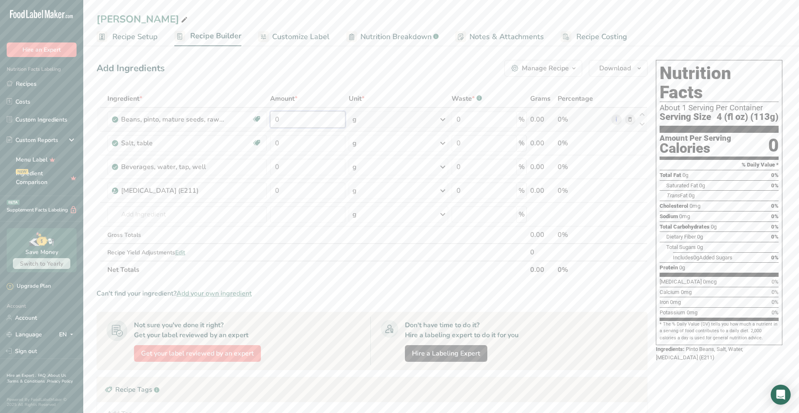
click at [290, 120] on input "0" at bounding box center [307, 119] width 75 height 17
click at [299, 143] on div "Ingredient * Amount * Unit * Waste * .a-a{fill:#347362;}.b-a{fill:#fff;} Grams …" at bounding box center [372, 184] width 551 height 188
click at [442, 143] on div "Ingredient * Amount * Unit * Waste * .a-a{fill:#347362;}.b-a{fill:#fff;} Grams …" at bounding box center [372, 184] width 551 height 188
click at [444, 143] on icon at bounding box center [443, 143] width 10 height 15
click at [375, 328] on div "See more" at bounding box center [389, 328] width 70 height 9
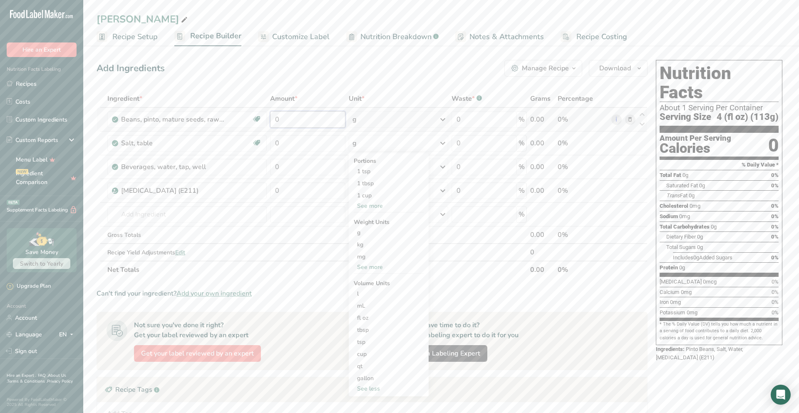
click at [304, 120] on input "0" at bounding box center [307, 119] width 75 height 17
click at [395, 116] on div "Ingredient * Amount * Unit * Waste * .a-a{fill:#347362;}.b-a{fill:#fff;} Grams …" at bounding box center [372, 184] width 551 height 188
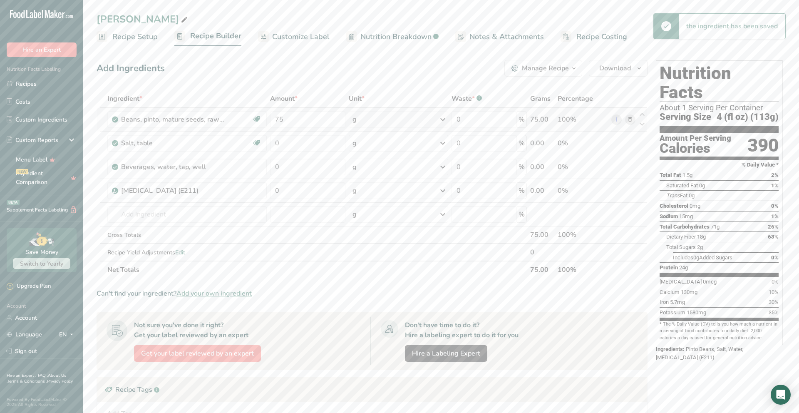
click at [427, 122] on div "g" at bounding box center [399, 119] width 100 height 17
click at [369, 285] on div "See more" at bounding box center [389, 283] width 70 height 9
click at [299, 124] on input "75" at bounding box center [307, 119] width 75 height 17
type input "7"
type input "150"
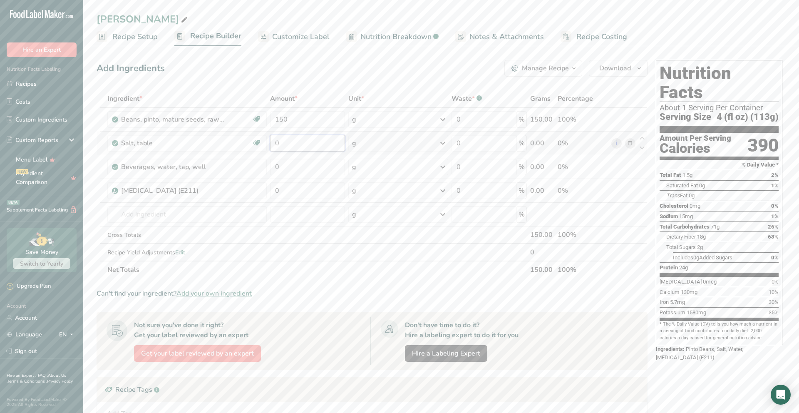
click at [315, 140] on div "Ingredient * Amount * Unit * Waste * .a-a{fill:#347362;}.b-a{fill:#fff;} Grams …" at bounding box center [372, 184] width 551 height 188
click at [295, 169] on div "Ingredient * Amount * Unit * Waste * .a-a{fill:#347362;}.b-a{fill:#fff;} Grams …" at bounding box center [372, 184] width 551 height 188
type input "0"
click at [298, 191] on div "Ingredient * Amount * Unit * Waste * .a-a{fill:#347362;}.b-a{fill:#fff;} Grams …" at bounding box center [372, 184] width 551 height 188
click at [401, 192] on div "Ingredient * Amount * Unit * Waste * .a-a{fill:#347362;}.b-a{fill:#fff;} Grams …" at bounding box center [372, 184] width 551 height 188
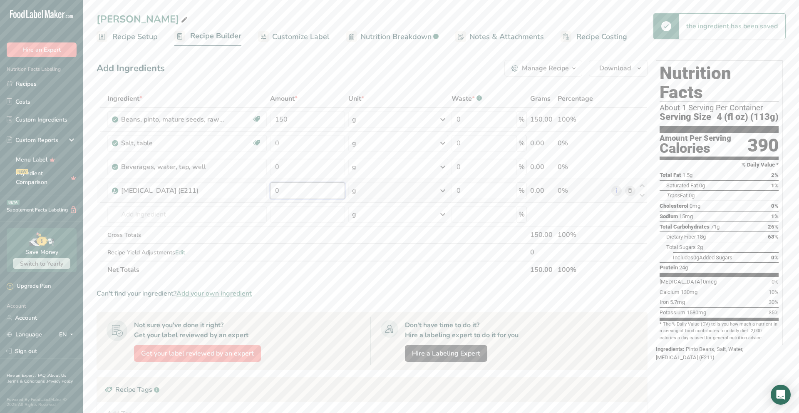
click at [317, 191] on input "0" at bounding box center [307, 190] width 75 height 17
click at [49, 82] on link "Recipes" at bounding box center [41, 84] width 83 height 16
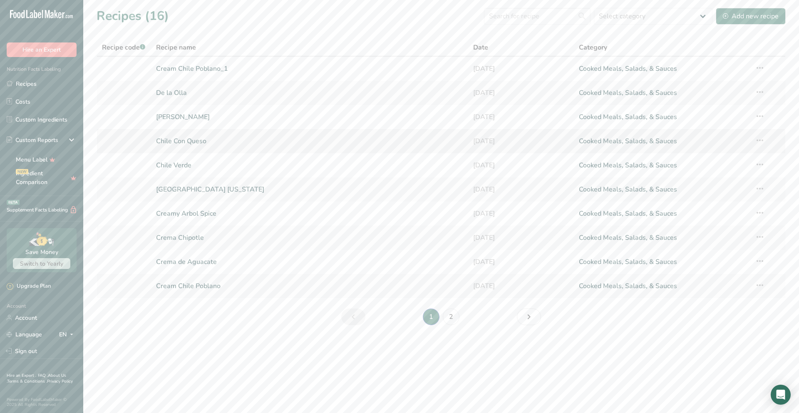
click at [186, 139] on link "Chile Con Queso" at bounding box center [309, 140] width 307 height 17
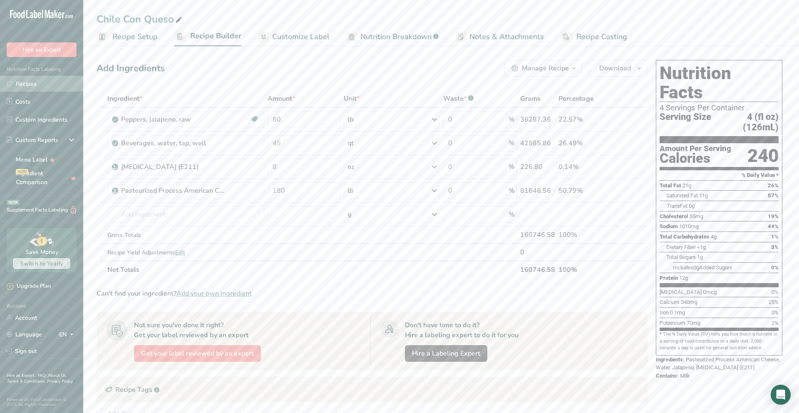
click at [41, 86] on link "Recipes" at bounding box center [41, 84] width 83 height 16
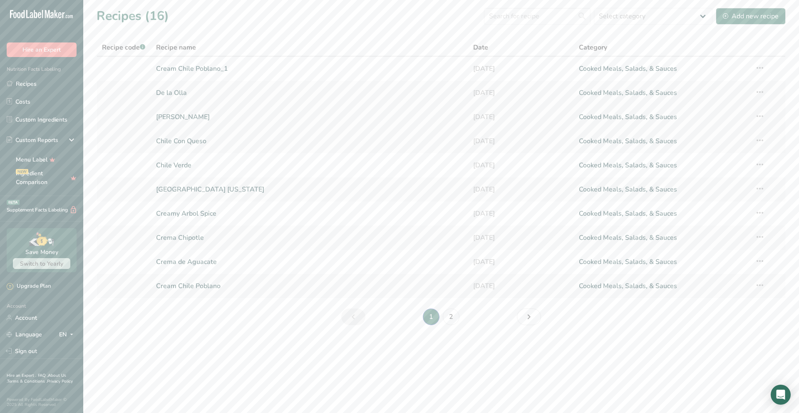
click at [188, 121] on link "Refried Beans" at bounding box center [309, 116] width 307 height 17
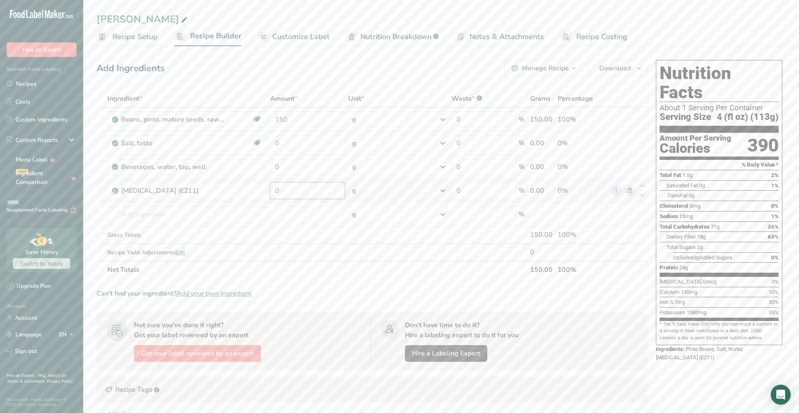
click at [301, 194] on input "0" at bounding box center [307, 190] width 75 height 17
type input "8"
click at [371, 194] on div "Ingredient * Amount * Unit * Waste * .a-a{fill:#347362;}.b-a{fill:#fff;} Grams …" at bounding box center [372, 184] width 551 height 188
click at [441, 192] on icon at bounding box center [443, 190] width 10 height 15
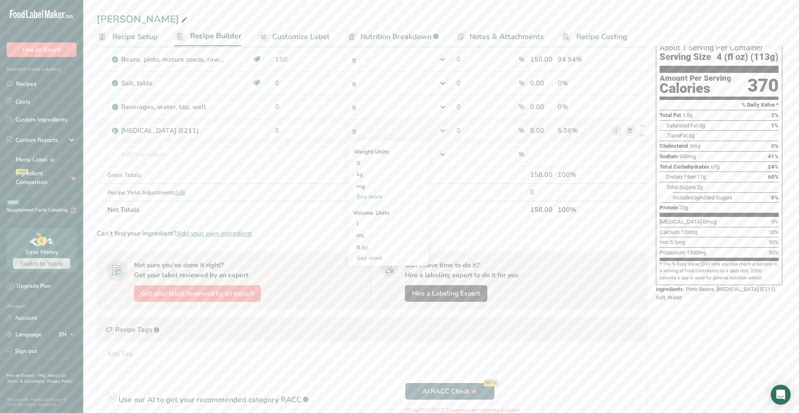
scroll to position [61, 0]
click at [367, 197] on div "See more" at bounding box center [388, 195] width 70 height 9
click at [374, 219] on div "oz" at bounding box center [388, 221] width 70 height 12
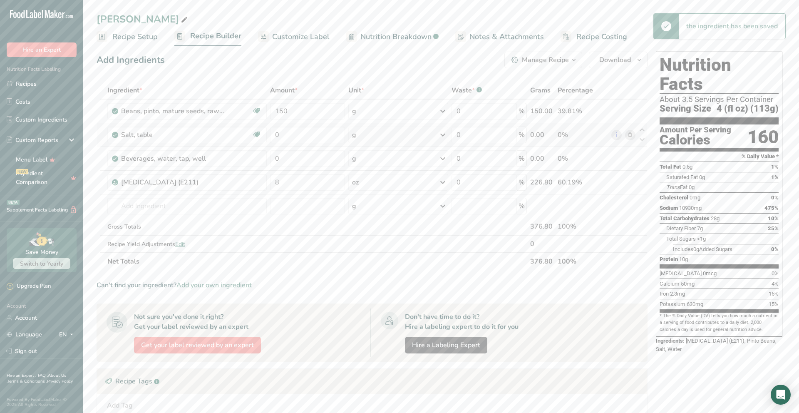
scroll to position [0, 0]
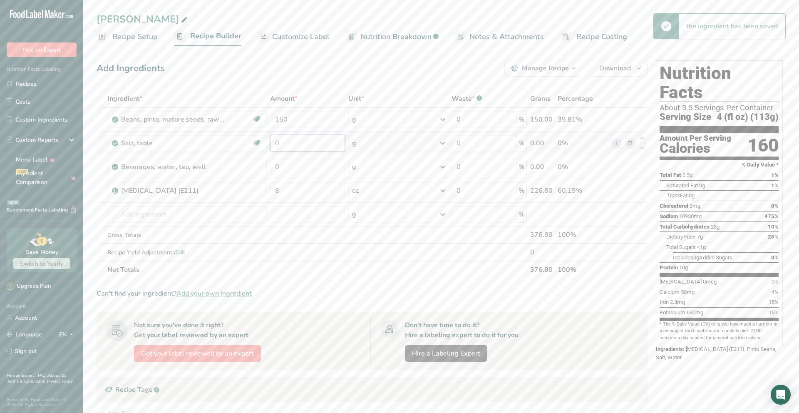
click at [285, 149] on input "0" at bounding box center [307, 143] width 75 height 17
type input "16"
click at [382, 145] on div "Ingredient * Amount * Unit * Waste * .a-a{fill:#347362;}.b-a{fill:#fff;} Grams …" at bounding box center [372, 184] width 551 height 188
click at [381, 146] on div "g" at bounding box center [398, 143] width 100 height 17
click at [373, 208] on div "See more" at bounding box center [388, 205] width 70 height 9
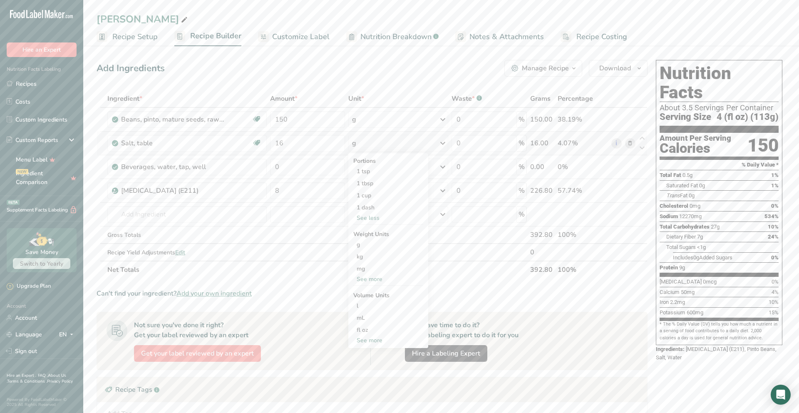
click at [363, 218] on div "See less" at bounding box center [388, 217] width 70 height 9
click at [372, 142] on div "g" at bounding box center [398, 143] width 100 height 17
click at [384, 144] on div "g" at bounding box center [398, 143] width 100 height 17
click at [369, 205] on div "See more" at bounding box center [388, 205] width 70 height 9
click at [386, 144] on div "g" at bounding box center [398, 143] width 100 height 17
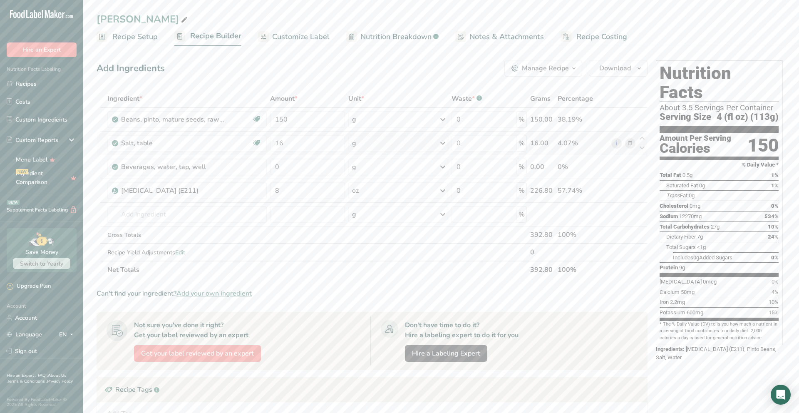
click at [387, 144] on div "g" at bounding box center [398, 143] width 100 height 17
click at [362, 282] on div "See more" at bounding box center [388, 279] width 70 height 9
click at [361, 307] on div "oz" at bounding box center [388, 305] width 70 height 12
click at [400, 120] on div "g" at bounding box center [398, 119] width 100 height 17
click at [367, 223] on div "See more" at bounding box center [388, 222] width 70 height 9
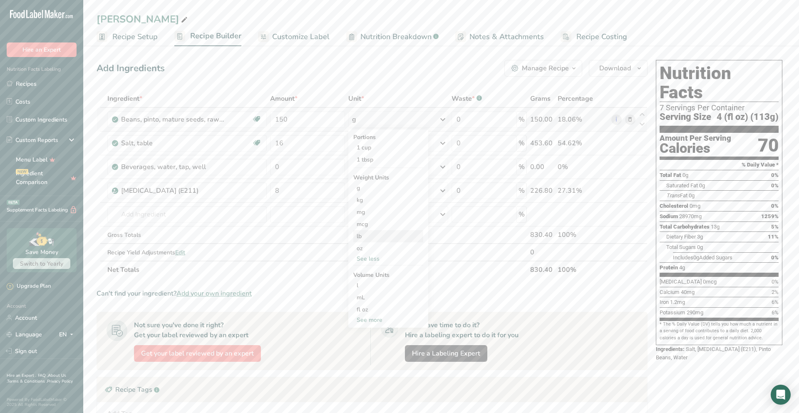
click at [369, 238] on div "lb" at bounding box center [388, 236] width 70 height 12
click at [309, 166] on input "0" at bounding box center [306, 166] width 74 height 17
type input "0"
click at [411, 171] on div "Ingredient * Amount * Unit * Waste * .a-a{fill:#347362;}.b-a{fill:#fff;} Grams …" at bounding box center [372, 184] width 551 height 188
click at [437, 166] on icon at bounding box center [438, 166] width 10 height 15
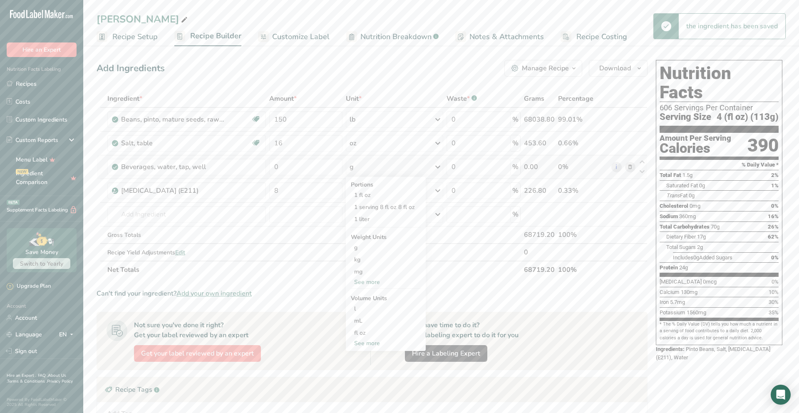
click at [373, 282] on div "See more" at bounding box center [386, 281] width 70 height 9
click at [372, 379] on div "See more" at bounding box center [386, 379] width 70 height 9
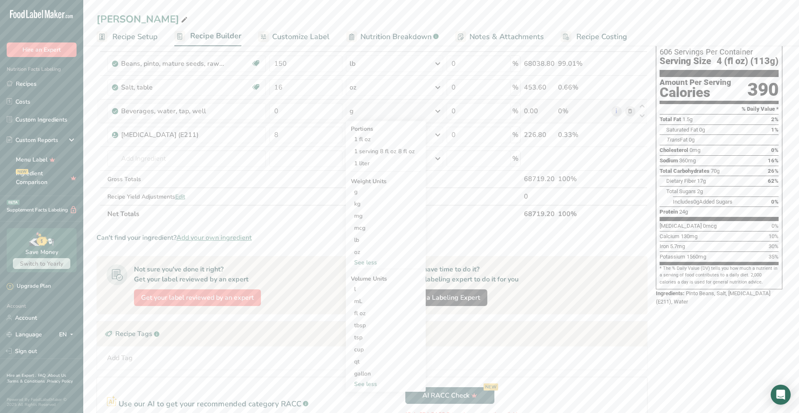
scroll to position [54, 0]
click at [366, 384] on div "See less" at bounding box center [386, 385] width 70 height 9
click at [371, 323] on div "See more" at bounding box center [386, 324] width 70 height 9
select select "22"
drag, startPoint x: 367, startPoint y: 362, endPoint x: 362, endPoint y: 360, distance: 5.2
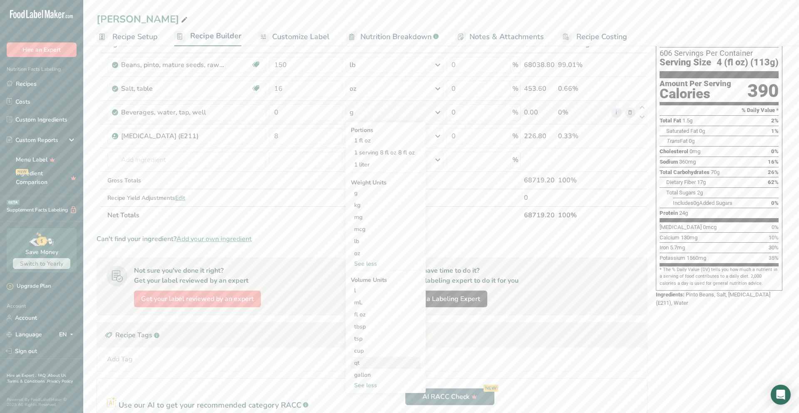
click at [367, 362] on div "qt" at bounding box center [385, 362] width 63 height 9
click at [355, 361] on div "qt" at bounding box center [385, 362] width 63 height 9
click at [360, 361] on div "qt" at bounding box center [385, 362] width 63 height 9
click at [460, 384] on input "1" at bounding box center [458, 385] width 59 height 12
click at [511, 388] on select "lb/ft3 g/cm3" at bounding box center [503, 385] width 30 height 12
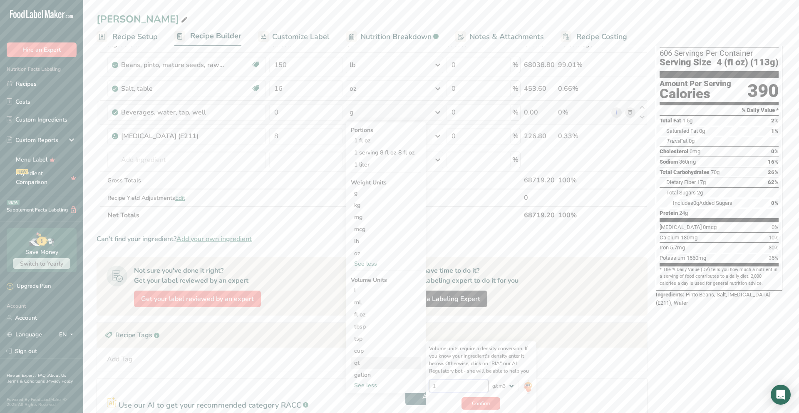
click at [444, 385] on input "1" at bounding box center [458, 385] width 59 height 12
click at [376, 360] on div "qt" at bounding box center [385, 362] width 63 height 9
click at [313, 109] on input "0" at bounding box center [306, 112] width 74 height 17
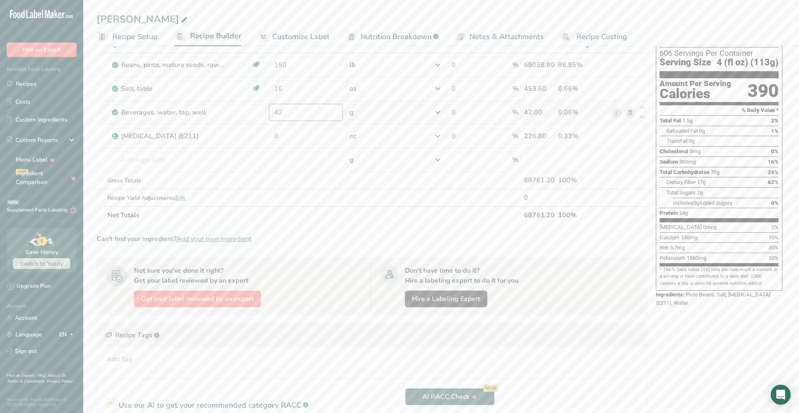
type input "42"
click at [404, 114] on div "Ingredient * Amount * Unit * Waste * .a-a{fill:#347362;}.b-a{fill:#fff;} Grams …" at bounding box center [372, 129] width 551 height 188
click at [406, 116] on div "g" at bounding box center [394, 112] width 97 height 17
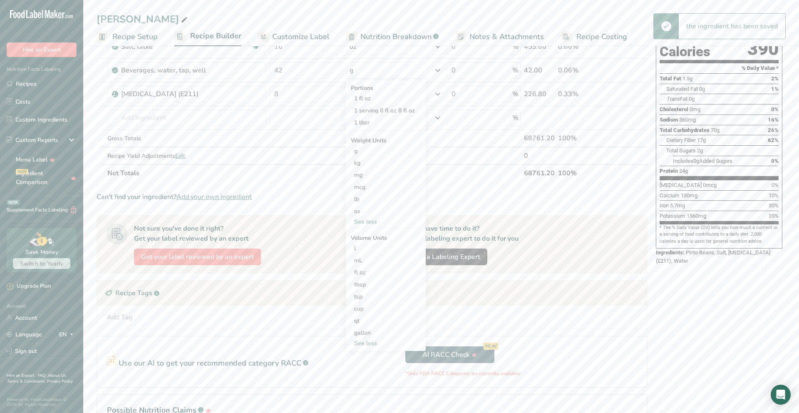
scroll to position [88, 0]
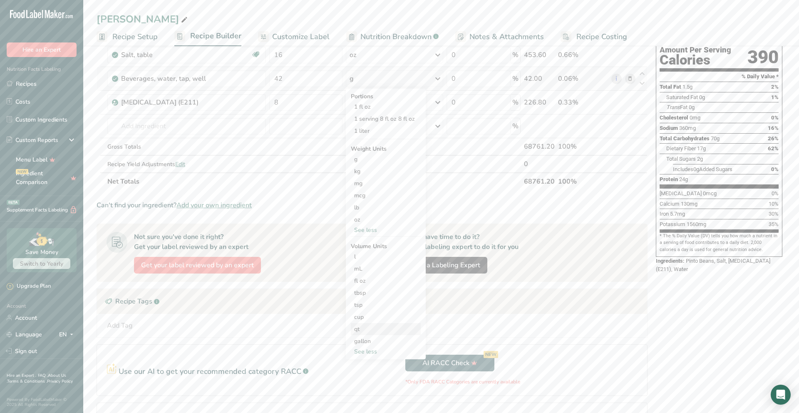
click at [364, 329] on div "qt" at bounding box center [385, 328] width 63 height 9
click at [476, 367] on span "Confirm" at bounding box center [481, 369] width 18 height 7
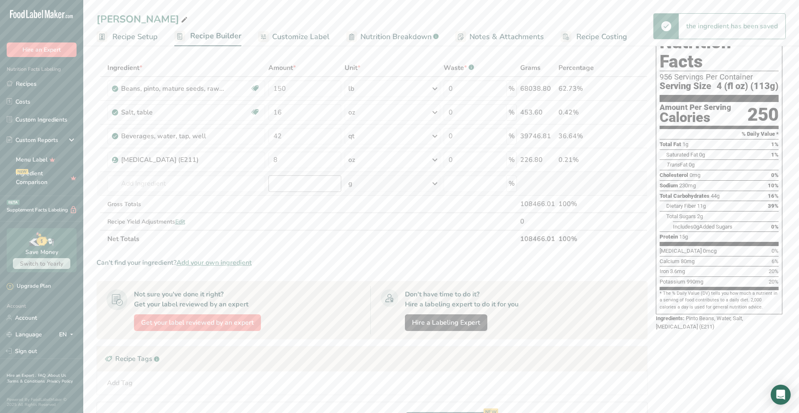
scroll to position [0, 0]
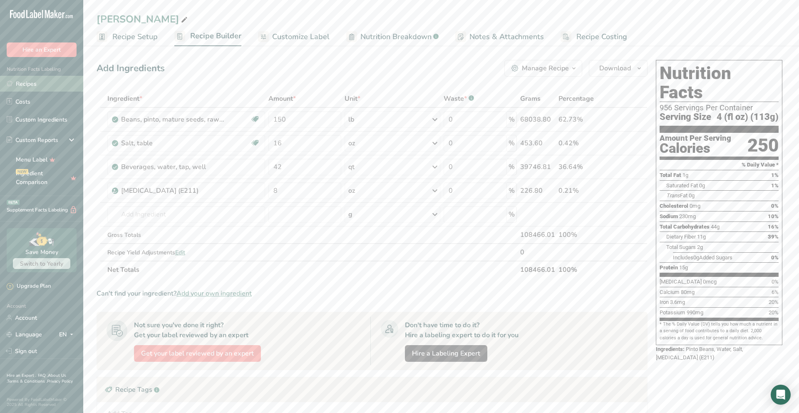
click at [43, 87] on link "Recipes" at bounding box center [41, 84] width 83 height 16
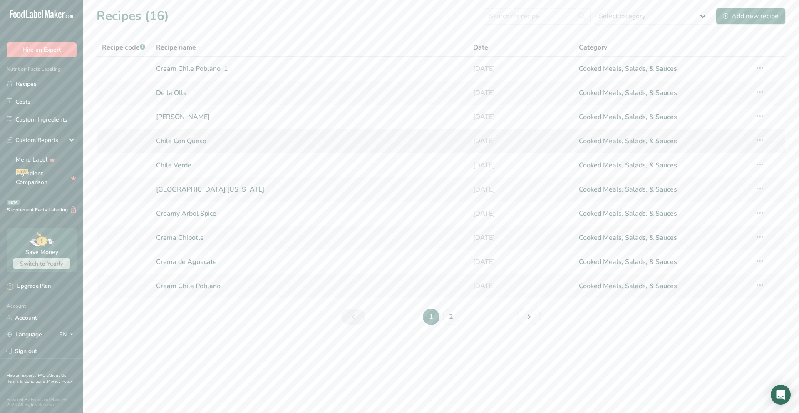
click at [175, 142] on link "Chile Con Queso" at bounding box center [309, 140] width 307 height 17
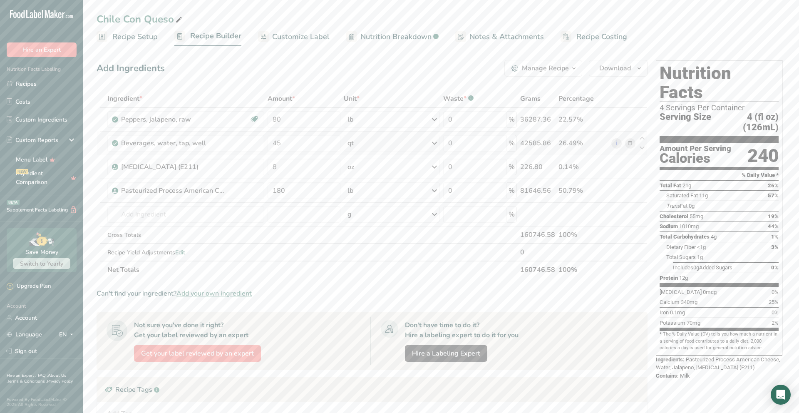
click at [429, 143] on div "qt" at bounding box center [392, 143] width 96 height 17
click at [472, 277] on th "Net Totals" at bounding box center [312, 268] width 413 height 17
click at [7, 84] on icon at bounding box center [10, 83] width 6 height 6
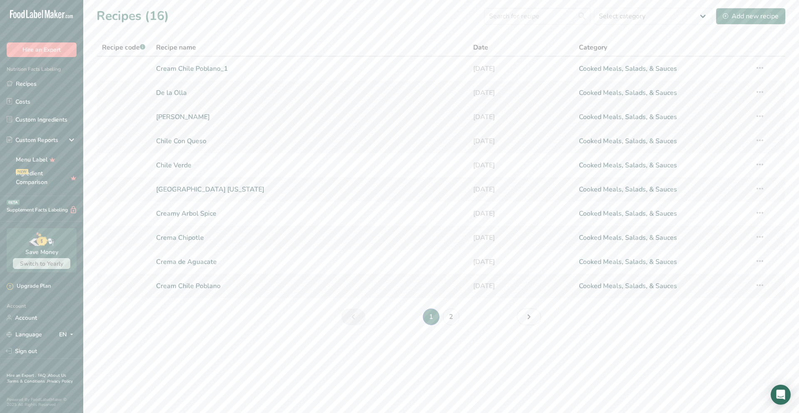
click at [188, 118] on link "Refried Beans" at bounding box center [309, 116] width 307 height 17
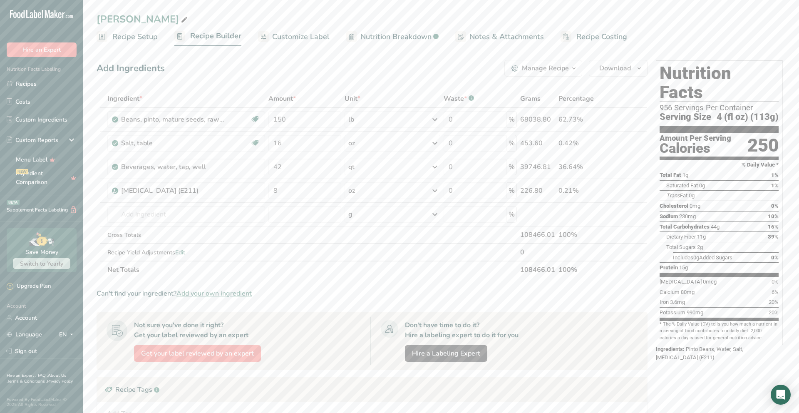
click at [138, 39] on span "Recipe Setup" at bounding box center [134, 36] width 45 height 11
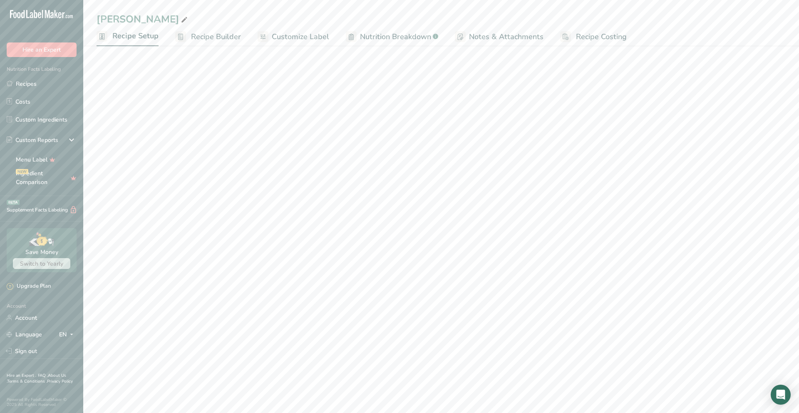
select select "5"
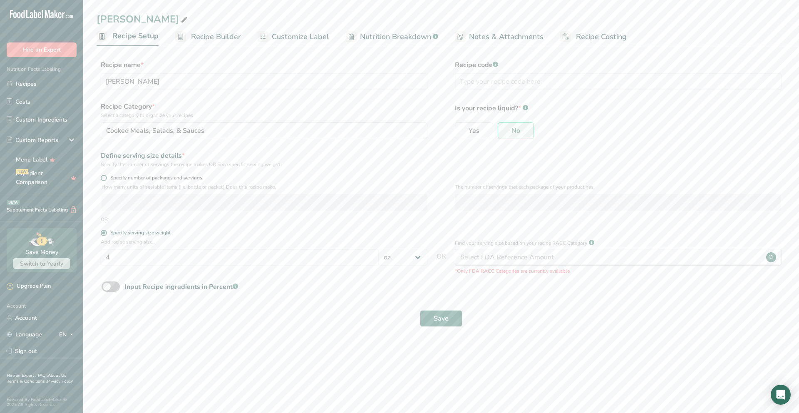
click at [104, 178] on span at bounding box center [104, 178] width 6 height 6
click at [104, 178] on input "Specify number of packages and servings" at bounding box center [103, 177] width 5 height 5
radio input "true"
radio input "false"
select select "0"
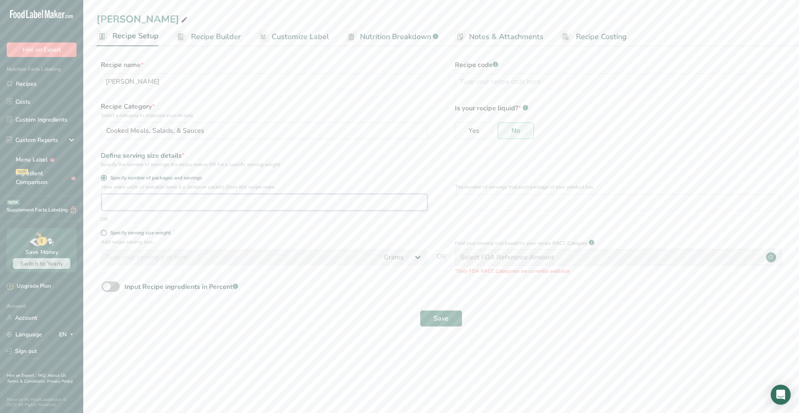
click at [172, 205] on input "number" at bounding box center [264, 202] width 326 height 17
type input "1"
type input "98"
click at [482, 204] on input "number" at bounding box center [618, 202] width 326 height 17
type input "2"
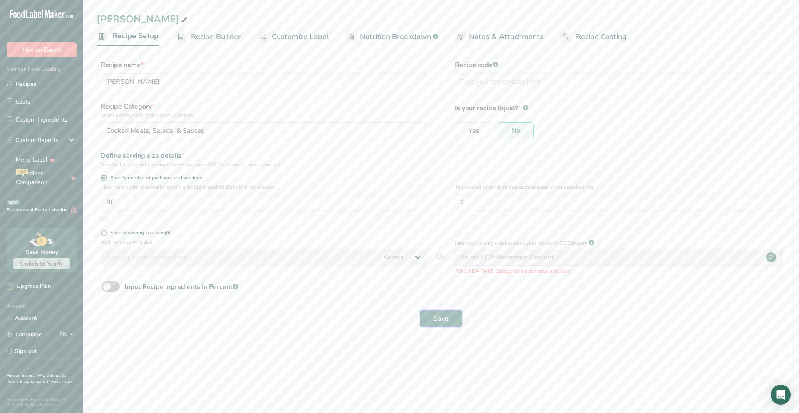
click at [451, 313] on button "Save" at bounding box center [441, 318] width 42 height 17
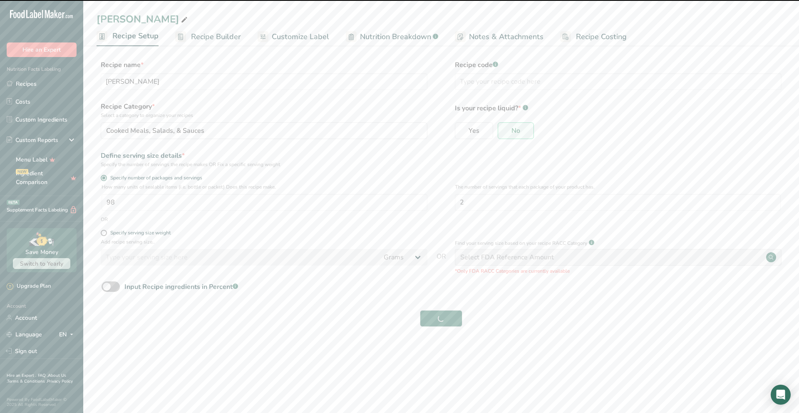
click at [226, 37] on span "Recipe Builder" at bounding box center [216, 36] width 50 height 11
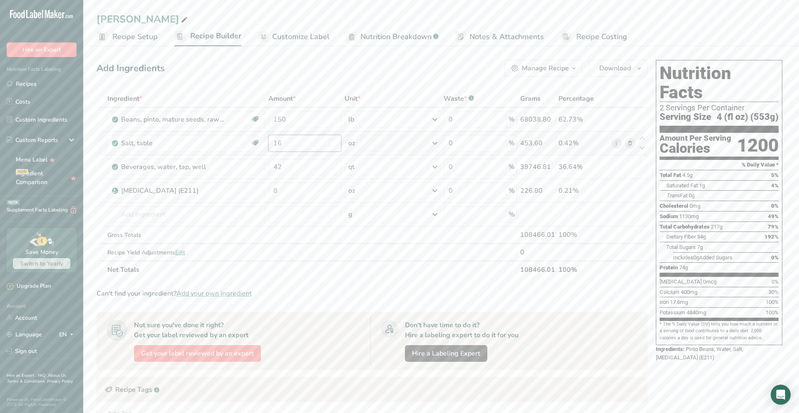
click at [292, 145] on input "16" at bounding box center [304, 143] width 73 height 17
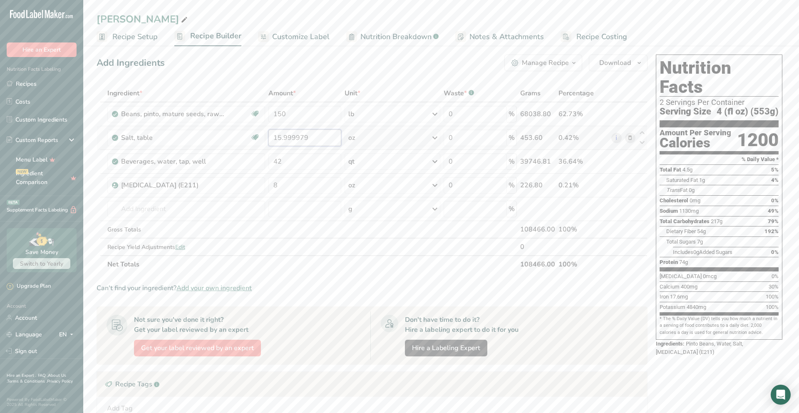
scroll to position [9, 0]
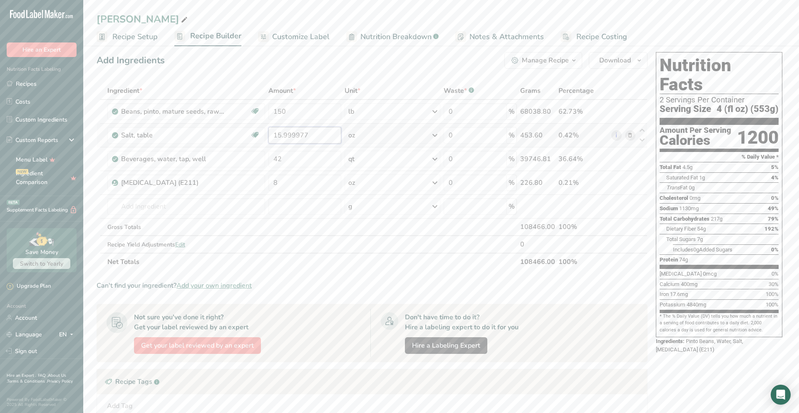
type input "15.999976"
drag, startPoint x: 322, startPoint y: 138, endPoint x: 251, endPoint y: 134, distance: 70.8
click at [251, 134] on tr "Salt, table Dairy free Gluten free Vegan Vegetarian Soy free 15.999976 oz Porti…" at bounding box center [372, 134] width 550 height 24
type input "8"
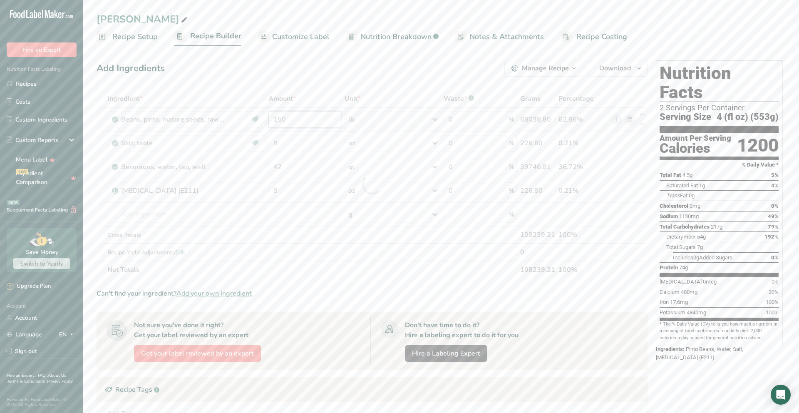
click at [298, 120] on div "Ingredient * Amount * Unit * Waste * .a-a{fill:#347362;}.b-a{fill:#fff;} Grams …" at bounding box center [372, 184] width 551 height 188
click at [144, 40] on span "Recipe Setup" at bounding box center [134, 36] width 45 height 11
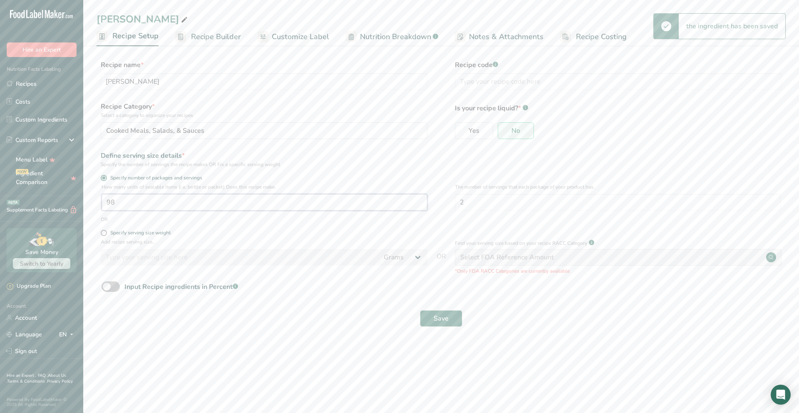
click at [162, 199] on input "98" at bounding box center [264, 202] width 326 height 17
type input "150"
click at [420, 310] on button "Save" at bounding box center [441, 318] width 42 height 17
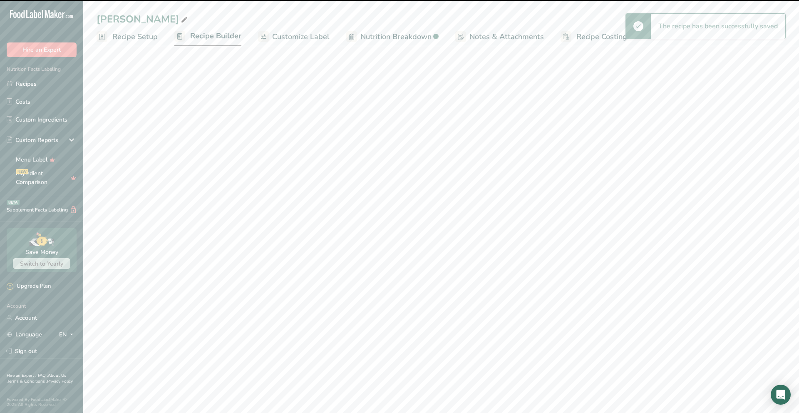
drag, startPoint x: 220, startPoint y: 35, endPoint x: 223, endPoint y: 40, distance: 5.3
click at [220, 35] on span "Recipe Builder" at bounding box center [215, 35] width 51 height 11
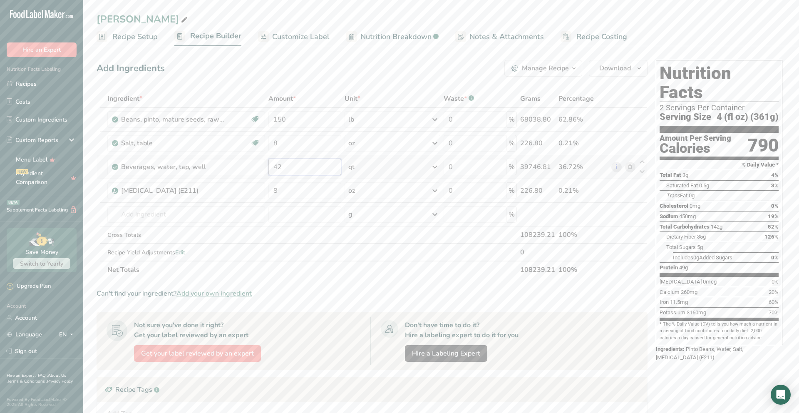
click at [290, 168] on input "42" at bounding box center [304, 166] width 73 height 17
type input "4"
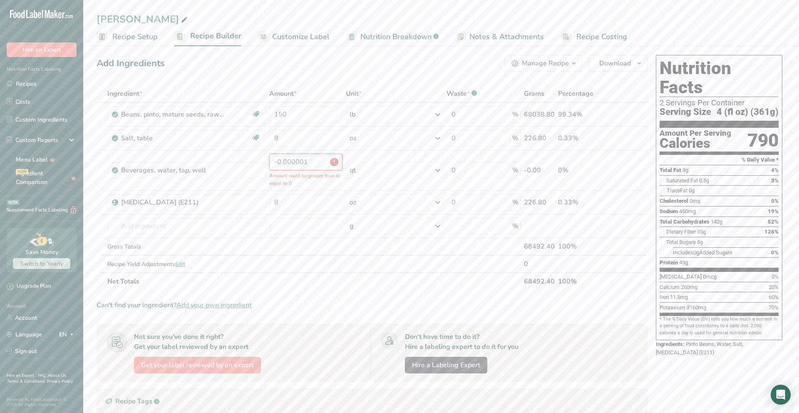
scroll to position [5, 0]
type input "0"
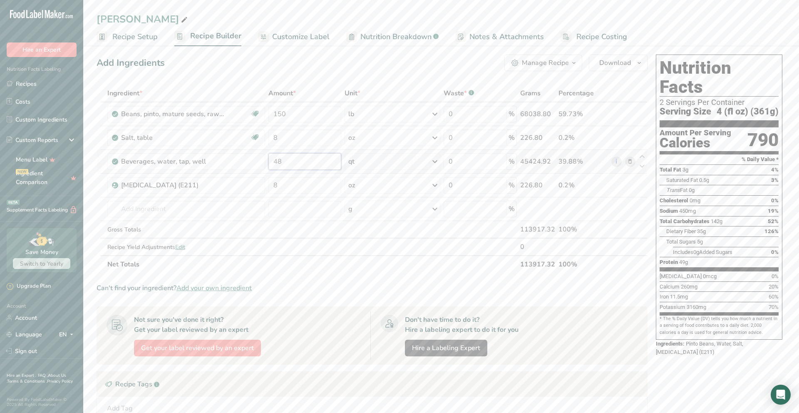
type input "48"
click at [384, 164] on div "Ingredient * Amount * Unit * Waste * .a-a{fill:#347362;}.b-a{fill:#fff;} Grams …" at bounding box center [372, 178] width 551 height 188
click at [434, 163] on icon at bounding box center [435, 161] width 10 height 15
click at [363, 329] on div "fl oz" at bounding box center [384, 327] width 63 height 9
click at [364, 327] on div "fl oz" at bounding box center [384, 327] width 63 height 9
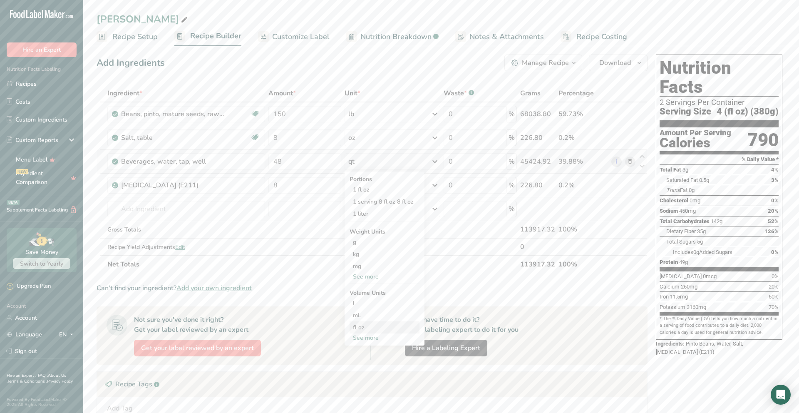
click at [357, 327] on div "fl oz" at bounding box center [384, 327] width 63 height 9
click at [453, 346] on input "1" at bounding box center [457, 350] width 59 height 12
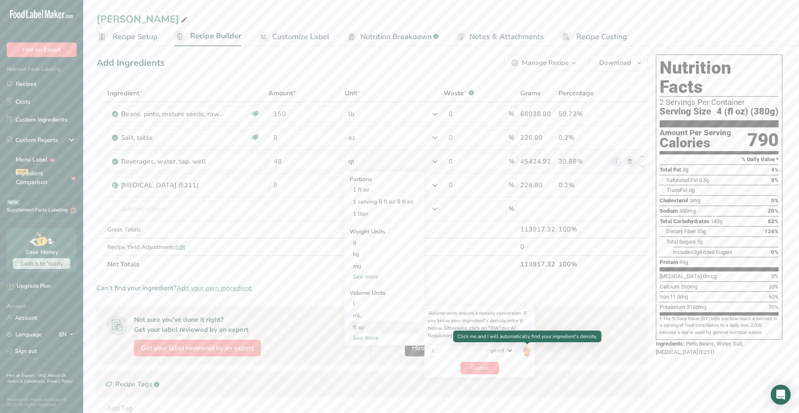
click at [529, 353] on img at bounding box center [526, 351] width 9 height 15
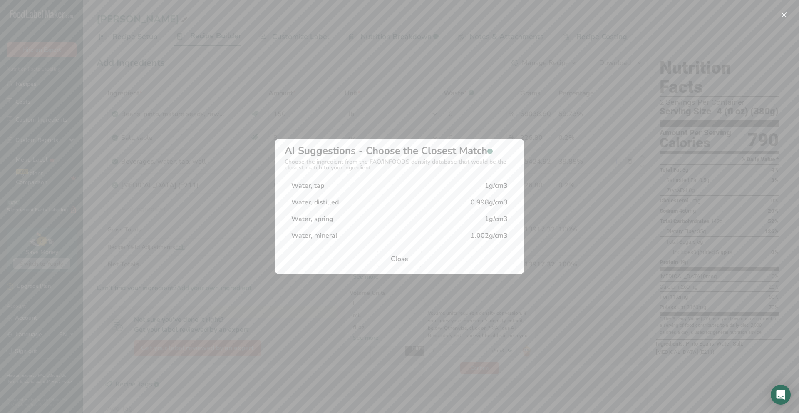
click at [440, 187] on div "Water, tap 1g/cm3" at bounding box center [400, 185] width 230 height 17
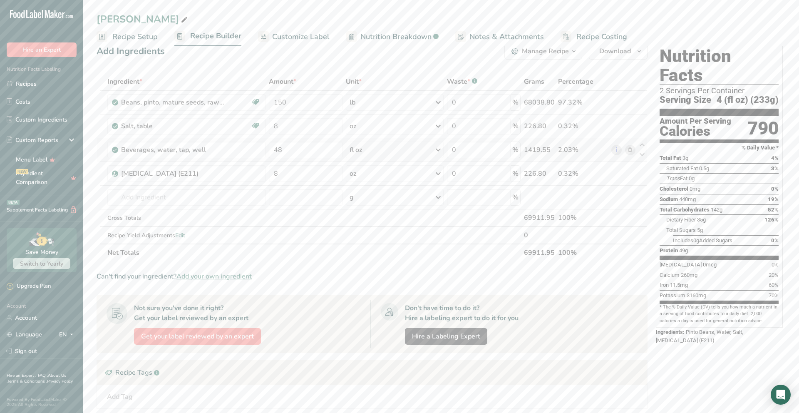
scroll to position [0, 0]
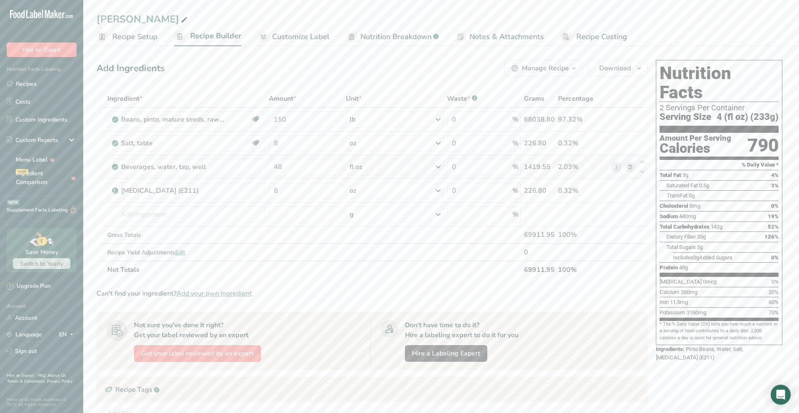
click at [145, 39] on span "Recipe Setup" at bounding box center [134, 36] width 45 height 11
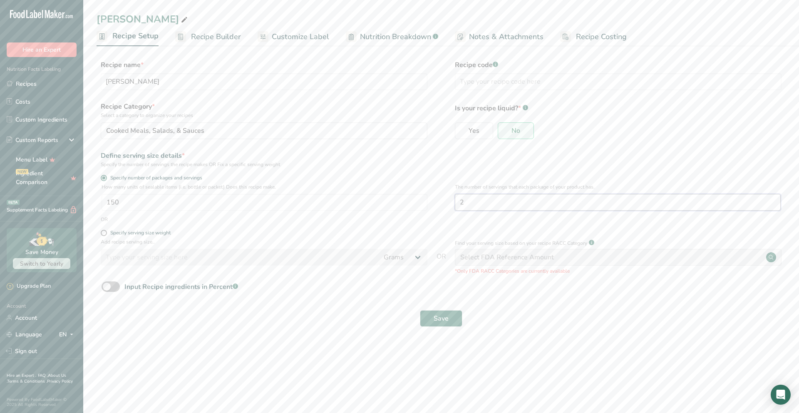
click at [503, 202] on input "2" at bounding box center [618, 202] width 326 height 17
click at [286, 39] on span "Customize Label" at bounding box center [300, 36] width 57 height 11
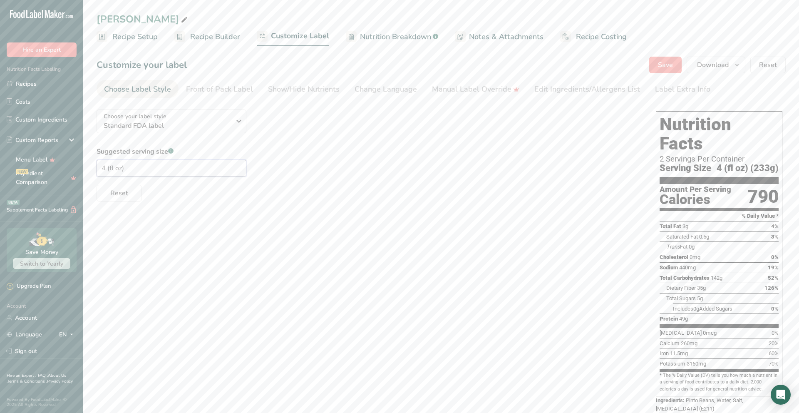
drag, startPoint x: 106, startPoint y: 169, endPoint x: 109, endPoint y: 175, distance: 6.7
click at [107, 170] on input "4 (fl oz)" at bounding box center [172, 168] width 150 height 17
type input "8 (fl oz)"
click at [119, 197] on span "Reset" at bounding box center [119, 193] width 18 height 10
click at [144, 41] on span "Recipe Setup" at bounding box center [134, 36] width 45 height 11
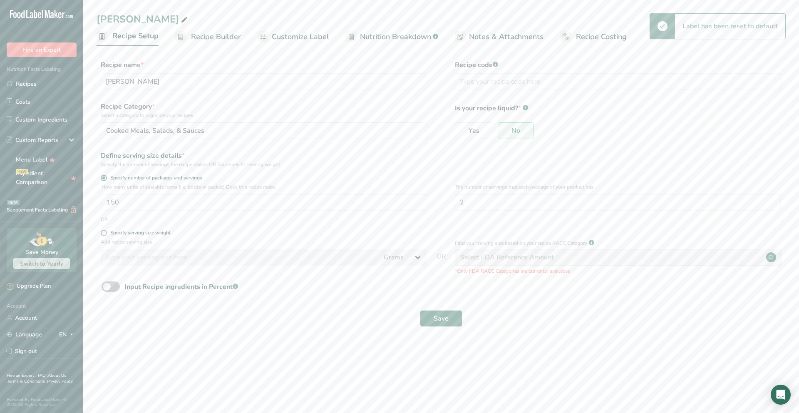
click at [197, 34] on span "Recipe Builder" at bounding box center [216, 36] width 50 height 11
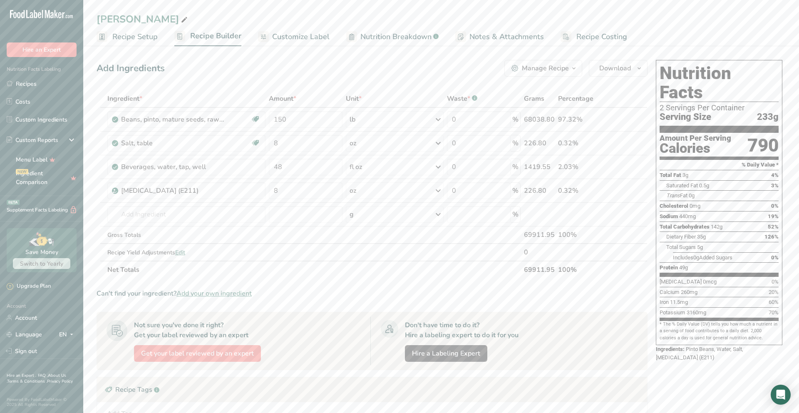
click at [528, 69] on div "Manage Recipe" at bounding box center [545, 68] width 47 height 10
click at [257, 237] on div "Gross Totals" at bounding box center [186, 234] width 158 height 9
click at [118, 36] on span "Recipe Setup" at bounding box center [134, 36] width 45 height 11
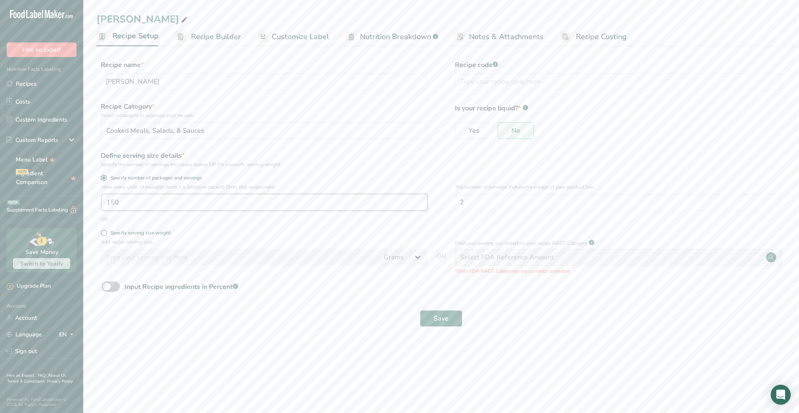
click at [160, 203] on input "150" at bounding box center [264, 202] width 326 height 17
type input "1"
type input "315"
click at [420, 310] on button "Save" at bounding box center [441, 318] width 42 height 17
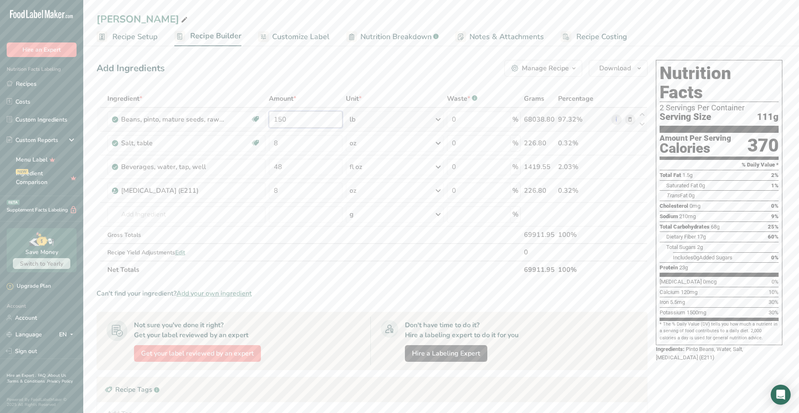
click at [306, 121] on input "150" at bounding box center [305, 119] width 73 height 17
type input "1"
click at [320, 78] on div "Add Ingredients Manage Recipe Delete Recipe Duplicate Recipe Scale Recipe Save …" at bounding box center [375, 303] width 556 height 493
click at [295, 122] on input "200" at bounding box center [305, 119] width 73 height 17
type input "2"
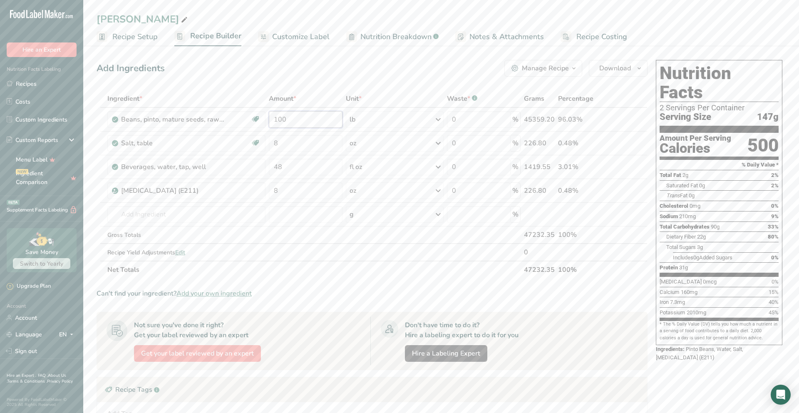
type input "100"
click at [316, 67] on div "Add Ingredients Manage Recipe Delete Recipe Duplicate Recipe Scale Recipe Save …" at bounding box center [372, 68] width 551 height 17
click at [150, 40] on span "Recipe Setup" at bounding box center [134, 36] width 45 height 11
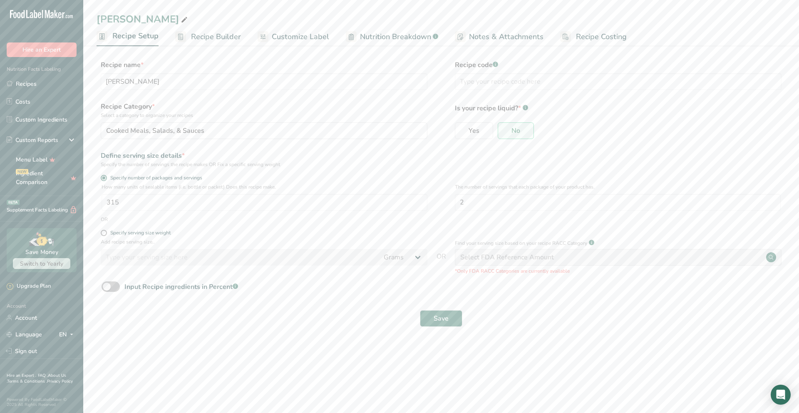
drag, startPoint x: 403, startPoint y: 38, endPoint x: 397, endPoint y: 36, distance: 6.9
click at [403, 37] on span "Nutrition Breakdown" at bounding box center [395, 36] width 71 height 11
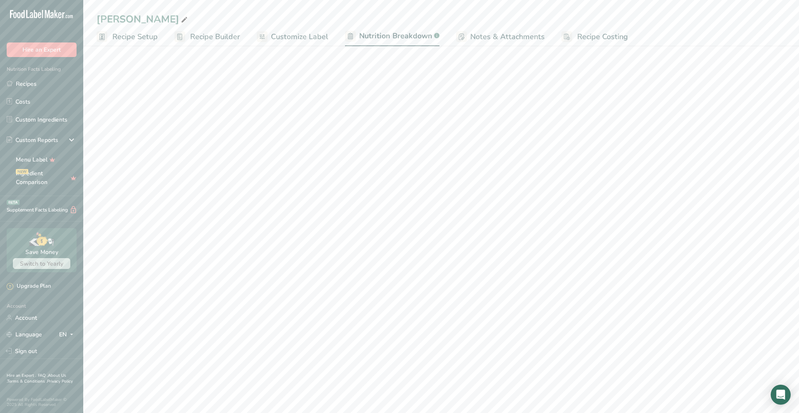
select select "Calories"
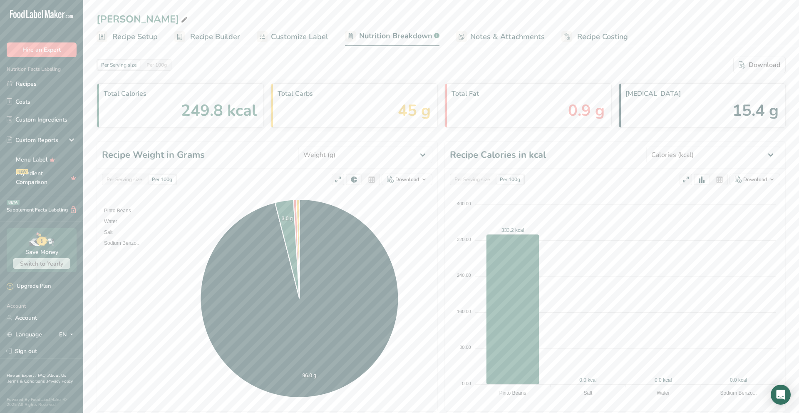
click at [135, 35] on span "Recipe Setup" at bounding box center [134, 36] width 45 height 11
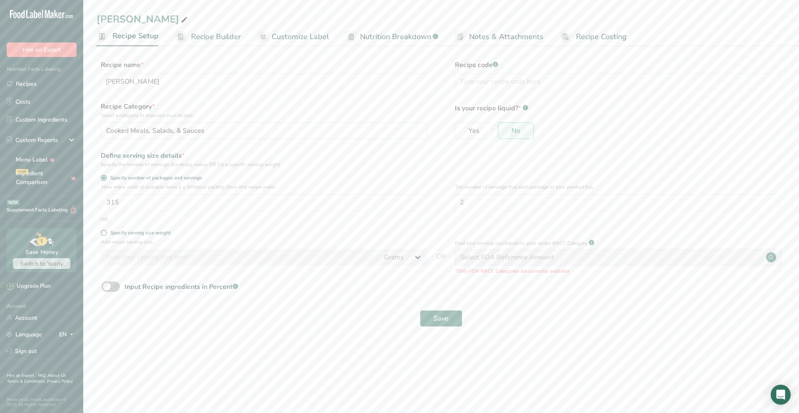
click at [207, 35] on span "Recipe Builder" at bounding box center [216, 36] width 50 height 11
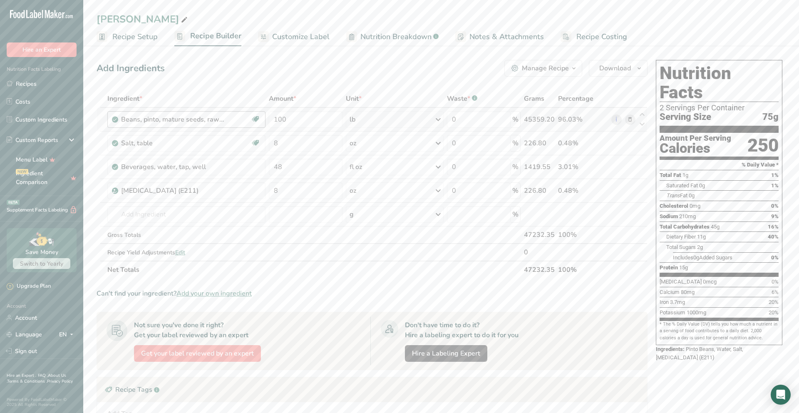
click at [241, 118] on div "Beans, pinto, mature seeds, raw (Includes foods for USDA's Food Distribution Pr…" at bounding box center [186, 119] width 130 height 10
click at [227, 121] on div "Beans, pinto, mature seeds, raw (Includes foods for USDA's Food Distribution Pr…" at bounding box center [186, 119] width 130 height 10
click at [183, 217] on input "text" at bounding box center [186, 214] width 158 height 17
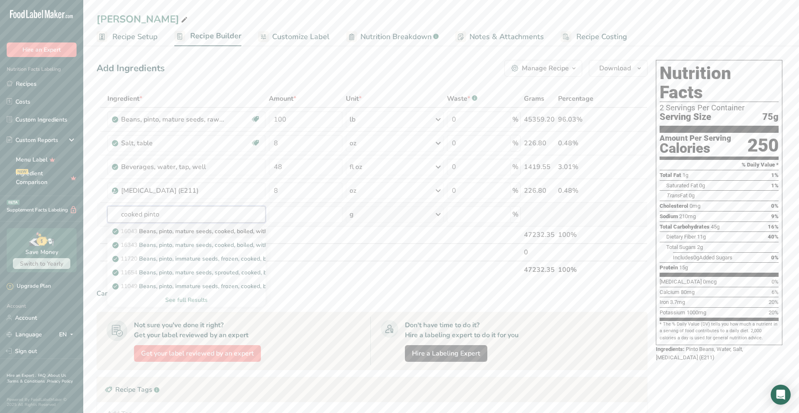
type input "cooked pinto"
click at [202, 233] on p "16043 Beans, pinto, mature seeds, cooked, boiled, without salt" at bounding box center [201, 231] width 174 height 9
type input "Beans, pinto, mature seeds, cooked, boiled, without salt"
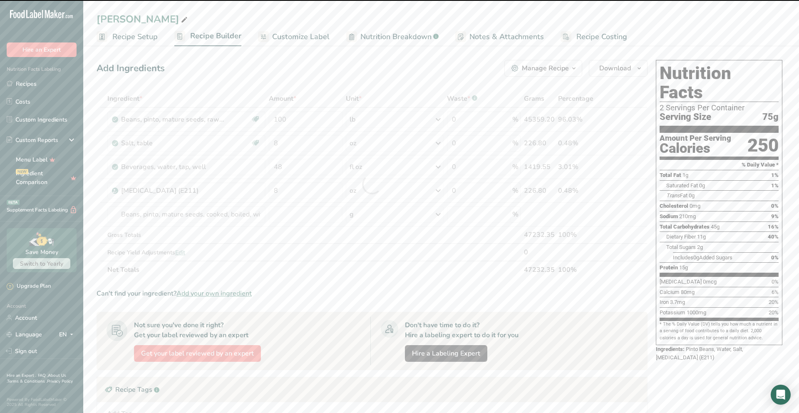
type input "0"
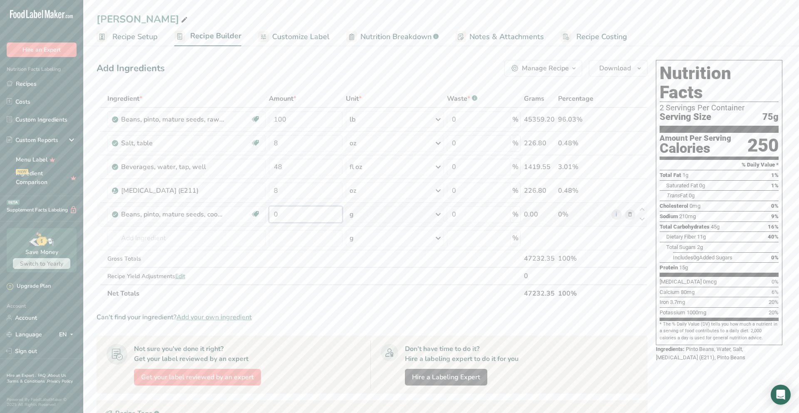
click at [291, 214] on input "0" at bounding box center [305, 214] width 73 height 17
type input "100"
click at [416, 217] on div "Ingredient * Amount * Unit * Waste * .a-a{fill:#347362;}.b-a{fill:#fff;} Grams …" at bounding box center [372, 196] width 551 height 212
click at [416, 217] on div "g" at bounding box center [395, 214] width 98 height 17
click at [372, 379] on div "See more" at bounding box center [386, 378] width 70 height 9
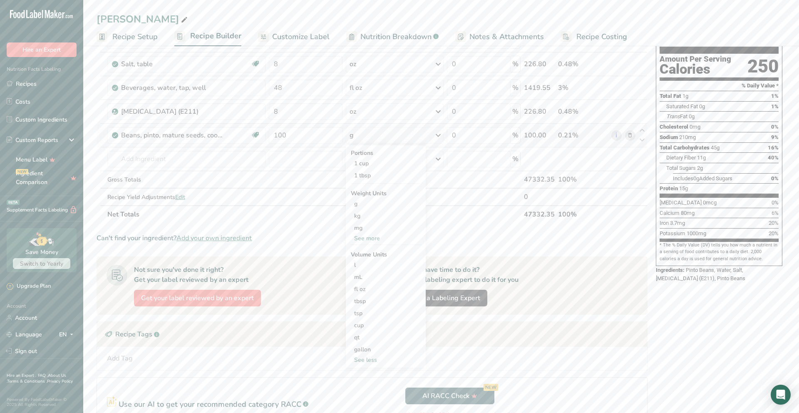
scroll to position [78, 0]
click at [373, 241] on div "See more" at bounding box center [386, 239] width 70 height 9
click at [367, 255] on div "lb" at bounding box center [386, 253] width 70 height 12
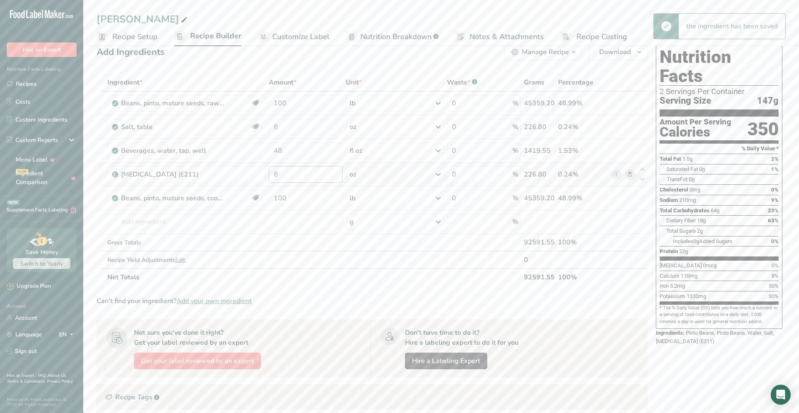
scroll to position [0, 0]
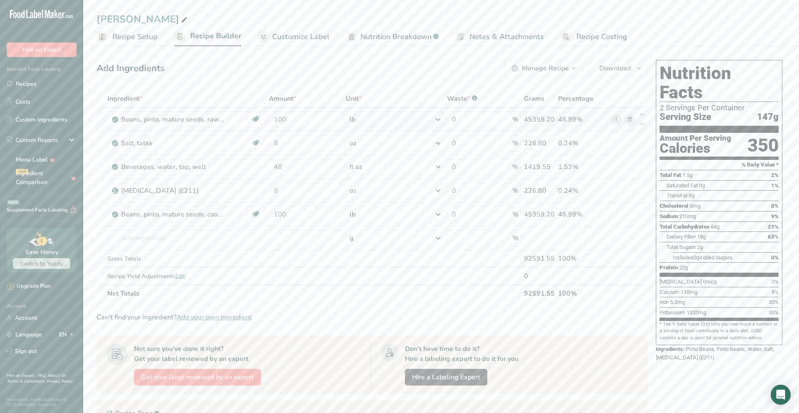
click at [631, 119] on icon at bounding box center [630, 119] width 6 height 9
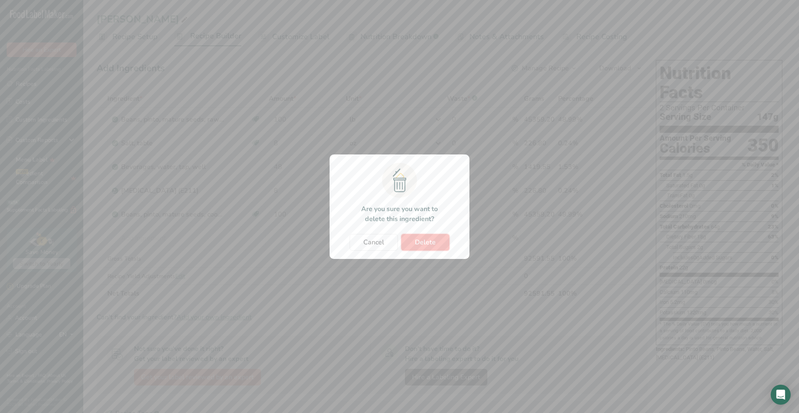
click at [427, 244] on span "Delete" at bounding box center [425, 242] width 21 height 10
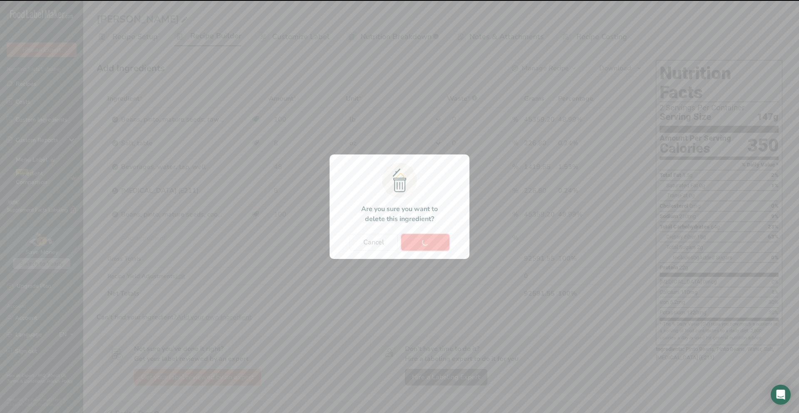
type input "8"
type input "48"
type input "8"
type input "100"
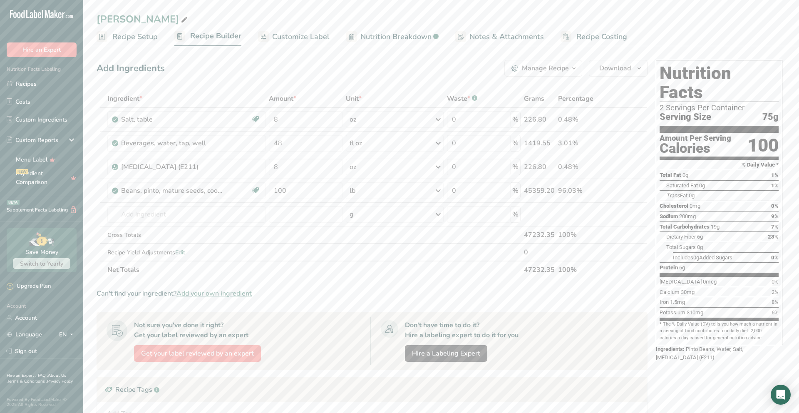
click at [123, 35] on span "Recipe Setup" at bounding box center [134, 36] width 45 height 11
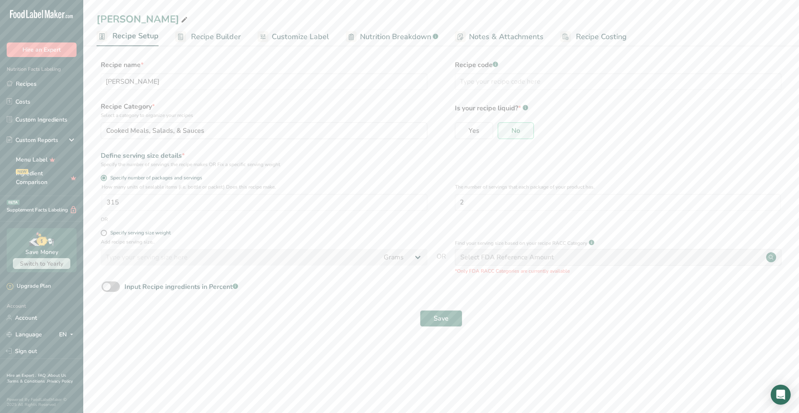
click at [196, 35] on span "Recipe Builder" at bounding box center [216, 36] width 50 height 11
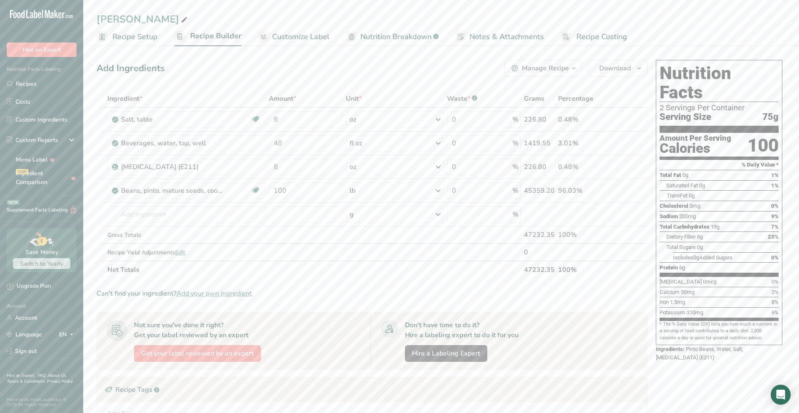
click at [131, 38] on span "Recipe Setup" at bounding box center [134, 36] width 45 height 11
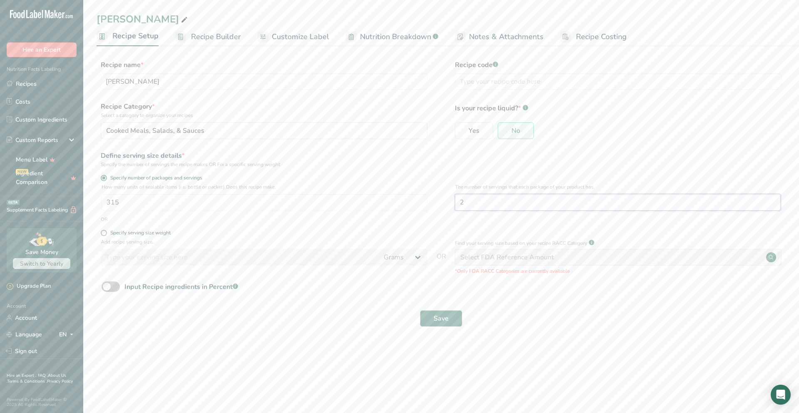
click at [493, 202] on input "2" at bounding box center [618, 202] width 326 height 17
type input "4"
click at [442, 322] on span "Save" at bounding box center [440, 318] width 15 height 10
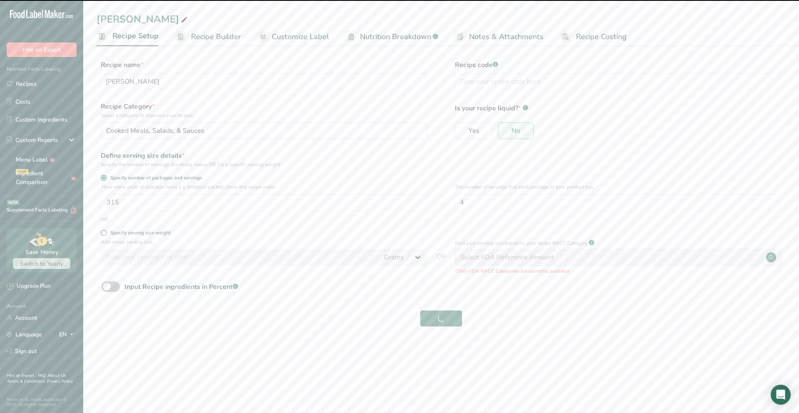
click at [231, 35] on span "Recipe Builder" at bounding box center [216, 36] width 50 height 11
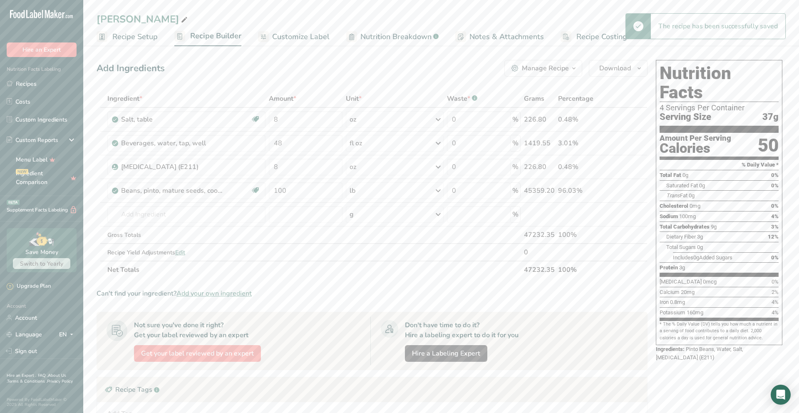
click at [289, 37] on span "Customize Label" at bounding box center [300, 36] width 57 height 11
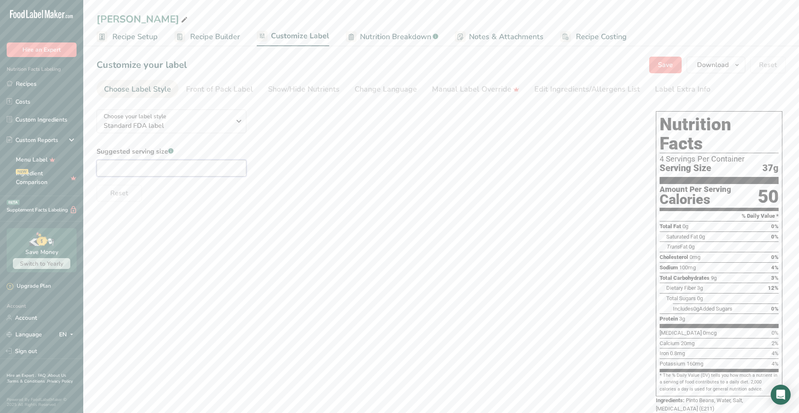
click at [195, 168] on input "text" at bounding box center [172, 168] width 150 height 17
click at [113, 170] on input "1/2(120g)" at bounding box center [172, 168] width 150 height 17
click at [111, 170] on input "1/2(120g)" at bounding box center [172, 168] width 150 height 17
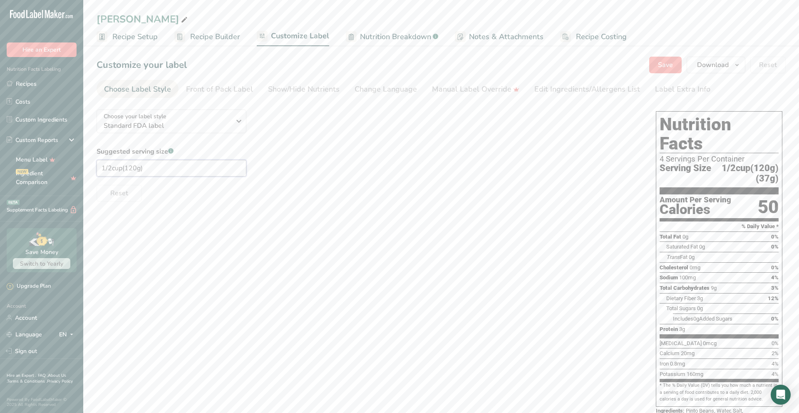
click at [161, 169] on input "1/2cup(120g)" at bounding box center [172, 168] width 150 height 17
drag, startPoint x: 264, startPoint y: 154, endPoint x: 201, endPoint y: 163, distance: 63.9
click at [264, 154] on div "Suggested serving size .a-a{fill:#347362;}.b-a{fill:#fff;} 1/2cup(120g) Reset" at bounding box center [368, 173] width 542 height 55
drag, startPoint x: 123, startPoint y: 169, endPoint x: 65, endPoint y: 171, distance: 57.4
click at [65, 171] on div ".a-20{fill:#fff;} Hire an Expert Nutrition Facts Labeling Recipes Costs Custom …" at bounding box center [399, 222] width 799 height 444
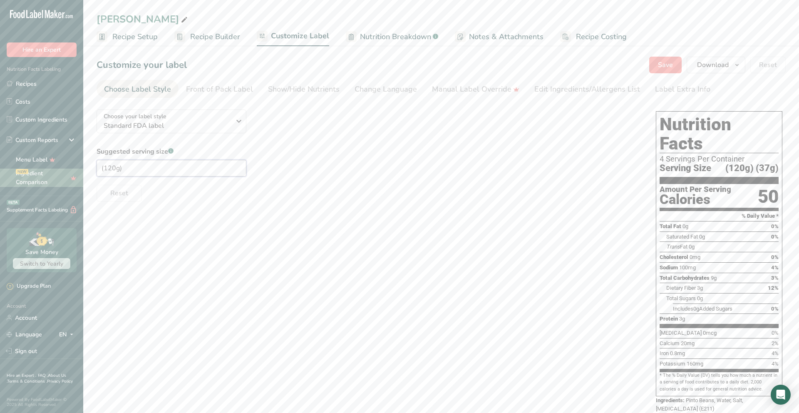
type input "(120g)"
drag, startPoint x: 149, startPoint y: 169, endPoint x: 62, endPoint y: 163, distance: 87.6
click at [62, 163] on div ".a-20{fill:#fff;} Hire an Expert Nutrition Facts Labeling Recipes Costs Custom …" at bounding box center [399, 217] width 799 height 434
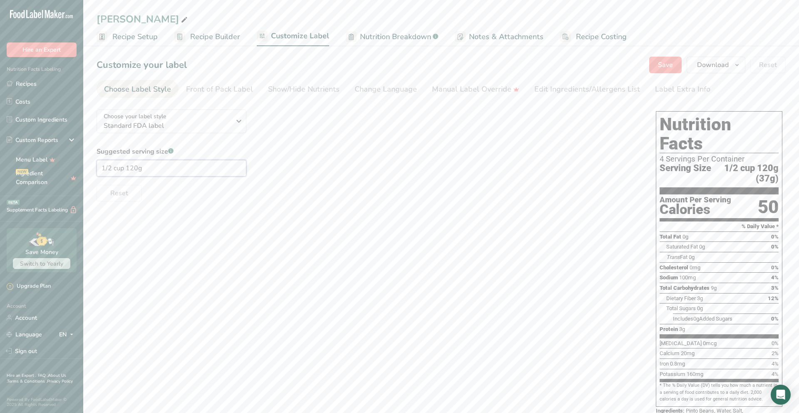
type input "1/2 cup 120g"
click at [153, 34] on span "Recipe Setup" at bounding box center [134, 36] width 45 height 11
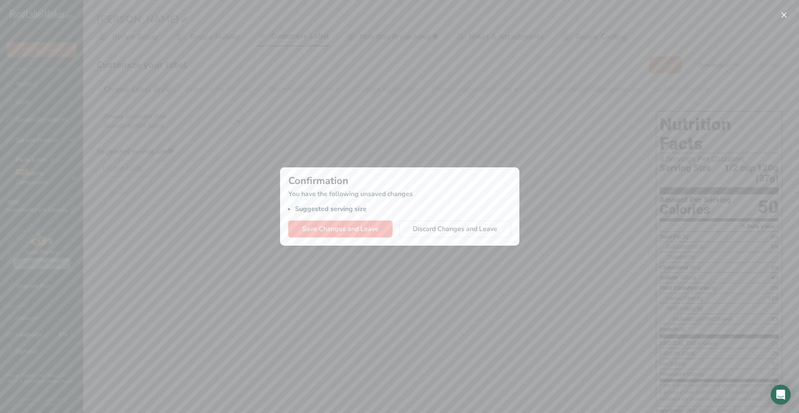
click at [344, 231] on span "Save Changes and Leave" at bounding box center [340, 229] width 77 height 10
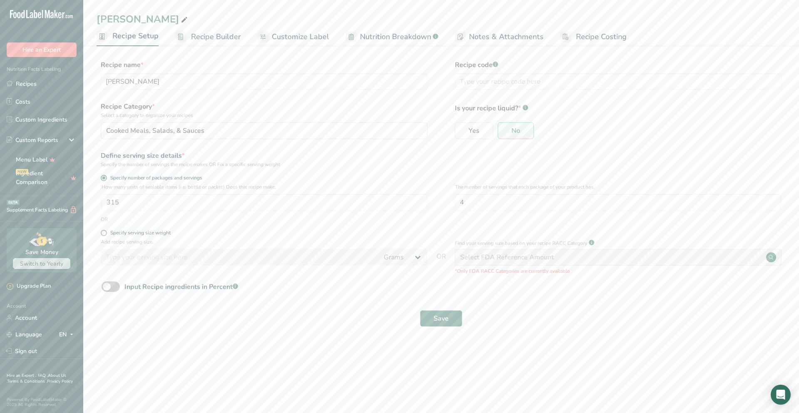
click at [204, 38] on span "Recipe Builder" at bounding box center [216, 36] width 50 height 11
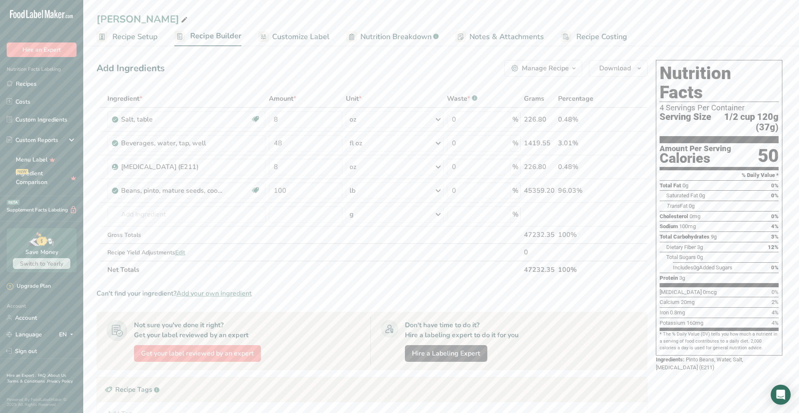
drag, startPoint x: 760, startPoint y: 107, endPoint x: 795, endPoint y: 109, distance: 35.8
click at [795, 109] on section "Add Ingredients Manage Recipe Delete Recipe Duplicate Recipe Scale Recipe Save …" at bounding box center [440, 302] width 715 height 519
click at [421, 292] on div "Can't find your ingredient? Add your own ingredient" at bounding box center [372, 293] width 551 height 10
click at [296, 32] on span "Customize Label" at bounding box center [300, 36] width 57 height 11
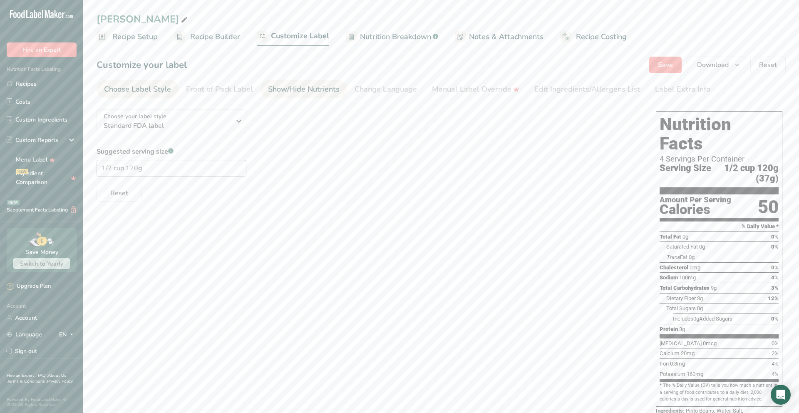
click at [324, 90] on div "Show/Hide Nutrients" at bounding box center [304, 89] width 72 height 11
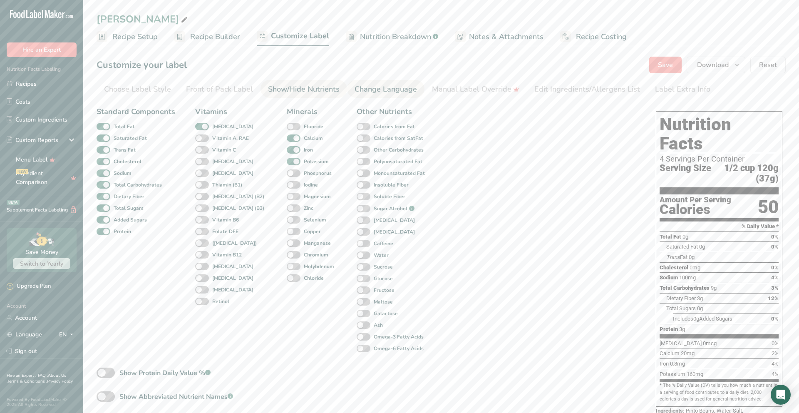
click at [366, 89] on div "Change Language" at bounding box center [385, 89] width 62 height 11
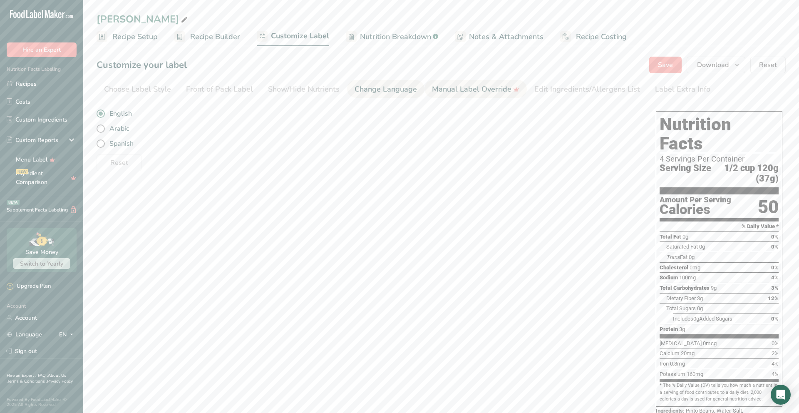
click at [444, 89] on div "Manual Label Override" at bounding box center [475, 89] width 87 height 11
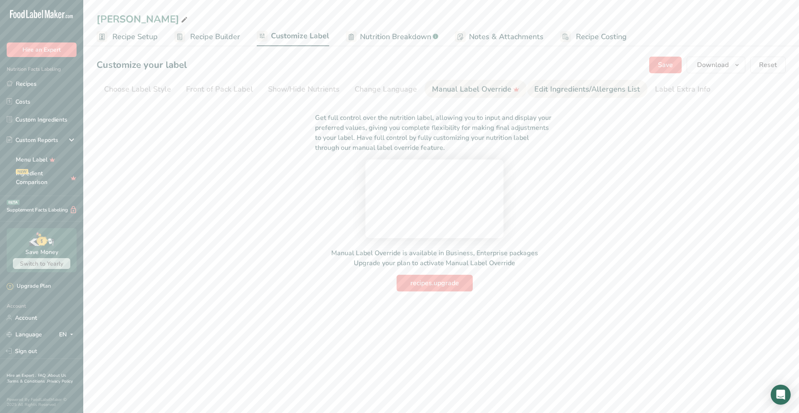
click at [585, 90] on div "Edit Ingredients/Allergens List" at bounding box center [587, 89] width 106 height 11
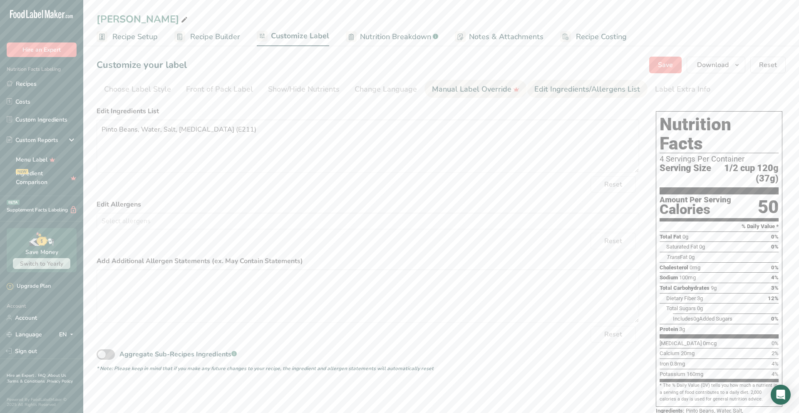
click at [468, 87] on div "Manual Label Override" at bounding box center [475, 89] width 87 height 11
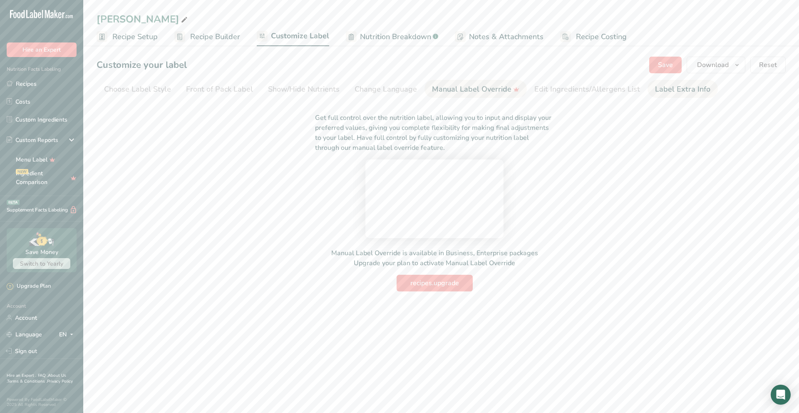
click at [686, 89] on div "Label Extra Info" at bounding box center [682, 89] width 55 height 11
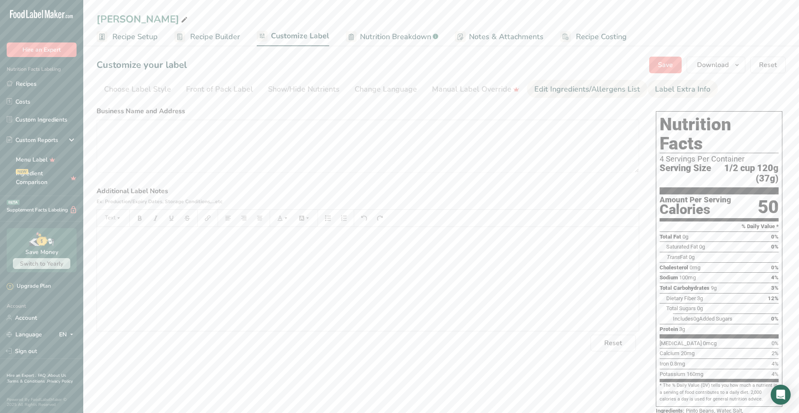
click at [565, 87] on div "Edit Ingredients/Allergens List" at bounding box center [587, 89] width 106 height 11
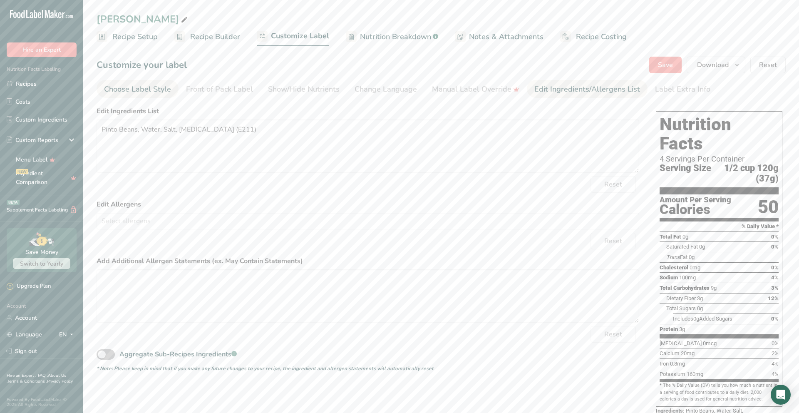
click at [148, 92] on div "Choose Label Style" at bounding box center [137, 89] width 67 height 11
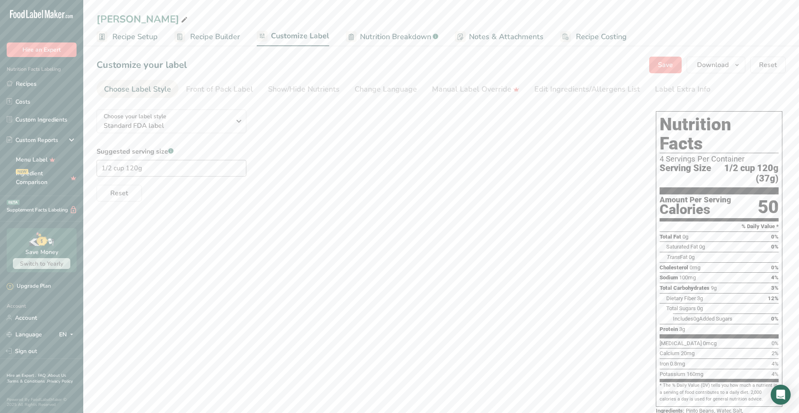
click at [117, 34] on span "Recipe Setup" at bounding box center [134, 36] width 45 height 11
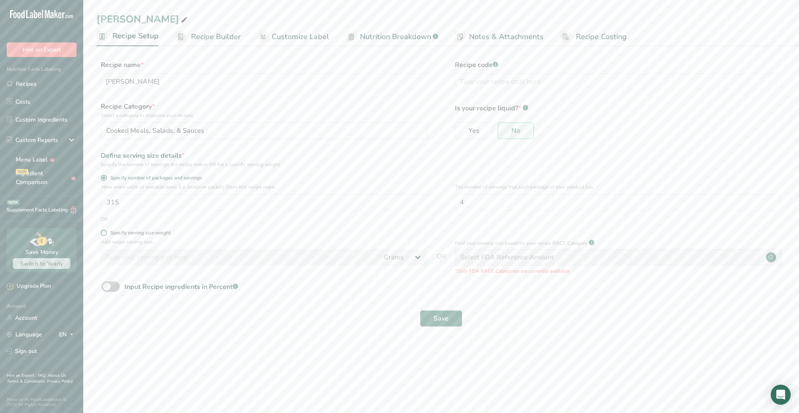
click at [104, 233] on span at bounding box center [104, 233] width 6 height 6
click at [104, 233] on input "Specify serving size weight" at bounding box center [103, 232] width 5 height 5
radio input "true"
radio input "false"
click at [137, 259] on input "number" at bounding box center [240, 257] width 278 height 17
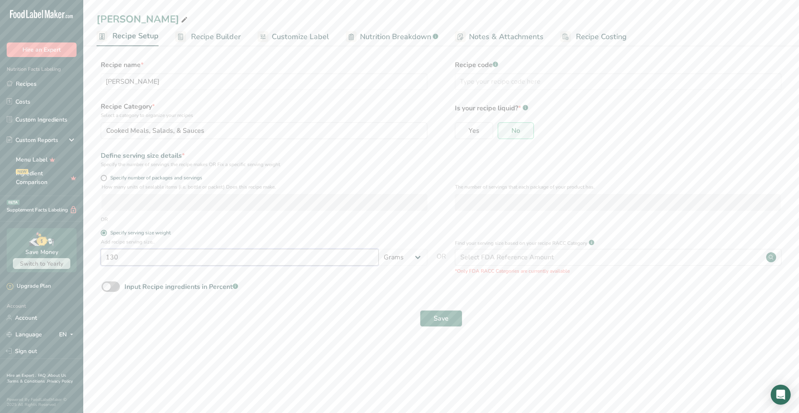
type input "130"
click at [553, 260] on div "Select FDA Reference Amount" at bounding box center [618, 257] width 327 height 17
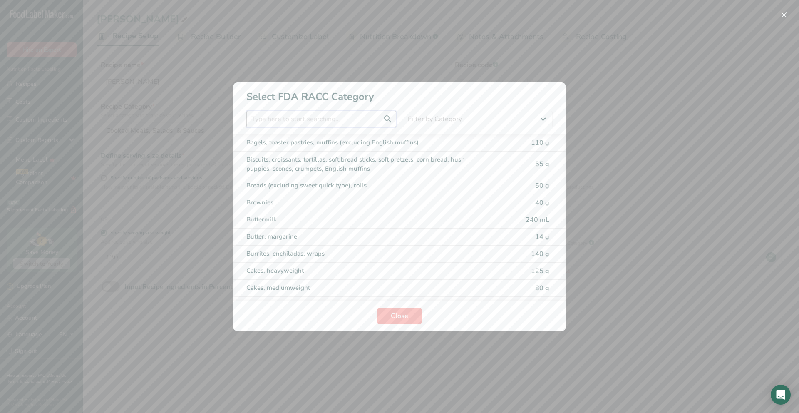
click at [292, 119] on input "RACC Category Selection Modal" at bounding box center [321, 119] width 150 height 17
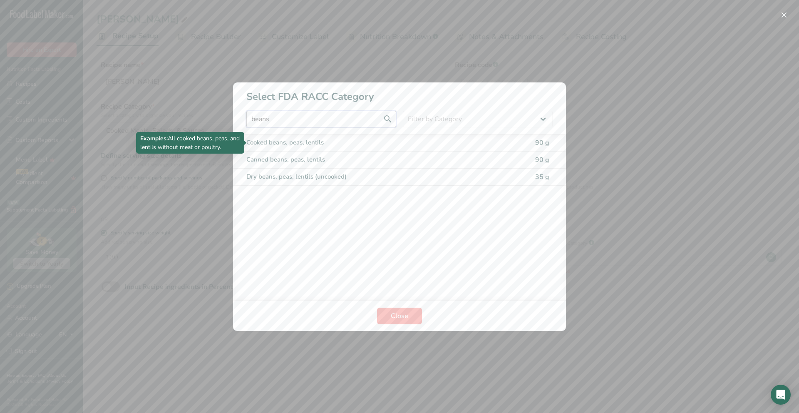
type input "beans"
click at [372, 145] on div "Cooked beans, peas, lentils" at bounding box center [364, 143] width 236 height 10
type input "90"
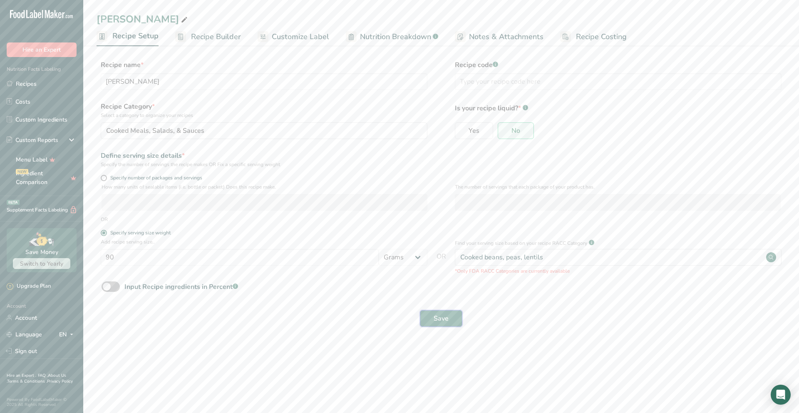
click at [444, 319] on span "Save" at bounding box center [440, 318] width 15 height 10
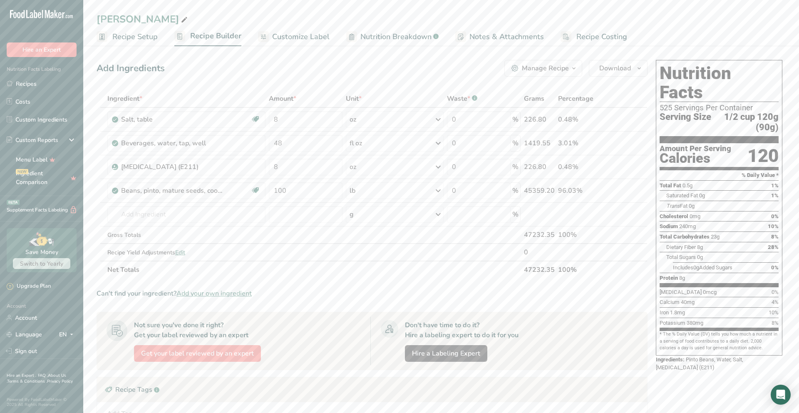
click at [289, 39] on span "Customize Label" at bounding box center [300, 36] width 57 height 11
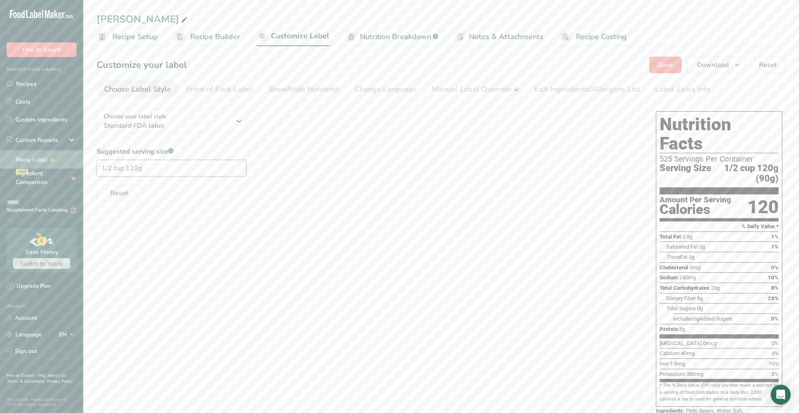
drag, startPoint x: 173, startPoint y: 168, endPoint x: 26, endPoint y: 158, distance: 147.2
click at [25, 158] on div ".a-20{fill:#fff;} Hire an Expert Nutrition Facts Labeling Recipes Costs Custom …" at bounding box center [399, 222] width 799 height 444
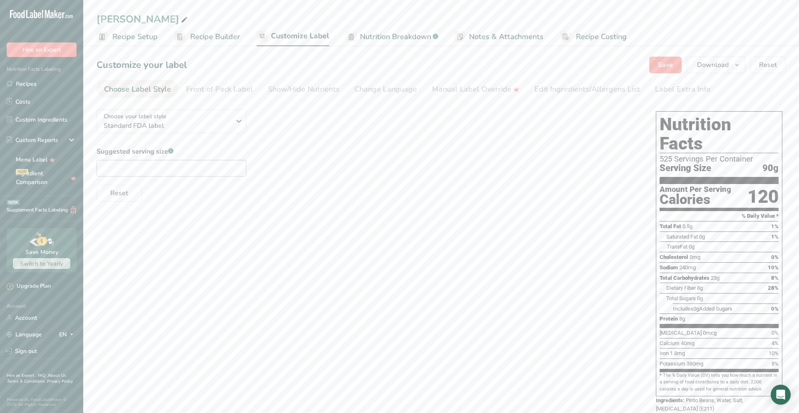
click at [141, 35] on span "Recipe Setup" at bounding box center [134, 36] width 45 height 11
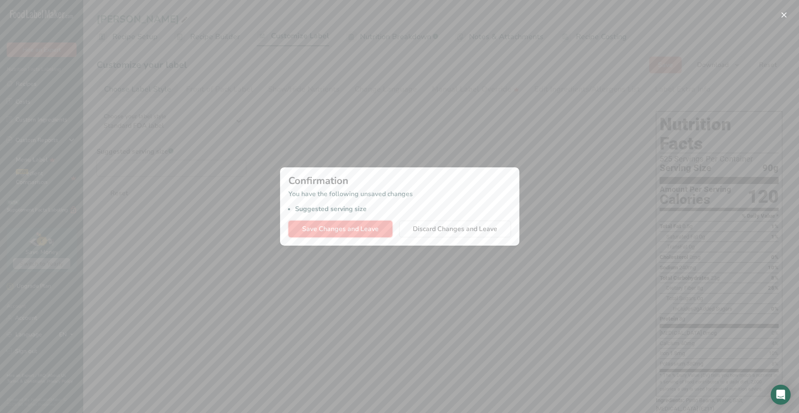
click at [349, 226] on span "Save Changes and Leave" at bounding box center [340, 229] width 77 height 10
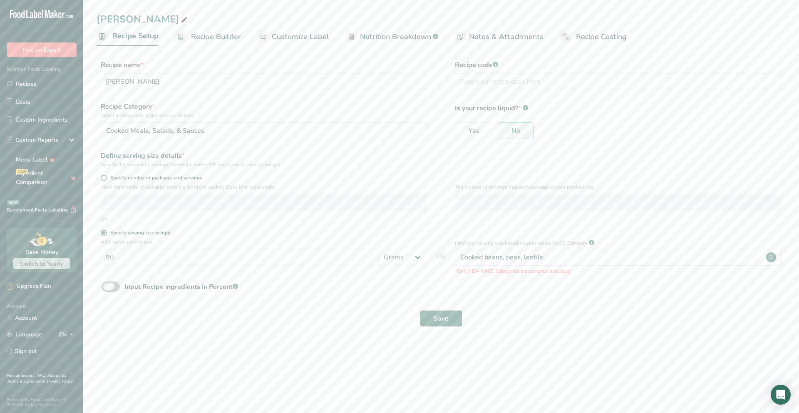
click at [111, 287] on span at bounding box center [110, 286] width 18 height 10
click at [107, 287] on input "Input Recipe ingredients in Percent .a-a{fill:#347362;}.b-a{fill:#fff;}" at bounding box center [103, 286] width 5 height 5
click at [114, 286] on span at bounding box center [110, 286] width 18 height 10
click at [107, 286] on input "Input Recipe ingredients in Percent .a-a{fill:#347362;}.b-a{fill:#fff;}" at bounding box center [103, 286] width 5 height 5
checkbox input "false"
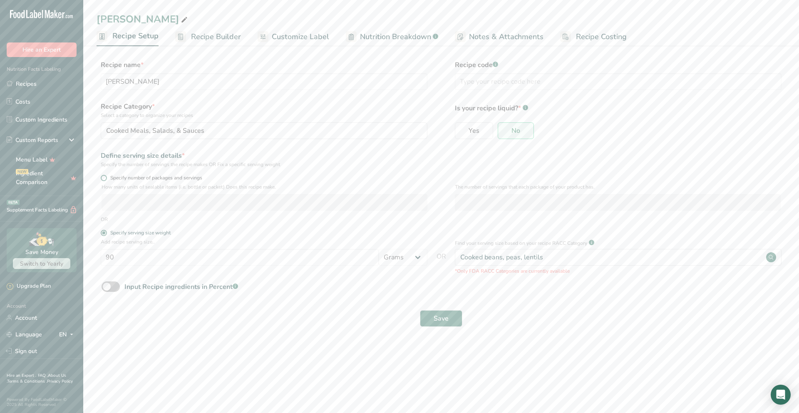
click at [104, 177] on span at bounding box center [104, 178] width 6 height 6
click at [104, 177] on input "Specify number of packages and servings" at bounding box center [103, 177] width 5 height 5
radio input "true"
radio input "false"
click at [542, 202] on input "number" at bounding box center [618, 202] width 326 height 17
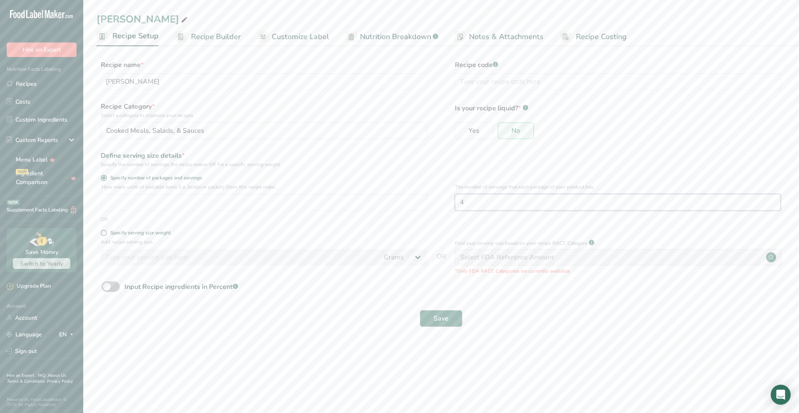
type input "4"
click at [439, 322] on span "Save" at bounding box center [440, 318] width 15 height 10
click at [238, 203] on input "number" at bounding box center [264, 202] width 326 height 17
type input "270"
click at [454, 314] on button "Save" at bounding box center [441, 318] width 42 height 17
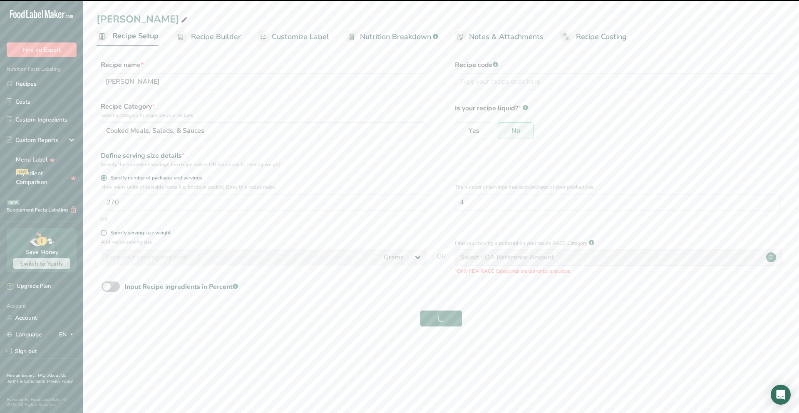
click at [214, 34] on span "Recipe Builder" at bounding box center [216, 36] width 50 height 11
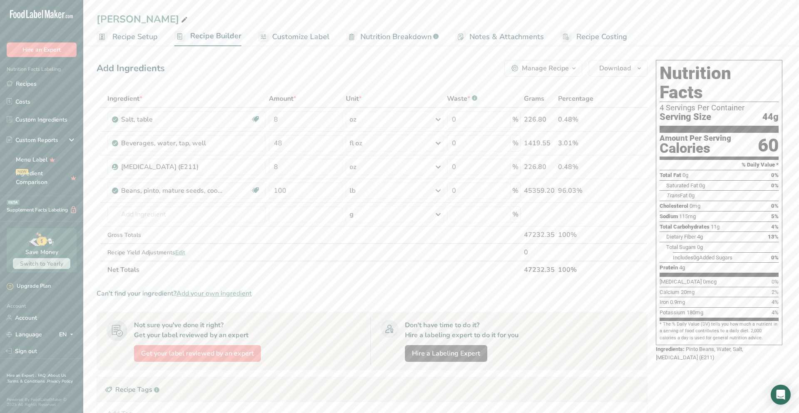
click at [141, 37] on span "Recipe Setup" at bounding box center [134, 36] width 45 height 11
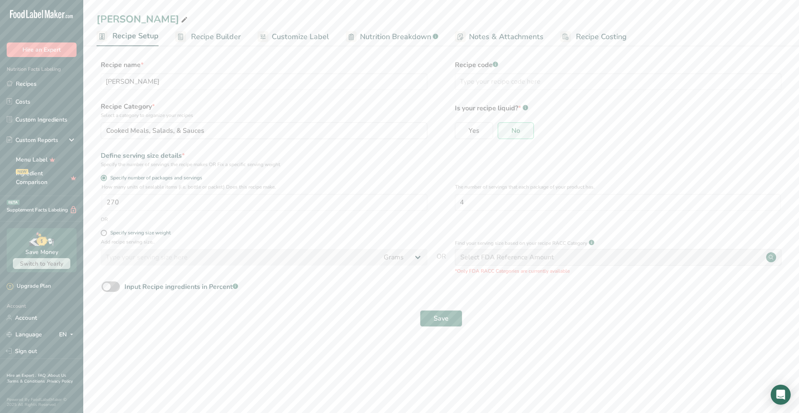
click at [212, 36] on span "Recipe Builder" at bounding box center [216, 36] width 50 height 11
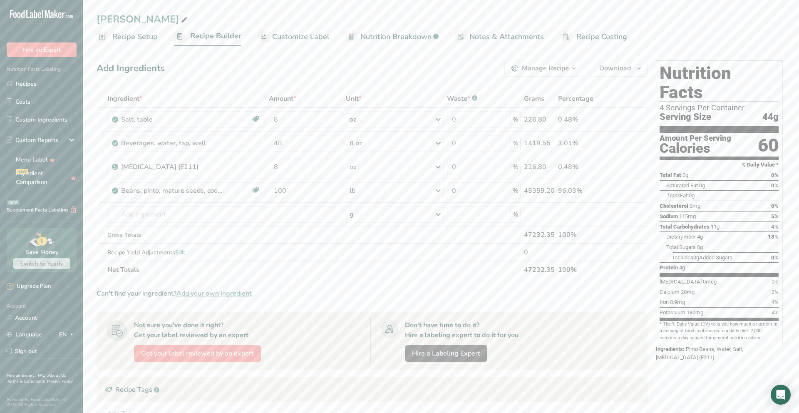
click at [263, 35] on icon at bounding box center [263, 37] width 7 height 10
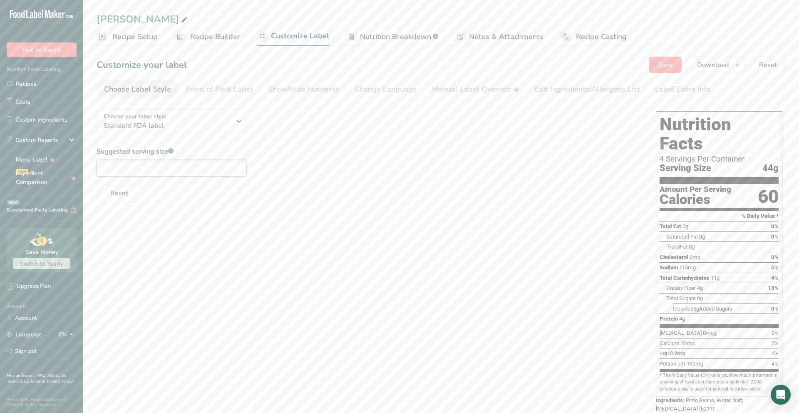
click at [155, 166] on input "text" at bounding box center [172, 168] width 150 height 17
type input "f"
click at [131, 36] on span "Recipe Setup" at bounding box center [134, 36] width 45 height 11
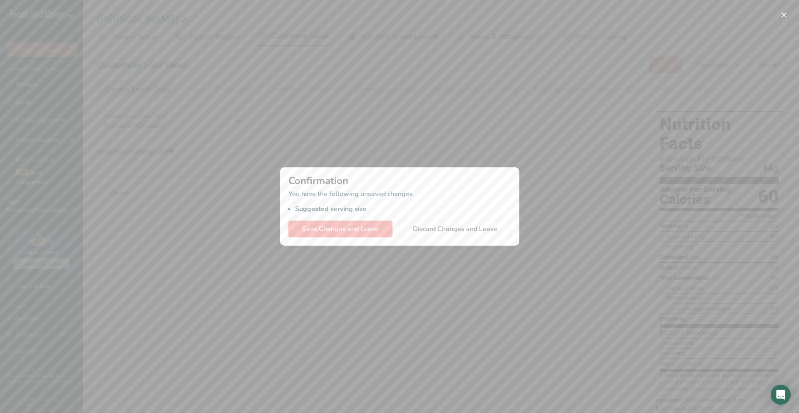
drag, startPoint x: 348, startPoint y: 233, endPoint x: 344, endPoint y: 232, distance: 4.7
click at [348, 233] on span "Save Changes and Leave" at bounding box center [340, 229] width 77 height 10
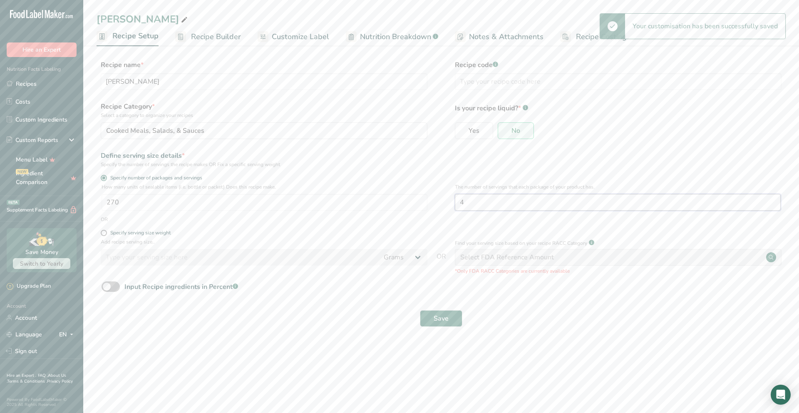
click at [470, 201] on input "4" at bounding box center [618, 202] width 326 height 17
click at [274, 198] on input "270" at bounding box center [264, 202] width 326 height 17
type input "1280"
click at [420, 310] on button "Save" at bounding box center [441, 318] width 42 height 17
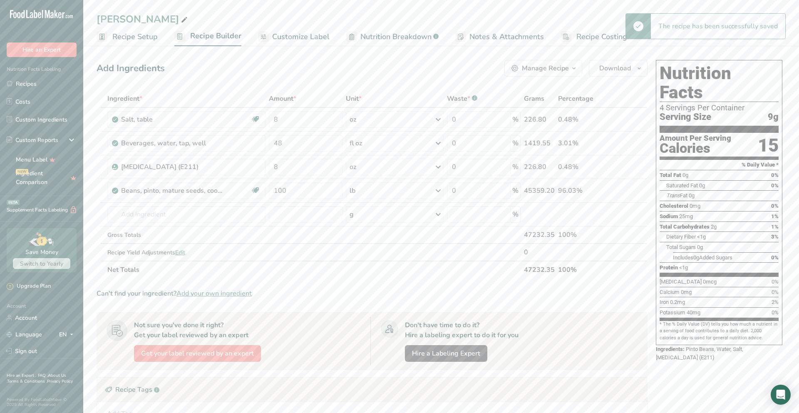
click at [130, 38] on span "Recipe Setup" at bounding box center [134, 36] width 45 height 11
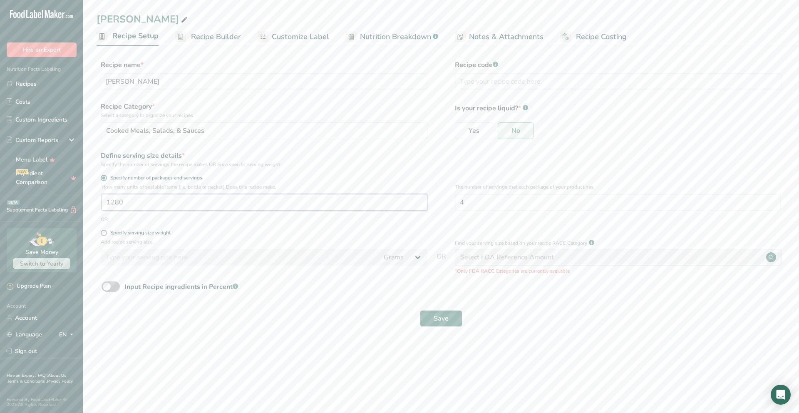
drag, startPoint x: 126, startPoint y: 200, endPoint x: 63, endPoint y: 199, distance: 63.6
click at [63, 199] on div ".a-20{fill:#fff;} Hire an Expert Nutrition Facts Labeling Recipes Costs Custom …" at bounding box center [399, 206] width 799 height 413
type input "1"
type input "270"
drag, startPoint x: 434, startPoint y: 317, endPoint x: 428, endPoint y: 317, distance: 6.2
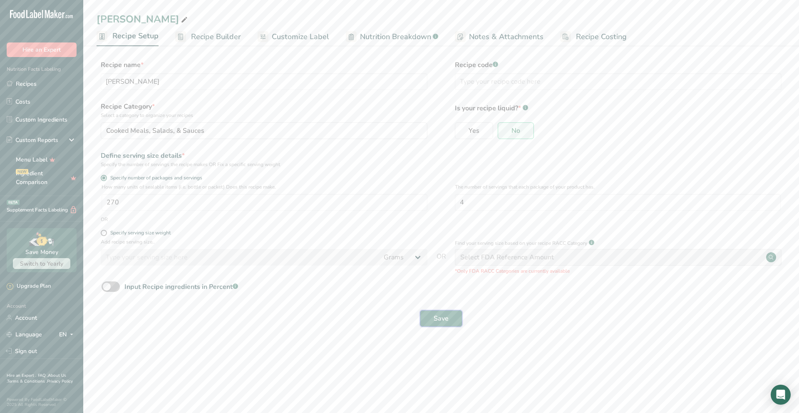
click at [434, 318] on span "Save" at bounding box center [440, 318] width 15 height 10
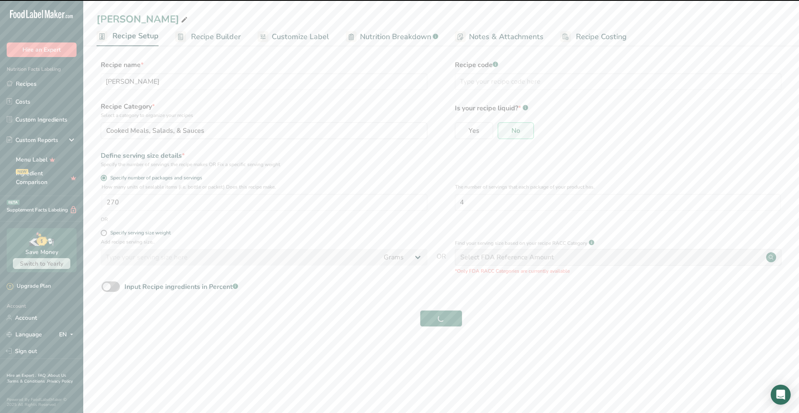
click at [187, 40] on link "Recipe Builder" at bounding box center [208, 36] width 66 height 19
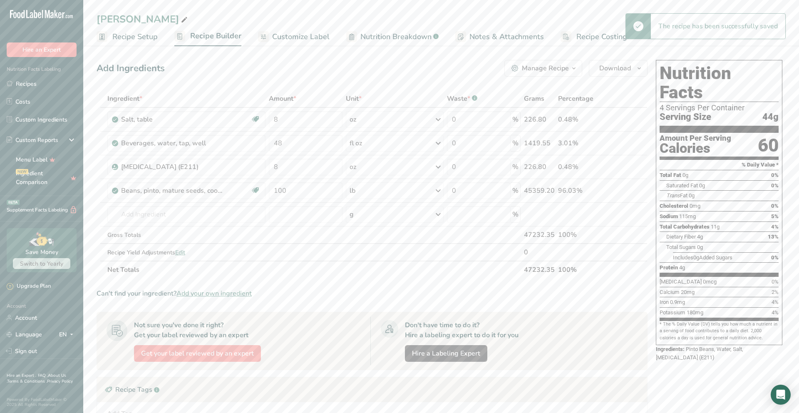
click at [141, 34] on span "Recipe Setup" at bounding box center [134, 36] width 45 height 11
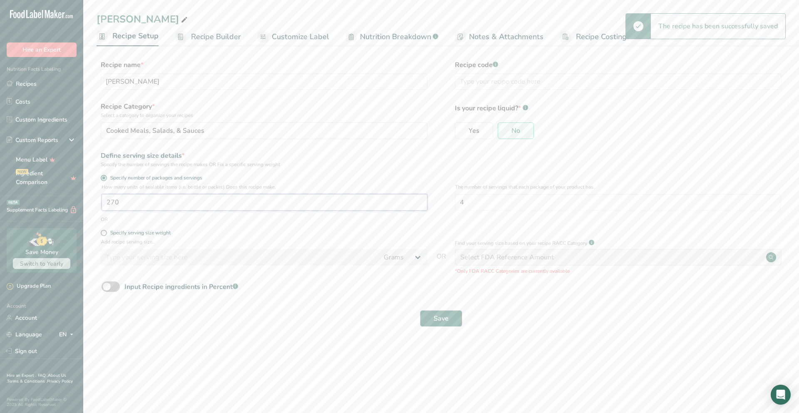
click at [146, 204] on input "270" at bounding box center [264, 202] width 326 height 17
type input "1180"
click at [420, 310] on button "Save" at bounding box center [441, 318] width 42 height 17
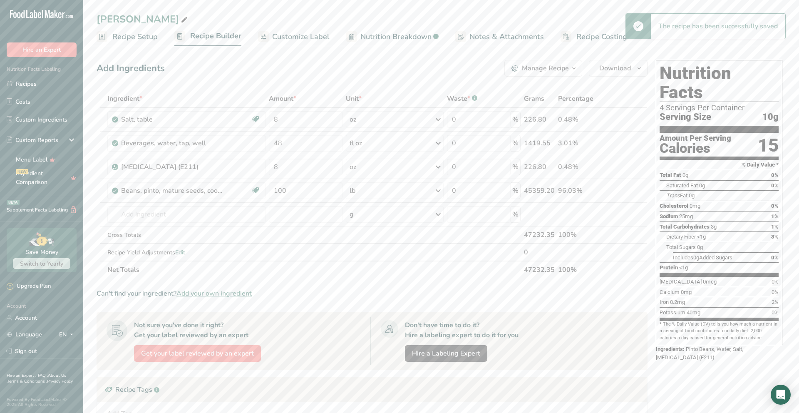
click at [141, 38] on span "Recipe Setup" at bounding box center [134, 36] width 45 height 11
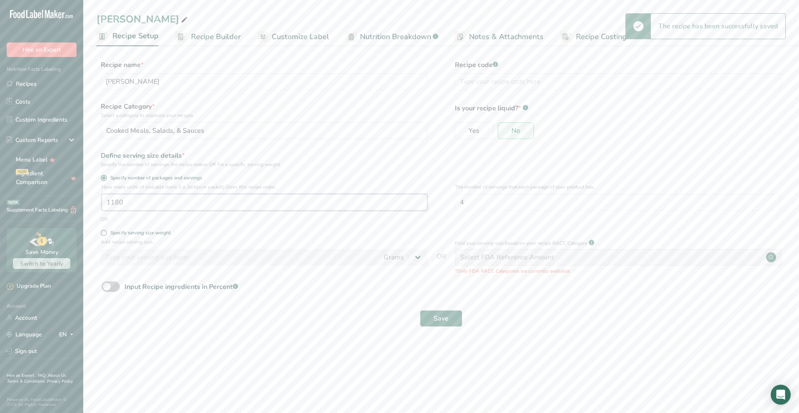
click at [111, 204] on input "1180" at bounding box center [264, 202] width 326 height 17
type input "180"
click at [448, 321] on button "Save" at bounding box center [441, 318] width 42 height 17
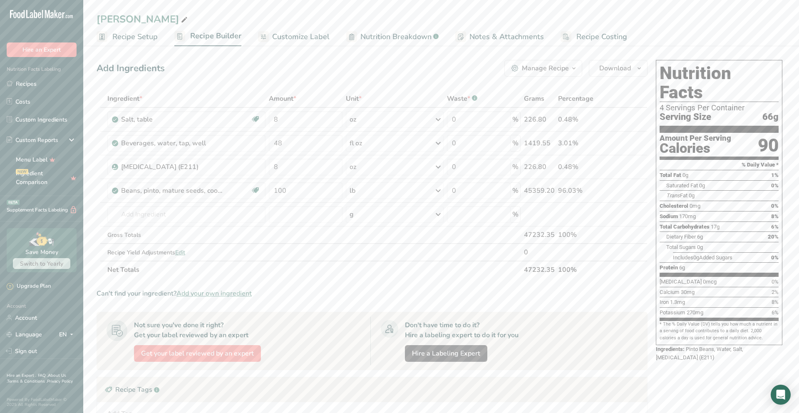
click at [146, 39] on span "Recipe Setup" at bounding box center [134, 36] width 45 height 11
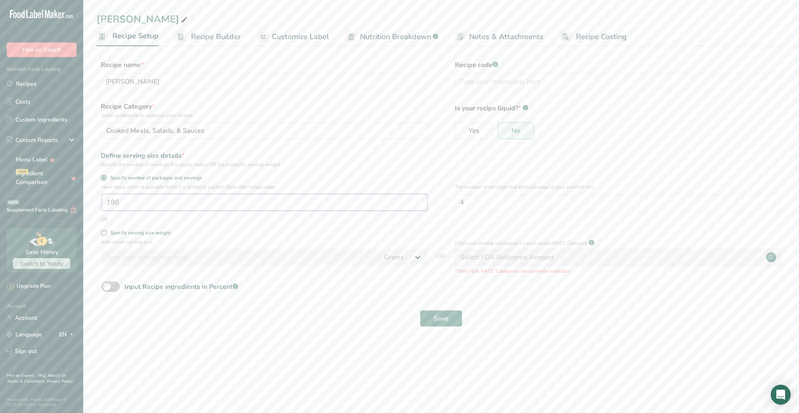
click at [158, 203] on input "180" at bounding box center [264, 202] width 326 height 17
type input "1"
click at [226, 40] on span "Recipe Builder" at bounding box center [216, 36] width 50 height 11
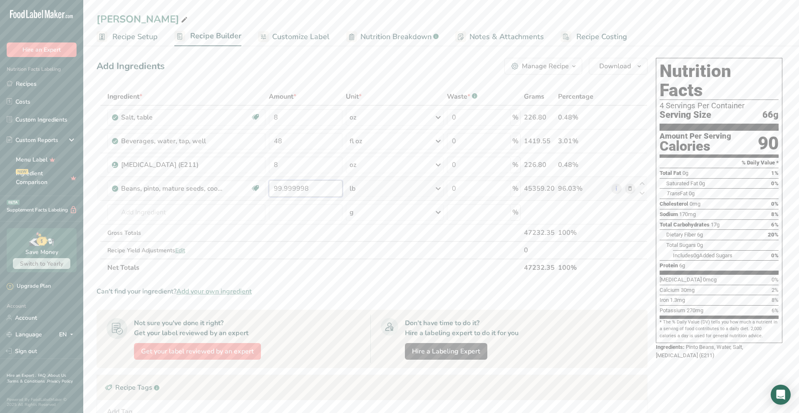
click at [309, 189] on input "99.999998" at bounding box center [305, 188] width 73 height 17
type input "9"
type input "150"
click at [152, 40] on span "Recipe Setup" at bounding box center [134, 36] width 45 height 11
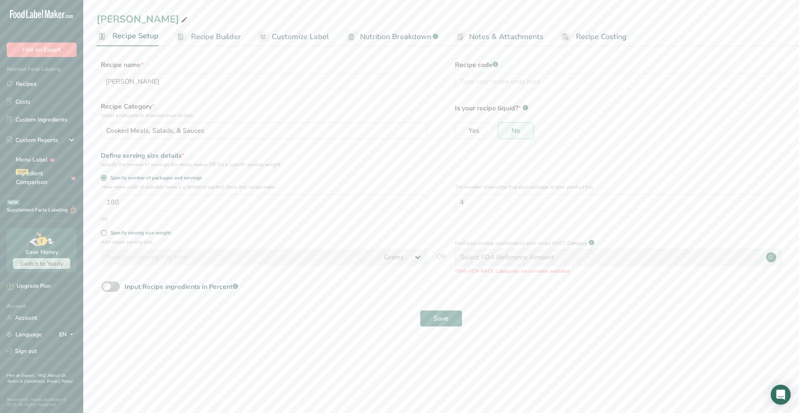
click at [222, 41] on span "Recipe Builder" at bounding box center [216, 36] width 50 height 11
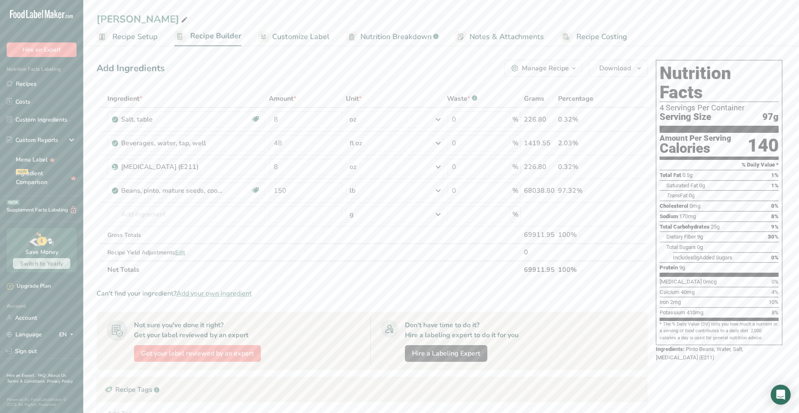
click at [136, 37] on span "Recipe Setup" at bounding box center [134, 36] width 45 height 11
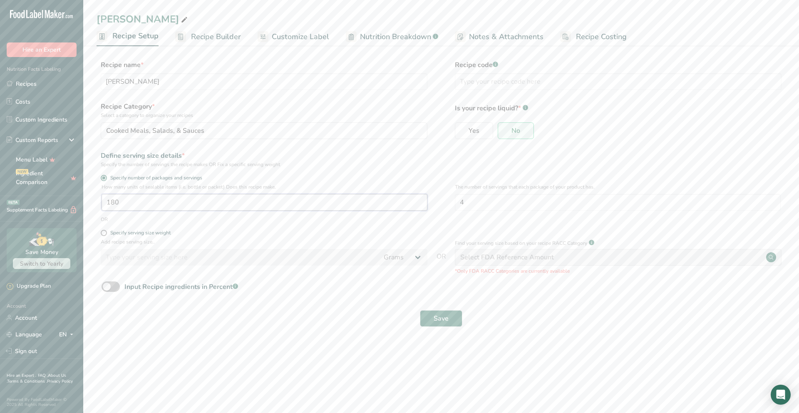
click at [155, 202] on input "180" at bounding box center [264, 202] width 326 height 17
type input "1"
type input "270"
click at [420, 310] on button "Save" at bounding box center [441, 318] width 42 height 17
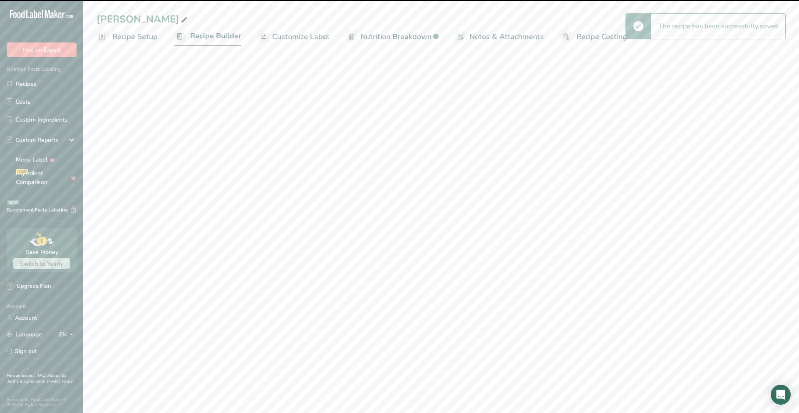
click at [197, 37] on span "Recipe Builder" at bounding box center [215, 35] width 51 height 11
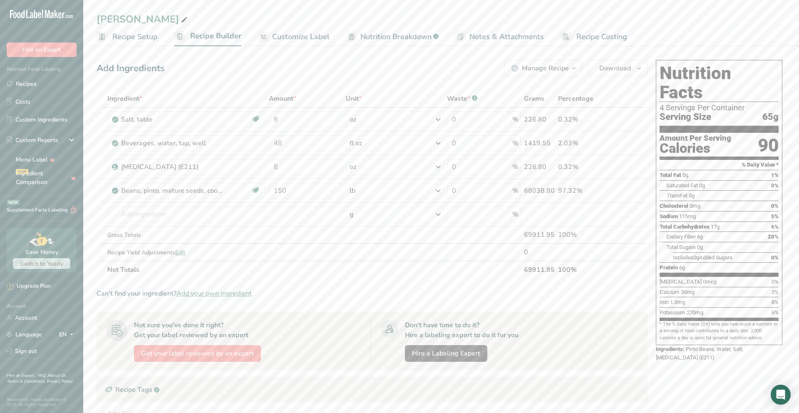
click at [122, 38] on span "Recipe Setup" at bounding box center [134, 36] width 45 height 11
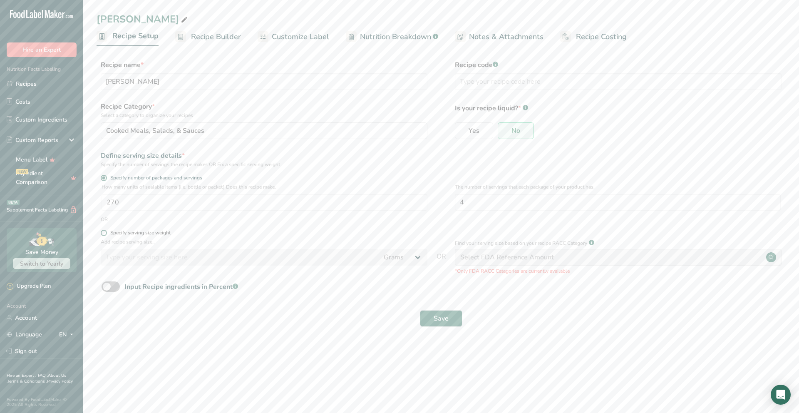
click at [109, 232] on span "Specify serving size weight" at bounding box center [139, 233] width 64 height 6
click at [106, 232] on input "Specify serving size weight" at bounding box center [103, 232] width 5 height 5
radio input "true"
radio input "false"
click at [270, 256] on input "number" at bounding box center [240, 257] width 278 height 17
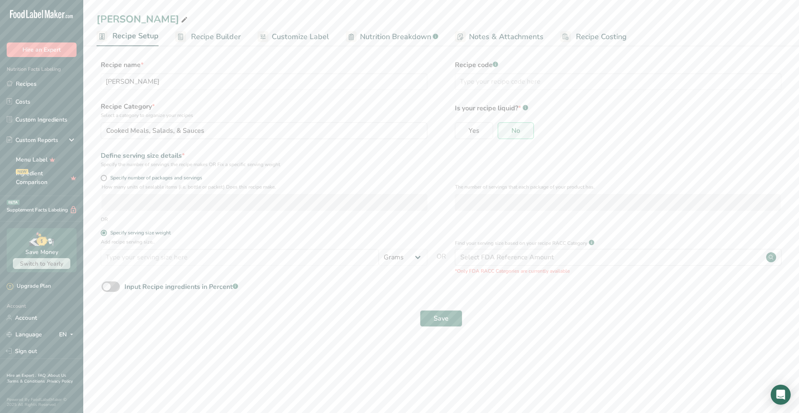
click at [146, 242] on p "Add recipe serving size.." at bounding box center [264, 241] width 327 height 7
click at [252, 259] on input "number" at bounding box center [240, 257] width 278 height 17
type input "16"
click at [396, 258] on select "Grams kg mg mcg lb oz l mL fl oz tbsp tsp cup qt gallon" at bounding box center [403, 257] width 49 height 17
select select "5"
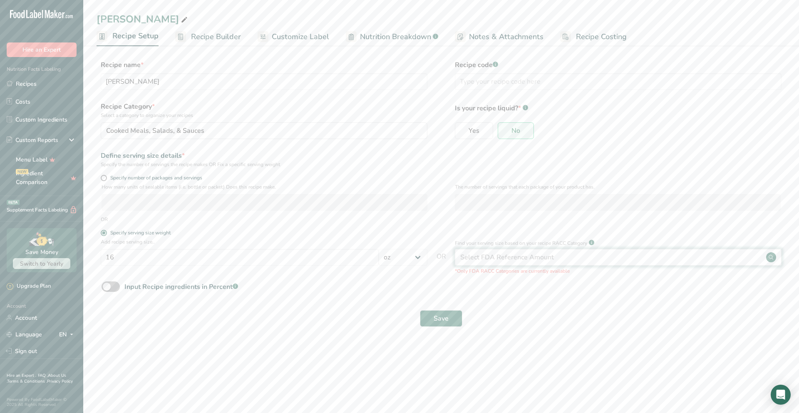
click at [470, 257] on div "Select FDA Reference Amount" at bounding box center [507, 257] width 94 height 10
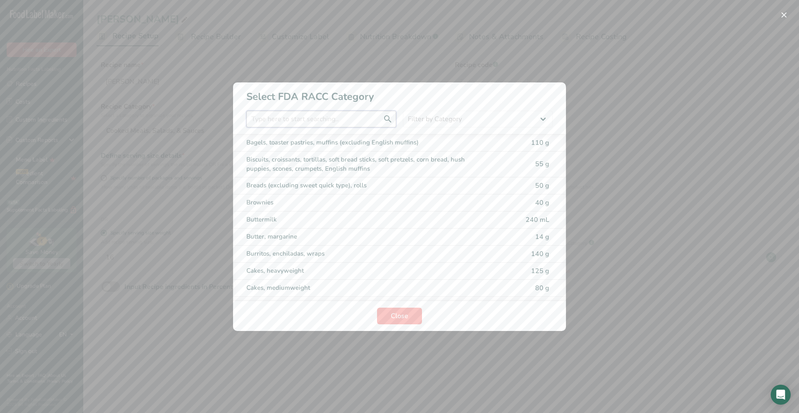
click at [262, 123] on input "RACC Category Selection Modal" at bounding box center [321, 119] width 150 height 17
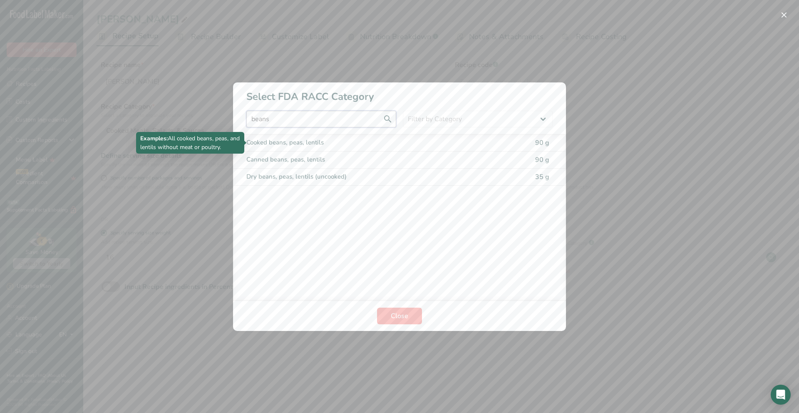
type input "beans"
click at [295, 144] on div "Cooked beans, peas, lentils" at bounding box center [364, 143] width 236 height 10
type input "90"
select select "0"
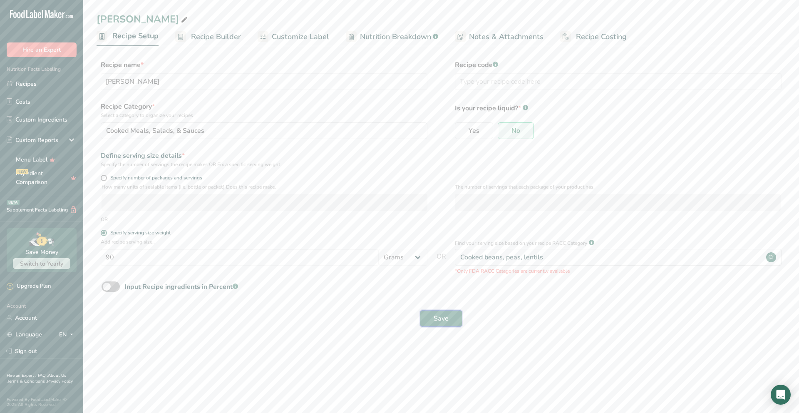
click at [441, 318] on span "Save" at bounding box center [440, 318] width 15 height 10
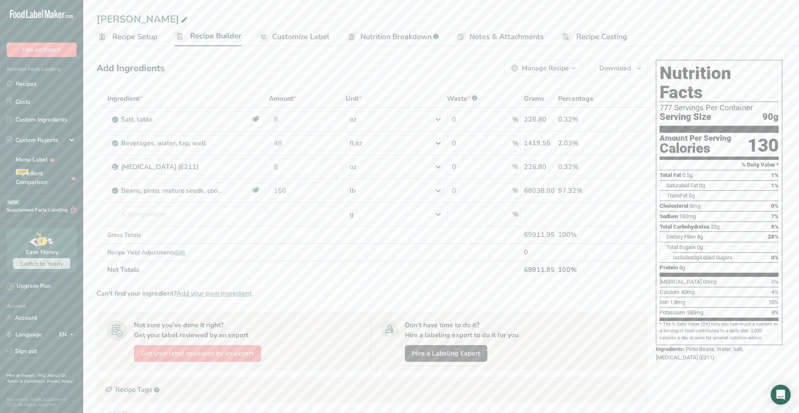
click at [128, 36] on span "Recipe Setup" at bounding box center [134, 36] width 45 height 11
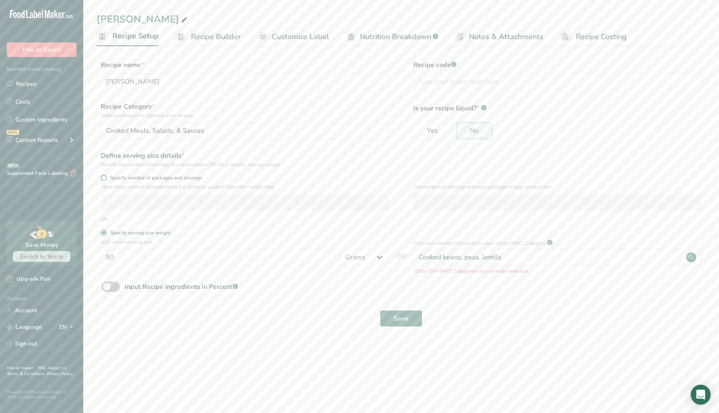
click at [104, 179] on span at bounding box center [104, 178] width 6 height 6
click at [104, 179] on input "Specify number of packages and servings" at bounding box center [103, 177] width 5 height 5
radio input "true"
radio input "false"
click at [116, 200] on input "number" at bounding box center [244, 202] width 287 height 17
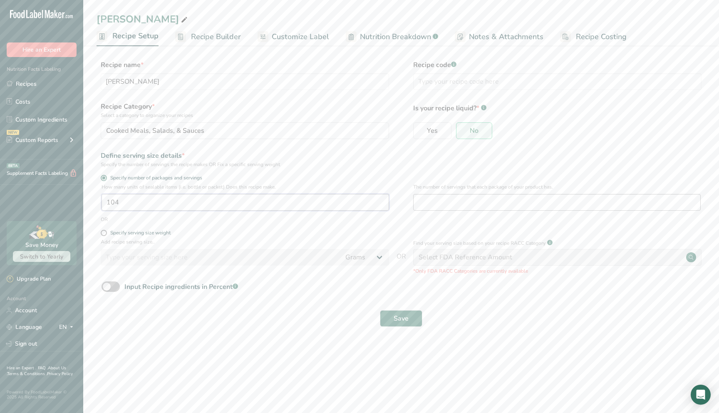
type input "104"
click at [426, 199] on input "number" at bounding box center [556, 202] width 287 height 17
type input "4"
click at [389, 318] on button "Save" at bounding box center [401, 318] width 42 height 17
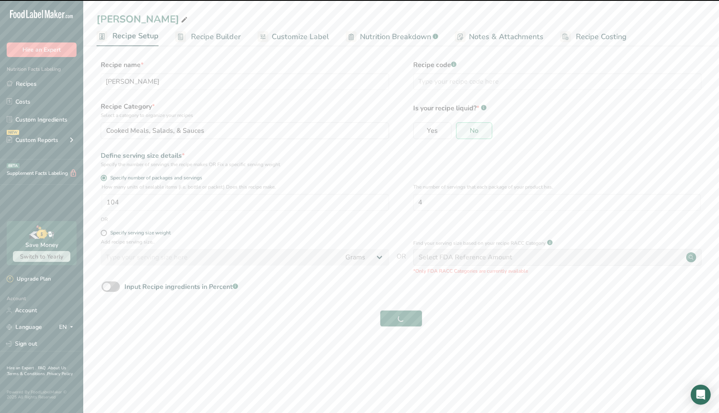
click at [207, 34] on span "Recipe Builder" at bounding box center [216, 36] width 50 height 11
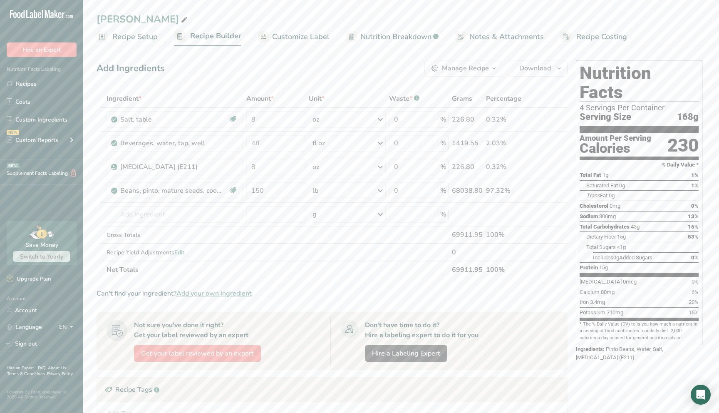
click at [142, 37] on span "Recipe Setup" at bounding box center [134, 36] width 45 height 11
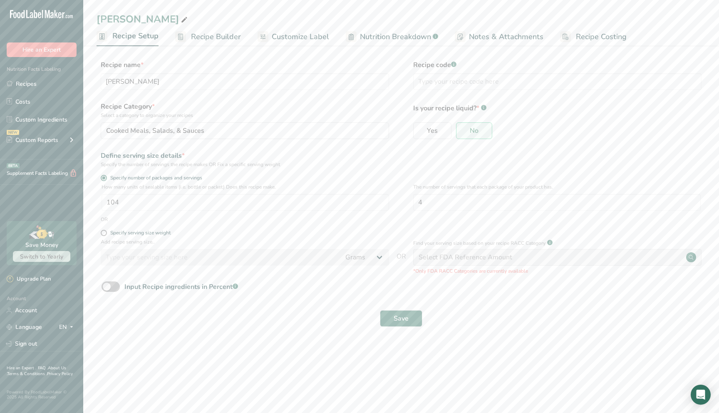
click at [196, 38] on span "Recipe Builder" at bounding box center [216, 36] width 50 height 11
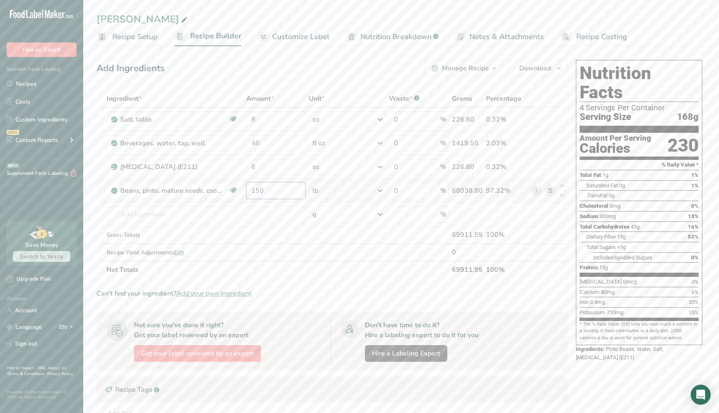
click at [282, 193] on input "150" at bounding box center [275, 190] width 59 height 17
type input "100"
click at [263, 215] on div "Ingredient * Amount * Unit * Waste * .a-a{fill:#347362;}.b-a{fill:#fff;} Grams …" at bounding box center [332, 183] width 471 height 188
click at [270, 146] on input "48" at bounding box center [275, 142] width 59 height 17
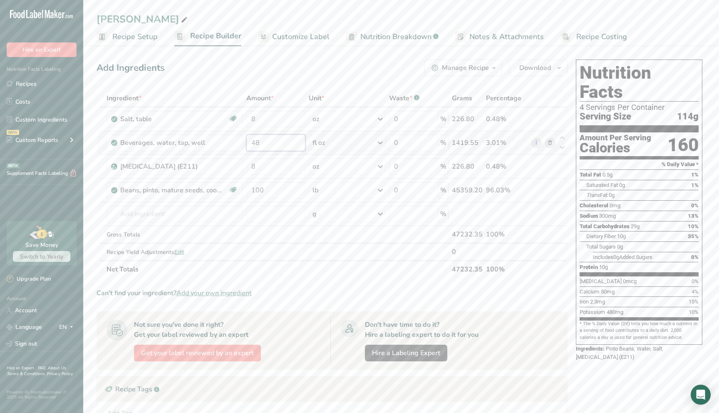
type input "4"
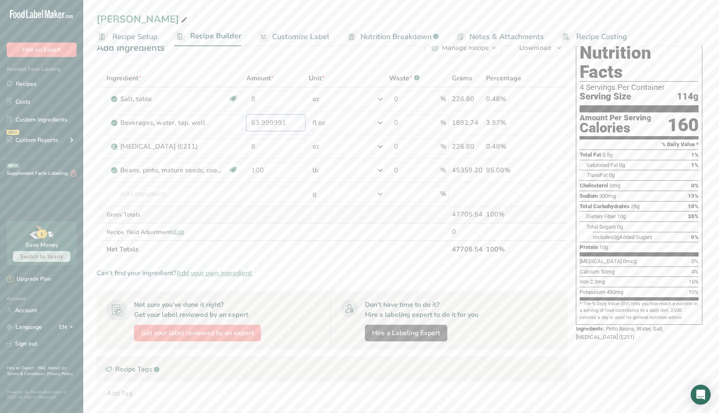
scroll to position [21, 0]
type input "6"
type input "64"
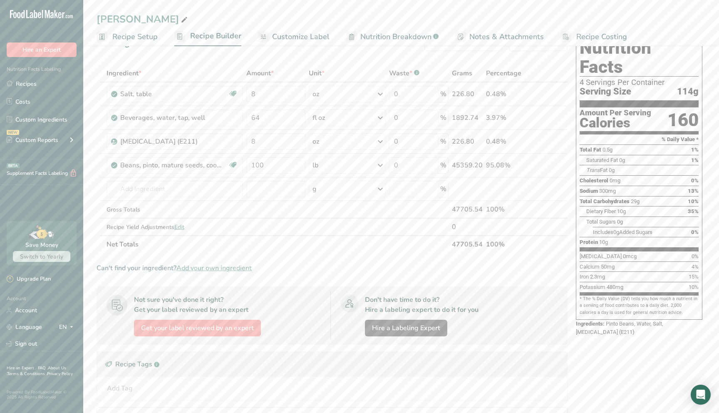
click at [302, 260] on section "Ingredient * Amount * Unit * Waste * .a-a{fill:#347362;}.b-a{fill:#fff;} Grams …" at bounding box center [332, 287] width 471 height 446
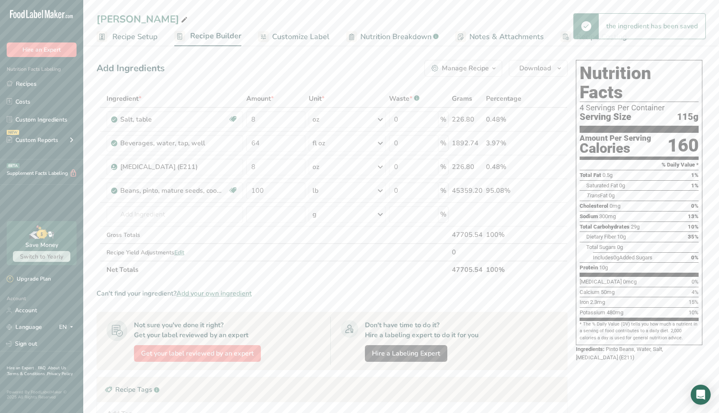
click at [126, 37] on span "Recipe Setup" at bounding box center [134, 36] width 45 height 11
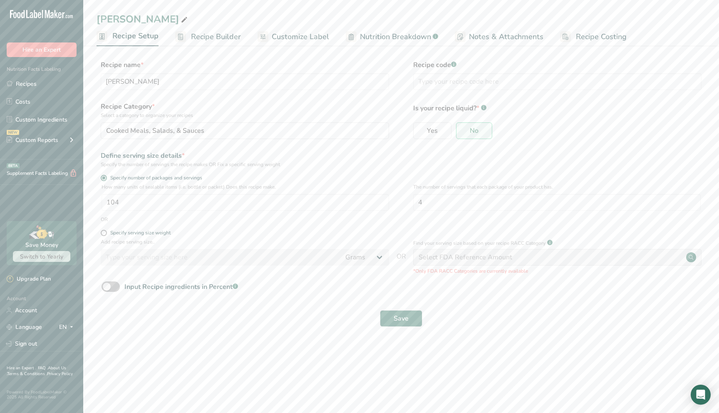
click at [209, 33] on span "Recipe Builder" at bounding box center [216, 36] width 50 height 11
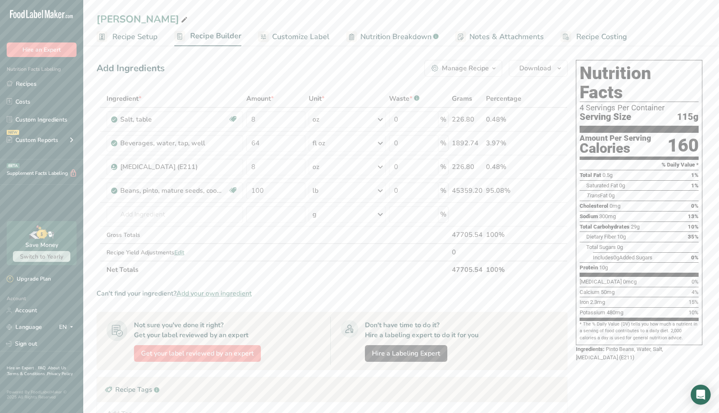
click at [293, 35] on span "Customize Label" at bounding box center [300, 36] width 57 height 11
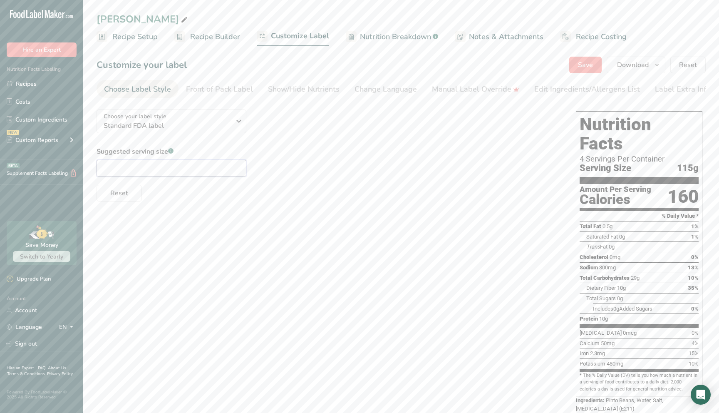
click at [171, 172] on input "text" at bounding box center [172, 168] width 150 height 17
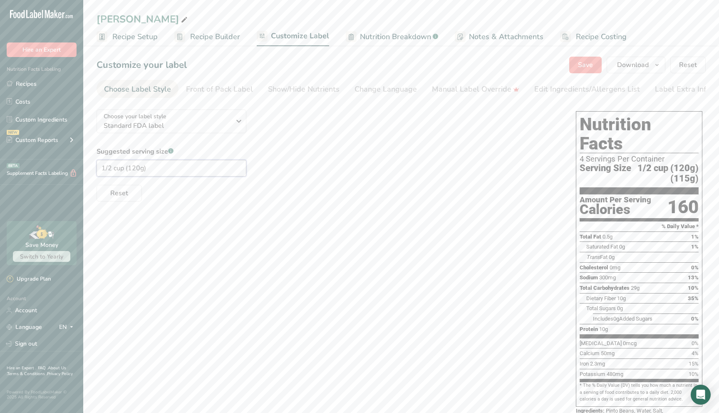
scroll to position [2, 0]
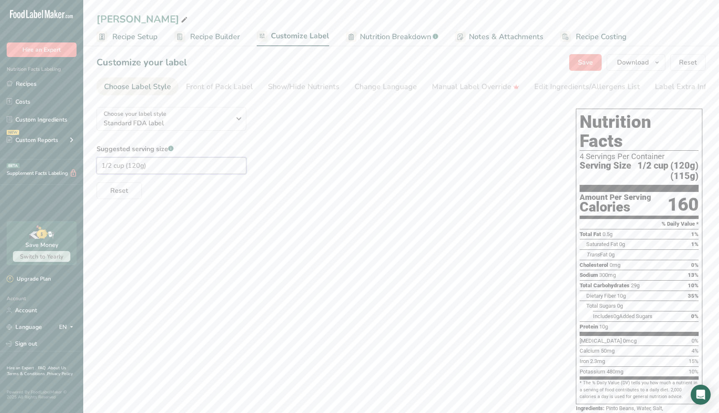
type input "1/2 cup (120g)"
click at [225, 212] on div "Choose your label style Standard FDA label USA (FDA) Standard FDA label Tabular…" at bounding box center [401, 264] width 609 height 328
click at [285, 89] on div "Show/Hide Nutrients" at bounding box center [304, 86] width 72 height 11
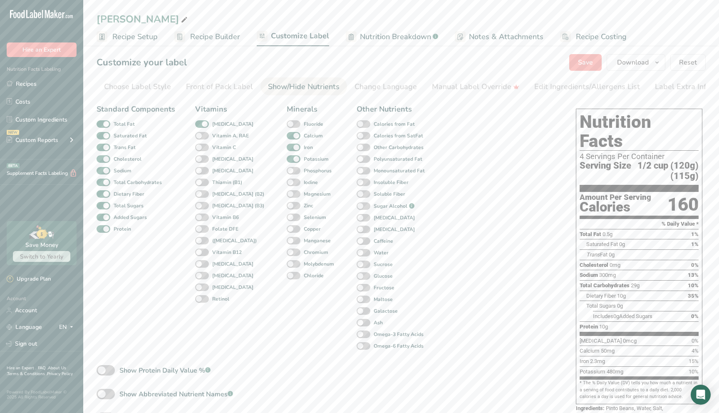
scroll to position [0, 5]
click at [379, 90] on div "Change Language" at bounding box center [380, 86] width 62 height 11
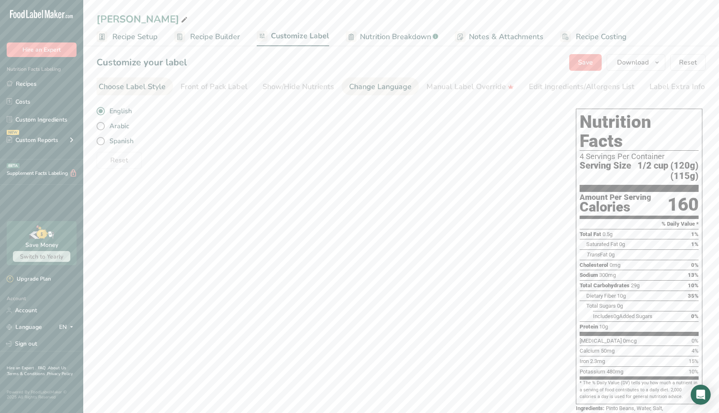
click at [130, 84] on div "Choose Label Style" at bounding box center [132, 86] width 67 height 11
click at [128, 37] on span "Recipe Setup" at bounding box center [134, 36] width 45 height 11
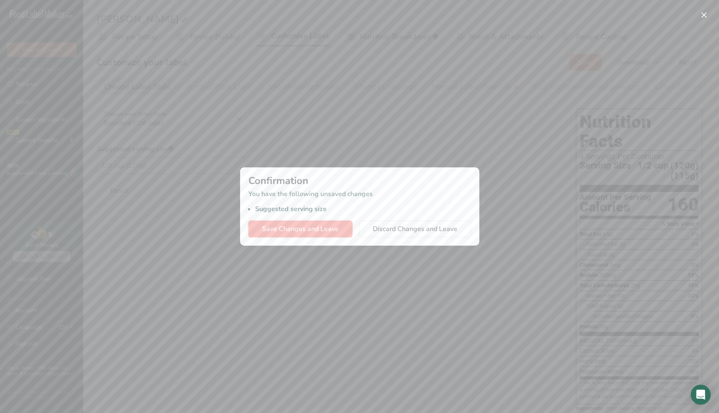
click at [309, 233] on span "Save Changes and Leave" at bounding box center [300, 229] width 77 height 10
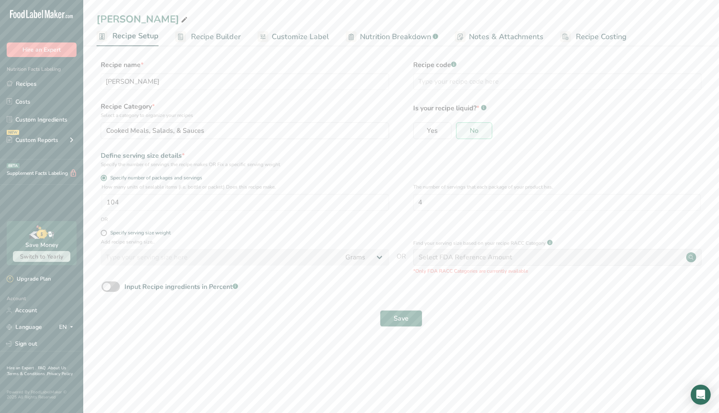
click at [181, 20] on icon at bounding box center [184, 20] width 7 height 12
click at [102, 37] on rect at bounding box center [102, 36] width 11 height 11
click at [104, 233] on span at bounding box center [104, 233] width 6 height 6
click at [104, 233] on input "Specify serving size weight" at bounding box center [103, 232] width 5 height 5
radio input "true"
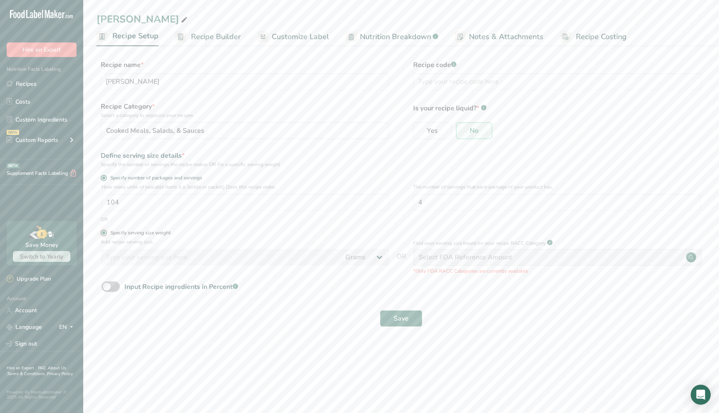
radio input "false"
click at [106, 178] on span at bounding box center [104, 178] width 6 height 6
click at [106, 178] on input "Specify number of packages and servings" at bounding box center [103, 177] width 5 height 5
radio input "true"
radio input "false"
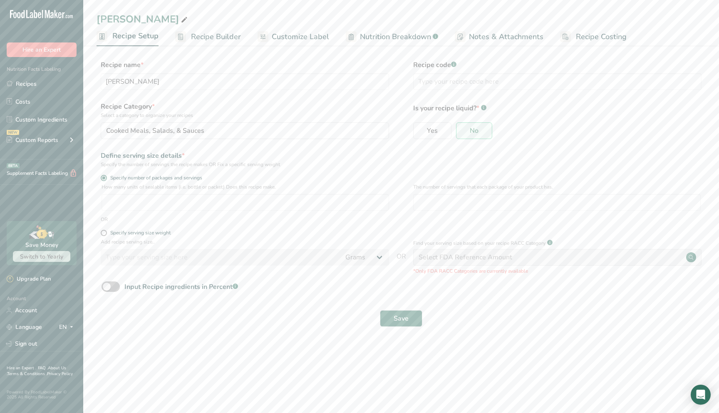
click at [219, 35] on span "Recipe Builder" at bounding box center [216, 36] width 50 height 11
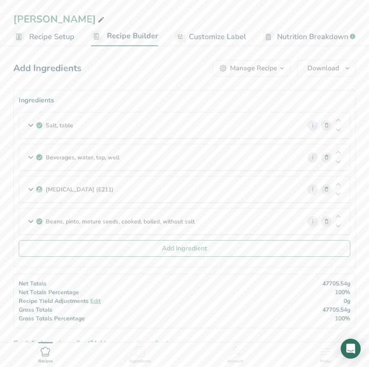
click at [66, 38] on span "Recipe Setup" at bounding box center [51, 36] width 45 height 11
